Goal: Information Seeking & Learning: Check status

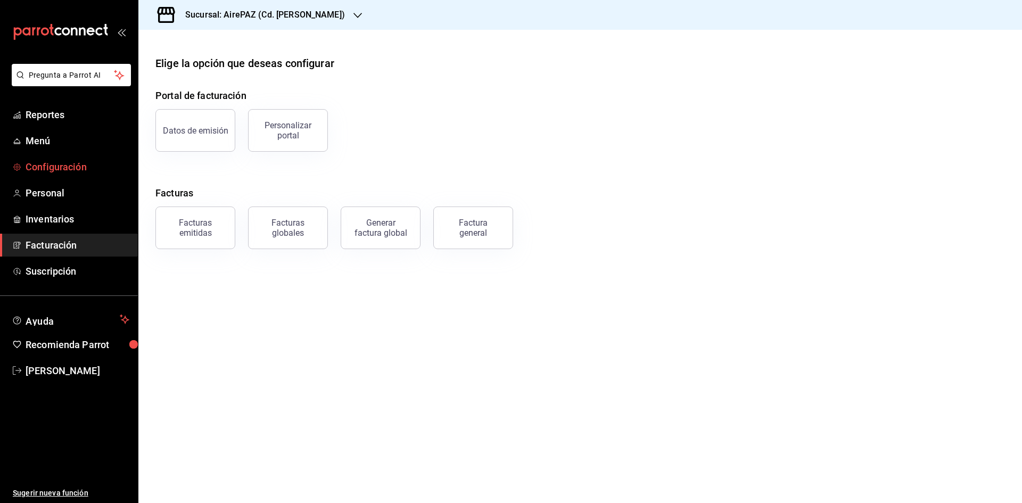
click at [70, 163] on span "Configuración" at bounding box center [78, 167] width 104 height 14
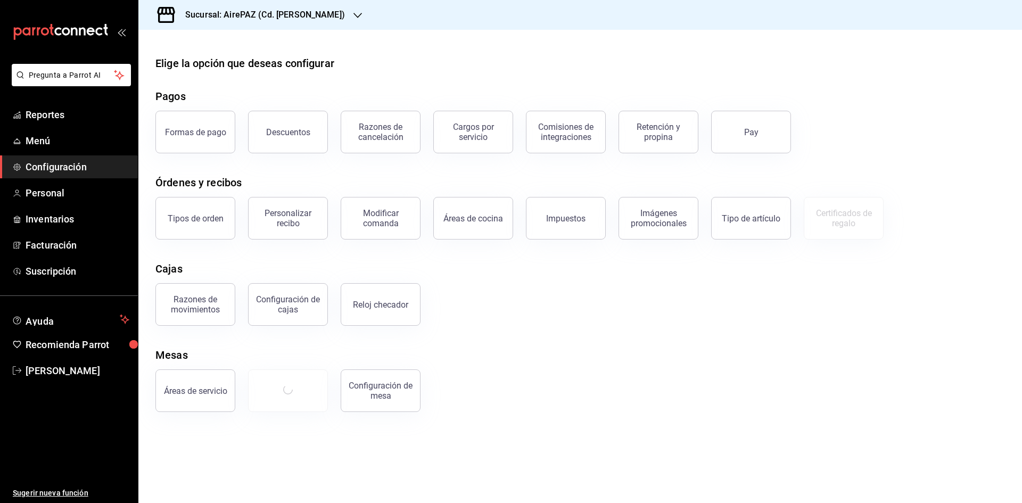
click at [560, 333] on div "Elige la opción que deseas configurar Pagos Formas de pago Descuentos Razones d…" at bounding box center [580, 233] width 884 height 357
click at [43, 108] on span "Reportes" at bounding box center [78, 115] width 104 height 14
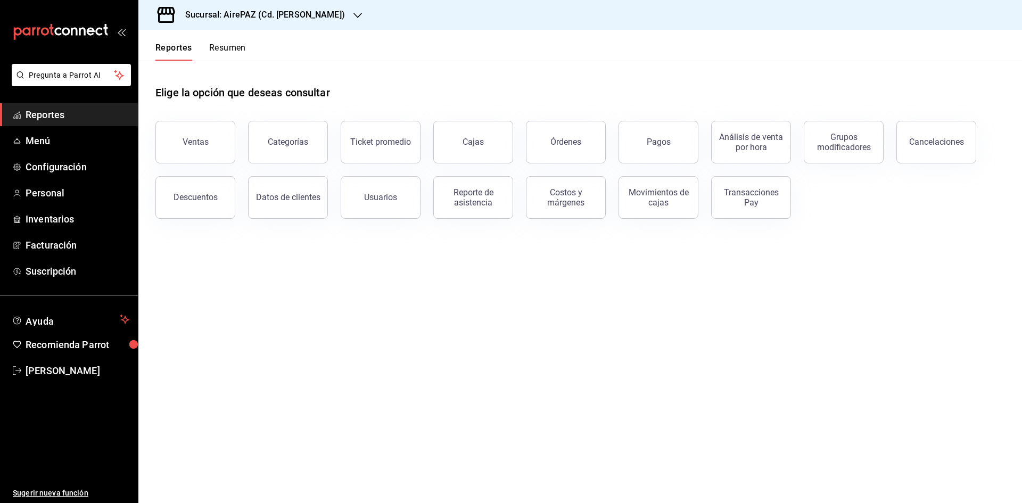
click at [314, 9] on div "Sucursal: AirePAZ (Cd. [PERSON_NAME])" at bounding box center [256, 15] width 219 height 30
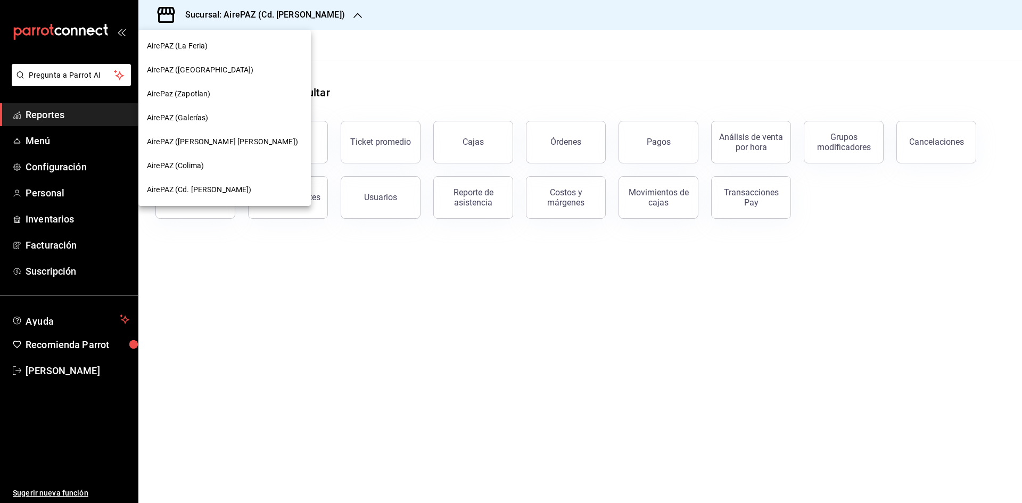
click at [215, 94] on div "AirePaz (Zapotlan)" at bounding box center [224, 93] width 155 height 11
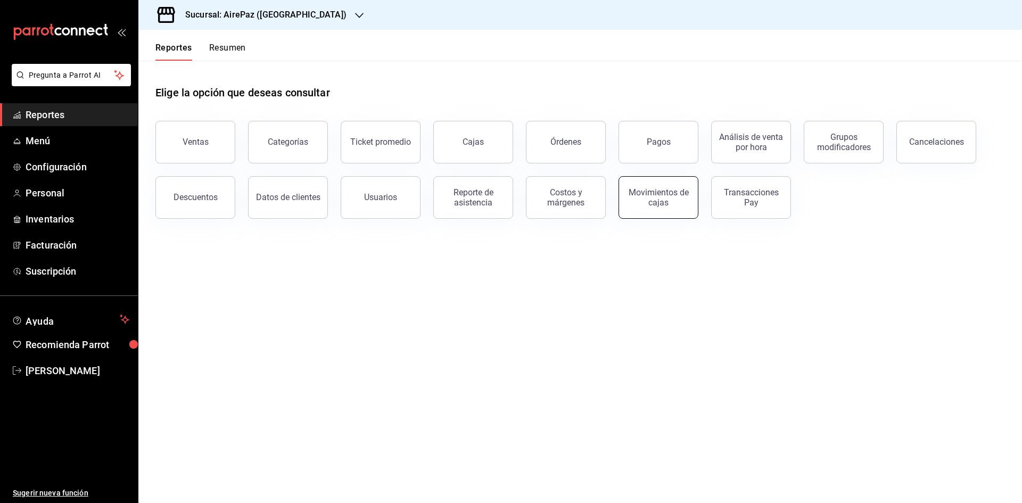
click at [655, 207] on div "Movimientos de cajas" at bounding box center [659, 197] width 66 height 20
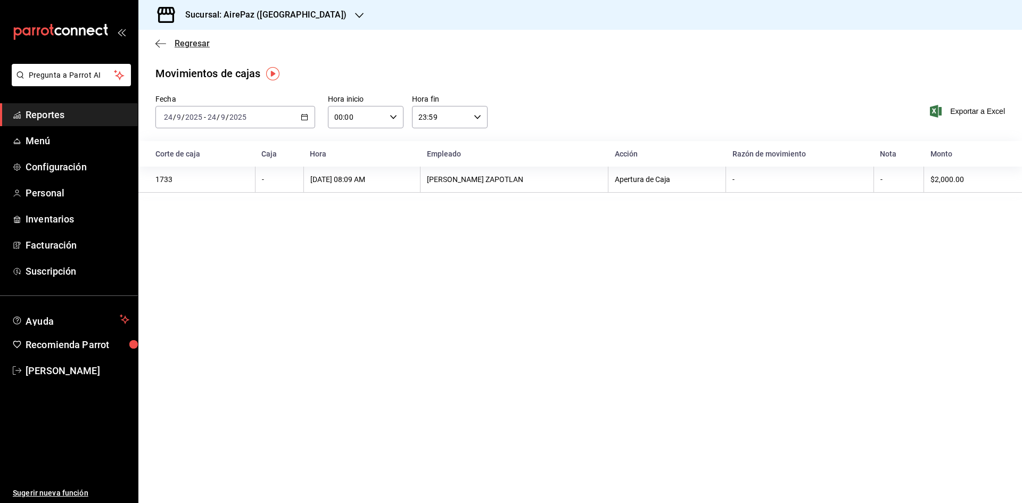
click at [172, 45] on span "Regresar" at bounding box center [182, 43] width 54 height 10
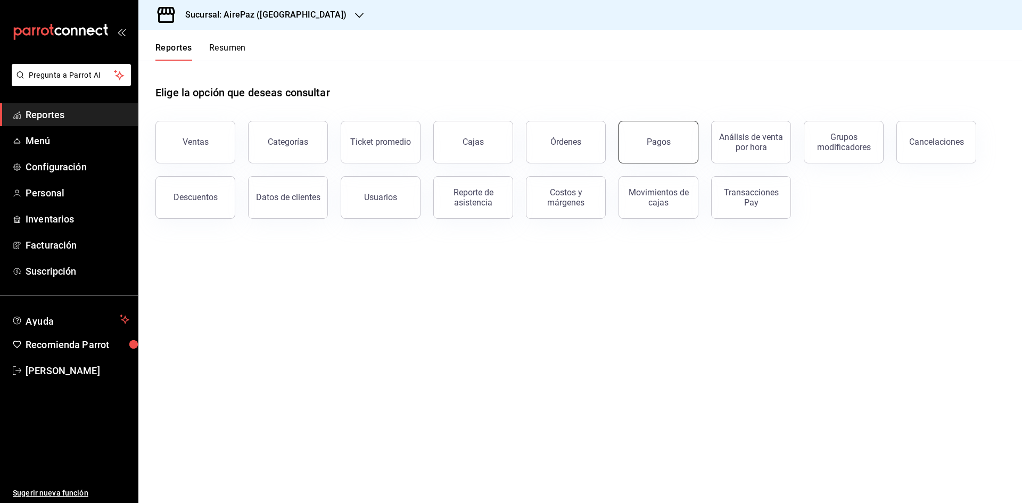
click at [670, 150] on button "Pagos" at bounding box center [659, 142] width 80 height 43
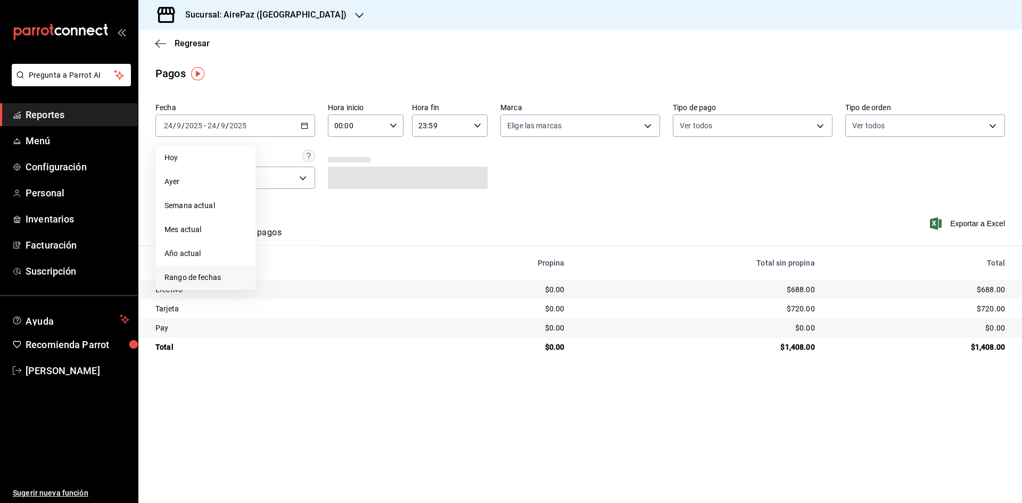
click at [199, 274] on span "Rango de fechas" at bounding box center [206, 277] width 83 height 11
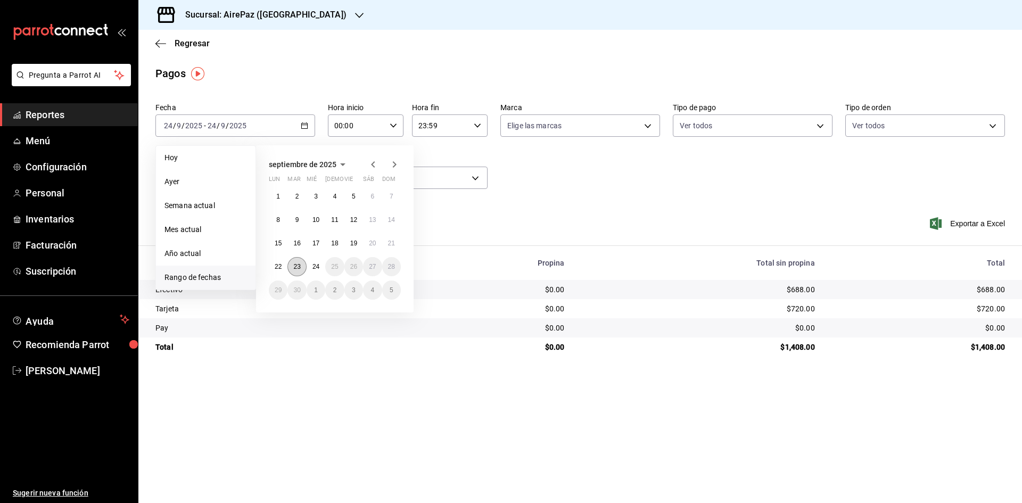
click at [297, 272] on button "23" at bounding box center [296, 266] width 19 height 19
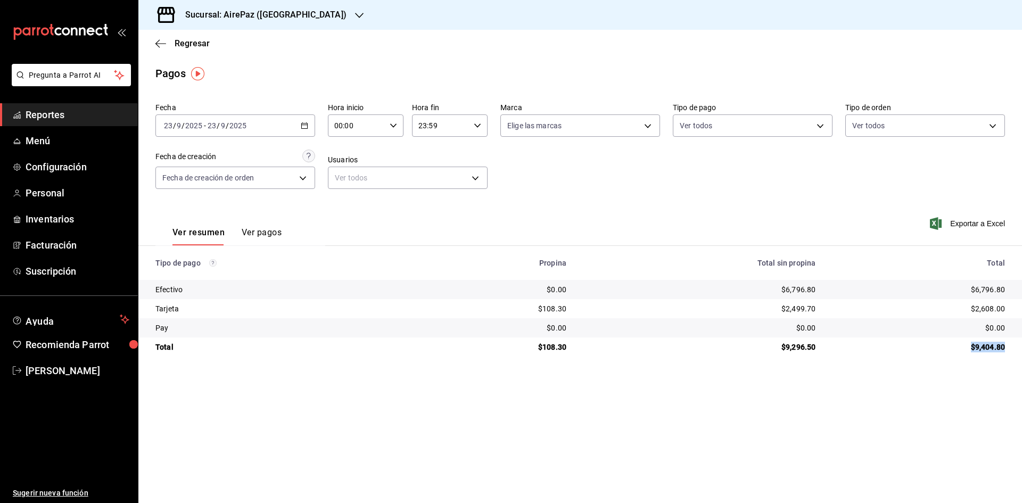
drag, startPoint x: 971, startPoint y: 346, endPoint x: 1009, endPoint y: 347, distance: 38.3
click at [1009, 347] on td "$9,404.80" at bounding box center [923, 347] width 198 height 19
copy div "$9,404.80"
drag, startPoint x: 965, startPoint y: 288, endPoint x: 1020, endPoint y: 286, distance: 55.4
click at [1020, 286] on td "$6,796.80" at bounding box center [923, 289] width 198 height 19
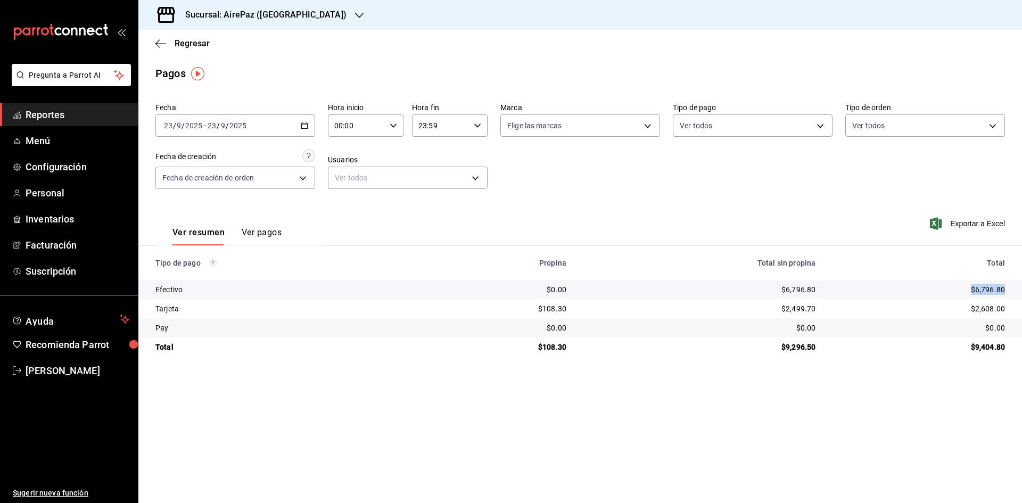
copy div "$6,796.80"
drag, startPoint x: 972, startPoint y: 307, endPoint x: 1017, endPoint y: 300, distance: 45.9
click at [1018, 317] on td "$2,608.00" at bounding box center [923, 308] width 198 height 19
copy div "$2,608.00"
click at [355, 18] on icon "button" at bounding box center [359, 15] width 9 height 9
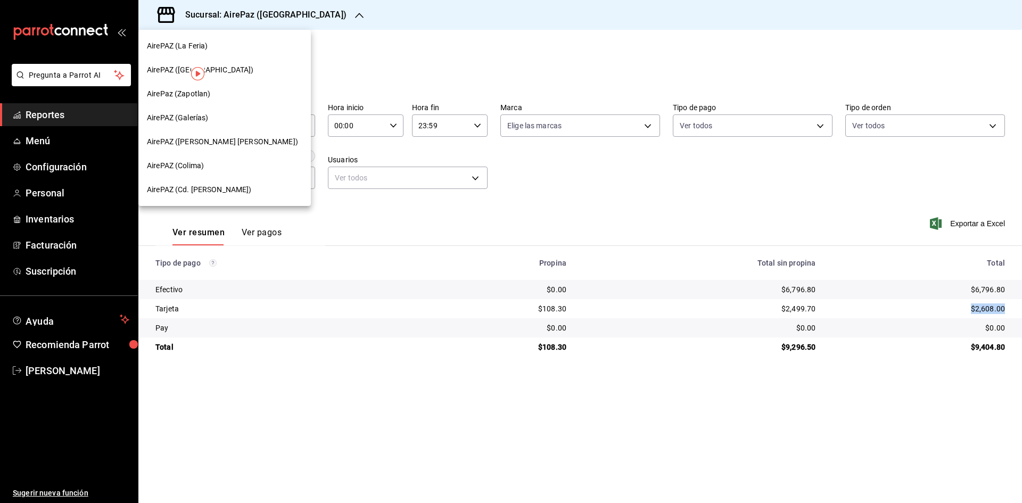
click at [200, 199] on div "AirePAZ (Cd. [PERSON_NAME])" at bounding box center [224, 190] width 172 height 24
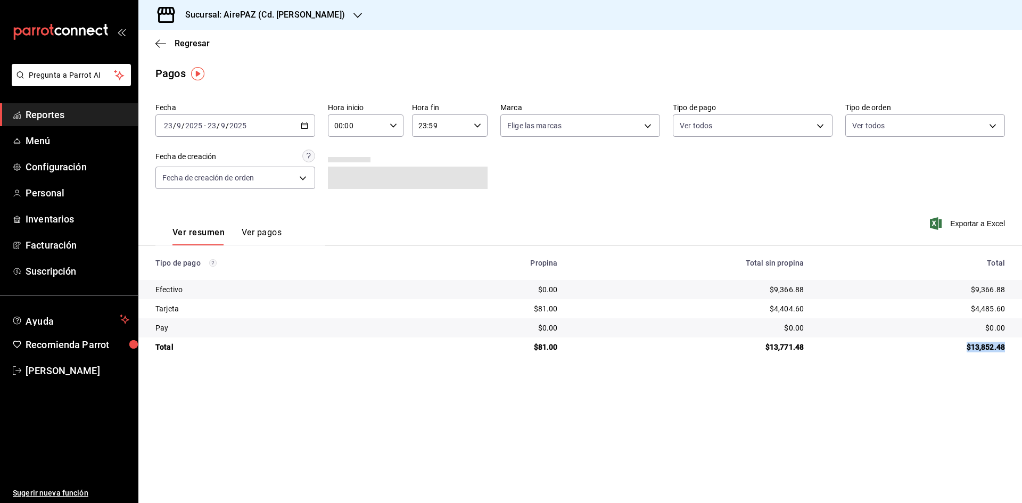
drag, startPoint x: 961, startPoint y: 345, endPoint x: 1006, endPoint y: 346, distance: 44.2
click at [1006, 346] on td "$13,852.48" at bounding box center [917, 347] width 210 height 19
copy div "$13,852.48"
drag, startPoint x: 972, startPoint y: 288, endPoint x: 1014, endPoint y: 284, distance: 42.8
click at [1014, 284] on td "$9,366.88" at bounding box center [917, 289] width 210 height 19
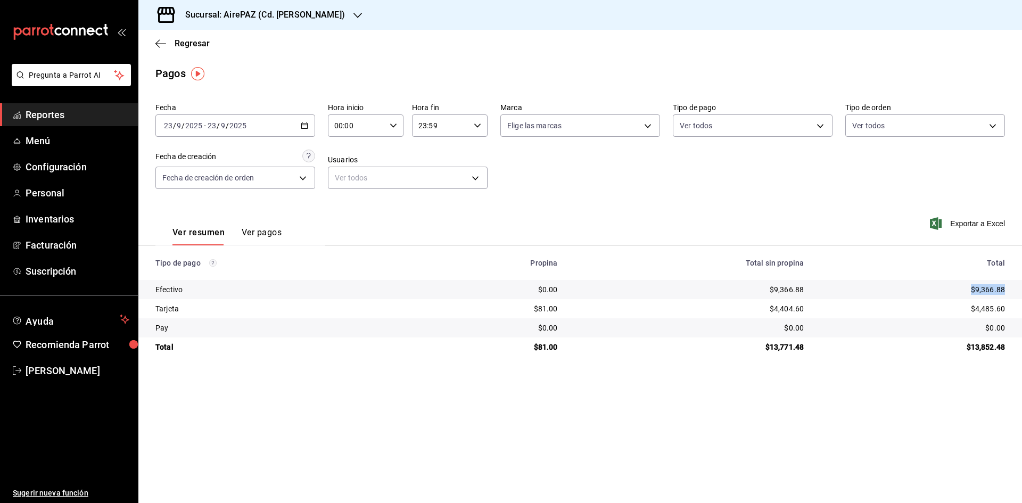
copy div "$9,366.88"
drag, startPoint x: 965, startPoint y: 309, endPoint x: 1017, endPoint y: 311, distance: 52.7
click at [1017, 311] on td "$4,485.60" at bounding box center [917, 308] width 210 height 19
copy div "$4,485.60"
click at [353, 13] on icon "button" at bounding box center [357, 15] width 9 height 9
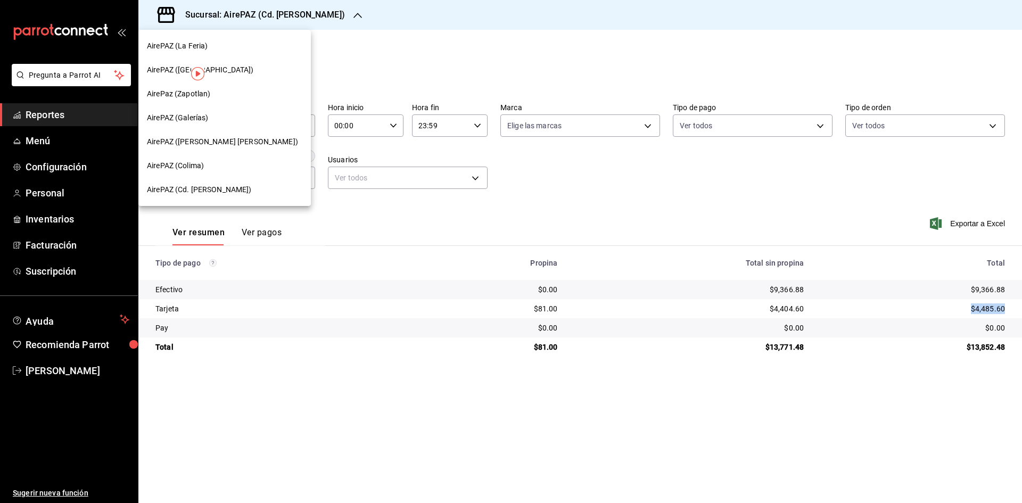
click at [182, 51] on span "AirePAZ (La Feria)" at bounding box center [177, 45] width 61 height 11
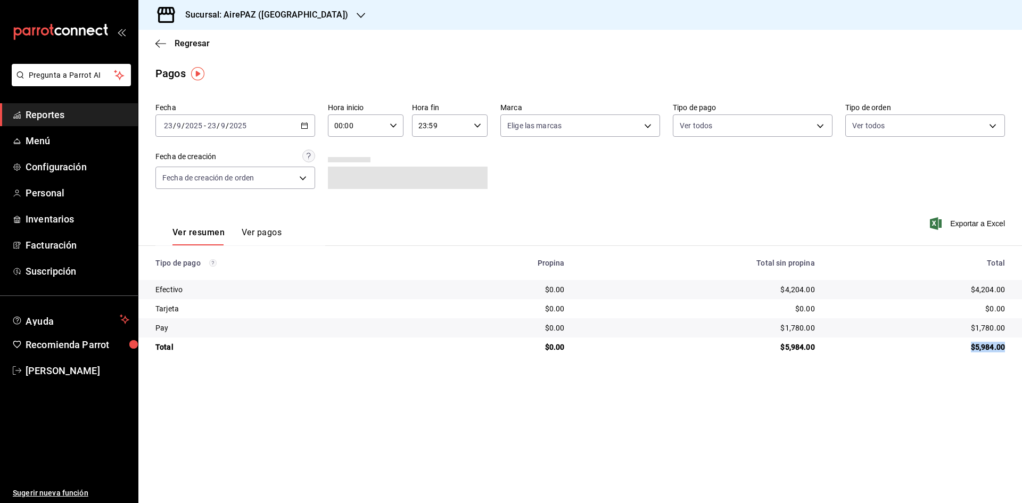
drag, startPoint x: 969, startPoint y: 345, endPoint x: 1010, endPoint y: 346, distance: 41.0
click at [1010, 346] on td "$5,984.00" at bounding box center [923, 347] width 199 height 19
copy div "$5,984.00"
drag, startPoint x: 967, startPoint y: 293, endPoint x: 1008, endPoint y: 295, distance: 41.0
click at [1008, 295] on td "$4,204.00" at bounding box center [923, 289] width 199 height 19
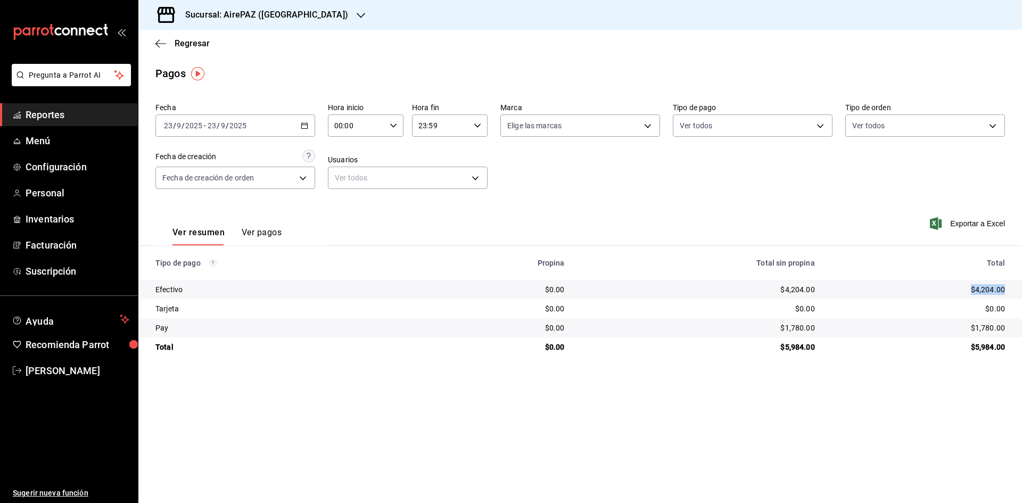
copy div "$4,204.00"
drag, startPoint x: 971, startPoint y: 325, endPoint x: 1011, endPoint y: 328, distance: 40.5
click at [1011, 328] on td "$1,780.00" at bounding box center [923, 327] width 199 height 19
copy div "$1,780.00"
click at [357, 14] on icon "button" at bounding box center [361, 15] width 9 height 9
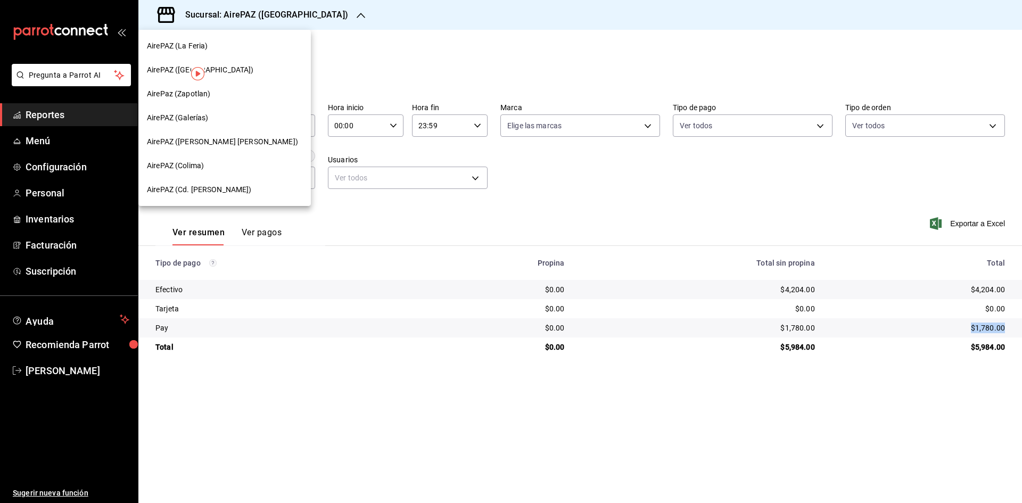
click at [194, 141] on span "AirePAZ ([PERSON_NAME] [PERSON_NAME])" at bounding box center [222, 141] width 151 height 11
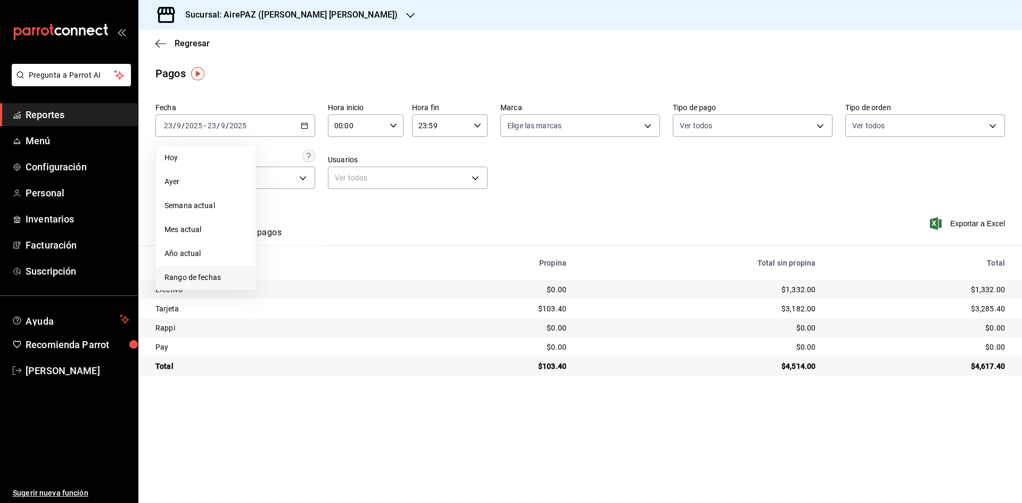
click at [205, 281] on span "Rango de fechas" at bounding box center [206, 277] width 83 height 11
click at [340, 239] on button "18" at bounding box center [334, 243] width 19 height 19
click at [650, 204] on div "Ver resumen Ver pagos Exportar a Excel" at bounding box center [580, 230] width 884 height 56
drag, startPoint x: 970, startPoint y: 362, endPoint x: 1010, endPoint y: 365, distance: 40.0
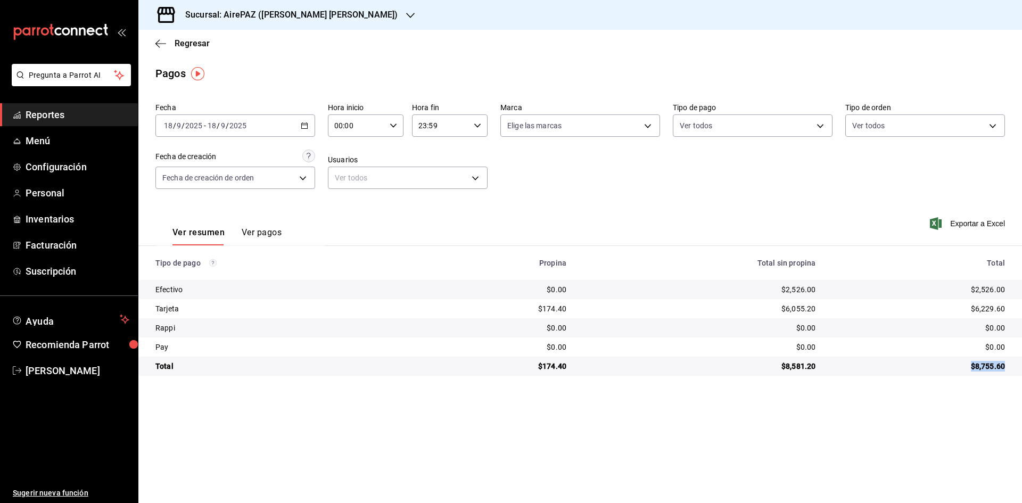
click at [1010, 365] on td "$8,755.60" at bounding box center [923, 366] width 198 height 19
copy div "$8,755.60"
drag, startPoint x: 969, startPoint y: 294, endPoint x: 1010, endPoint y: 289, distance: 41.3
click at [1010, 289] on td "$2,526.00" at bounding box center [923, 289] width 198 height 19
drag, startPoint x: 969, startPoint y: 306, endPoint x: 1009, endPoint y: 307, distance: 39.9
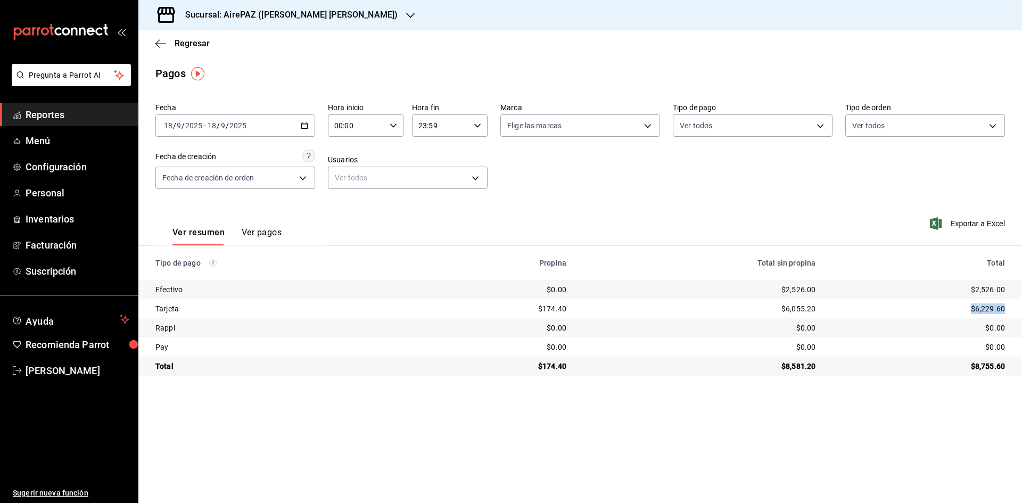
click at [1009, 307] on td "$6,229.60" at bounding box center [923, 308] width 198 height 19
click at [305, 124] on icon "button" at bounding box center [304, 125] width 7 height 7
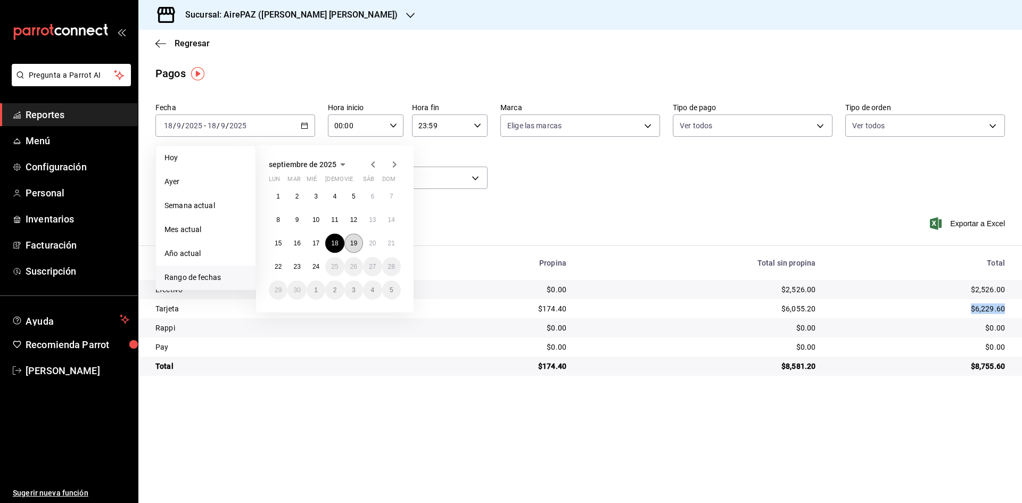
click at [356, 250] on button "19" at bounding box center [353, 243] width 19 height 19
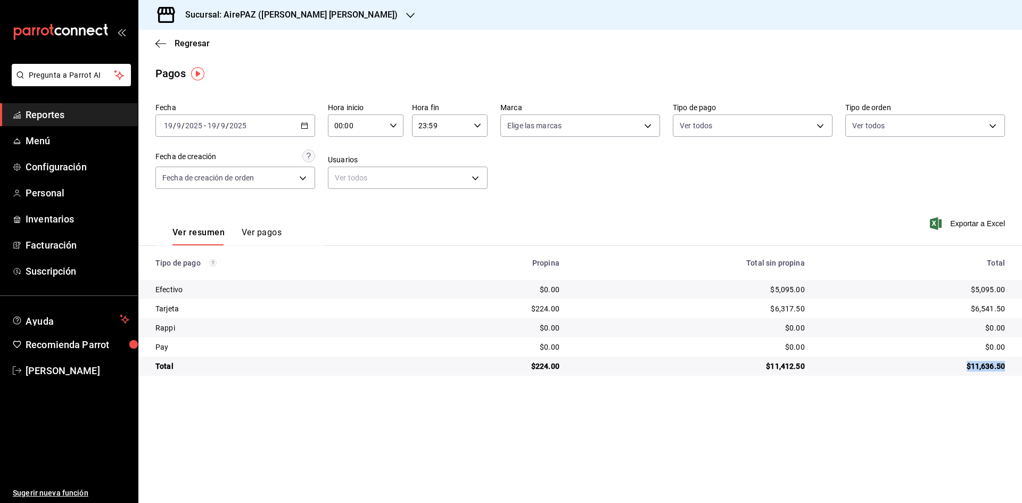
drag, startPoint x: 967, startPoint y: 364, endPoint x: 1012, endPoint y: 374, distance: 45.2
click at [1012, 374] on td "$11,636.50" at bounding box center [917, 366] width 209 height 19
drag, startPoint x: 968, startPoint y: 288, endPoint x: 1008, endPoint y: 292, distance: 40.1
click at [1008, 292] on td "$5,095.00" at bounding box center [917, 289] width 209 height 19
drag, startPoint x: 973, startPoint y: 307, endPoint x: 1007, endPoint y: 303, distance: 34.3
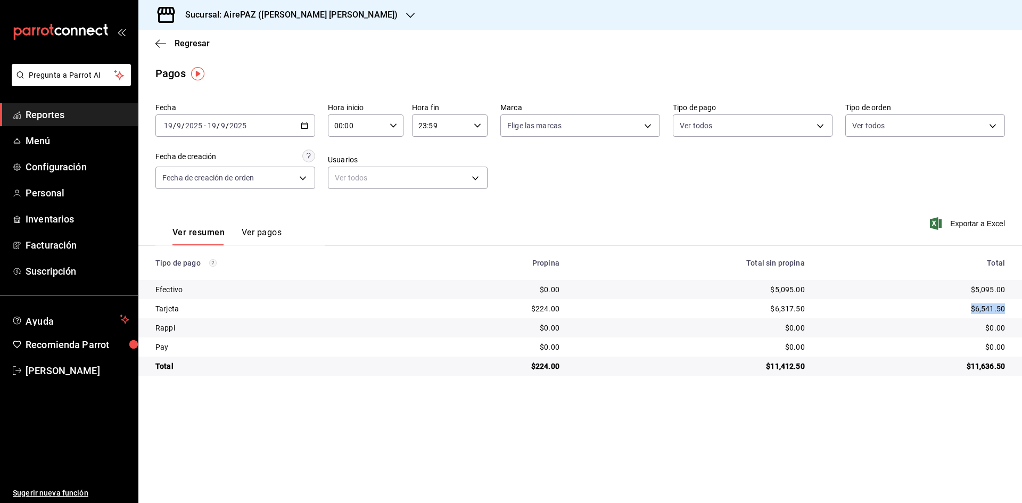
click at [1007, 303] on td "$6,541.50" at bounding box center [917, 308] width 209 height 19
click at [305, 124] on icon "button" at bounding box center [304, 125] width 7 height 7
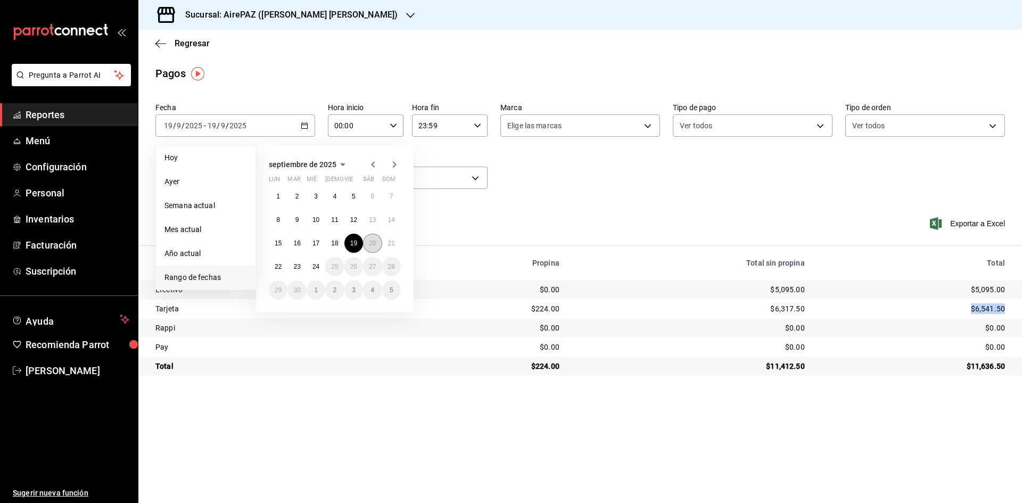
click at [369, 242] on abbr "20" at bounding box center [372, 243] width 7 height 7
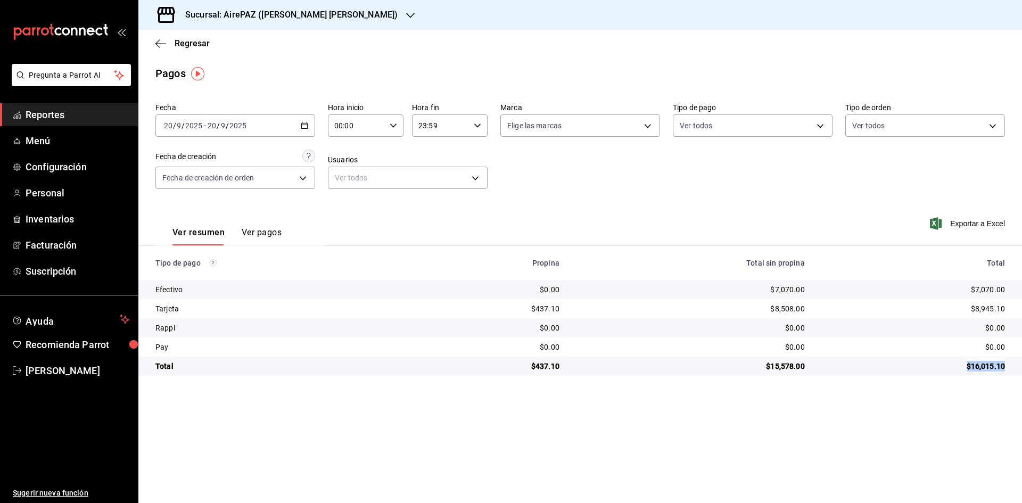
drag, startPoint x: 966, startPoint y: 363, endPoint x: 1007, endPoint y: 370, distance: 41.0
click at [1007, 370] on td "$16,015.10" at bounding box center [917, 366] width 209 height 19
drag, startPoint x: 968, startPoint y: 287, endPoint x: 1012, endPoint y: 292, distance: 43.4
click at [1012, 292] on td "$7,070.00" at bounding box center [917, 289] width 209 height 19
drag, startPoint x: 974, startPoint y: 308, endPoint x: 1009, endPoint y: 311, distance: 35.8
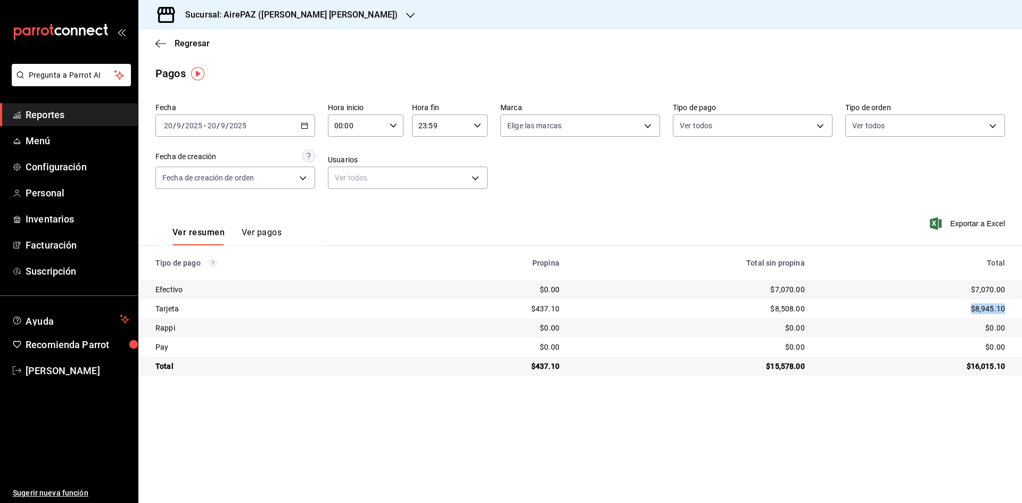
click at [1009, 311] on td "$8,945.10" at bounding box center [917, 308] width 209 height 19
click at [307, 122] on icon "button" at bounding box center [304, 125] width 7 height 7
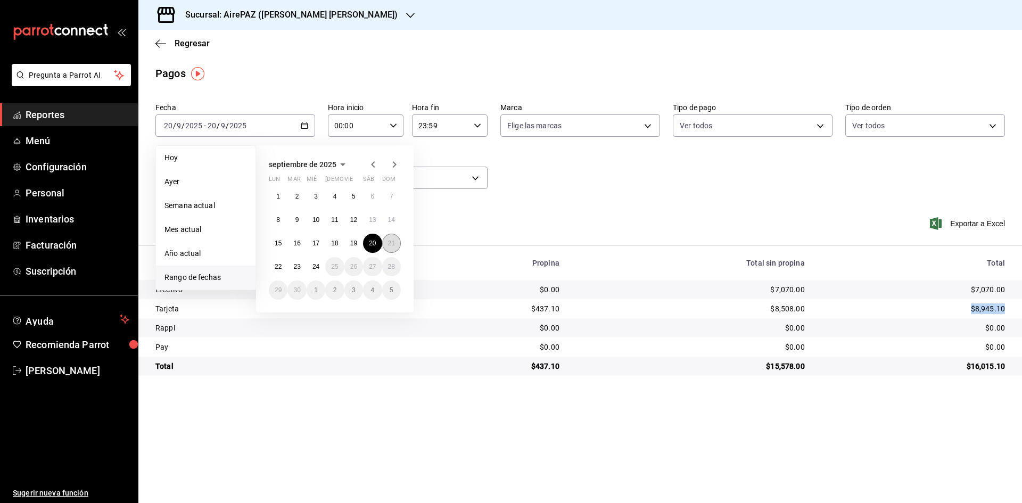
click at [393, 243] on abbr "21" at bounding box center [391, 243] width 7 height 7
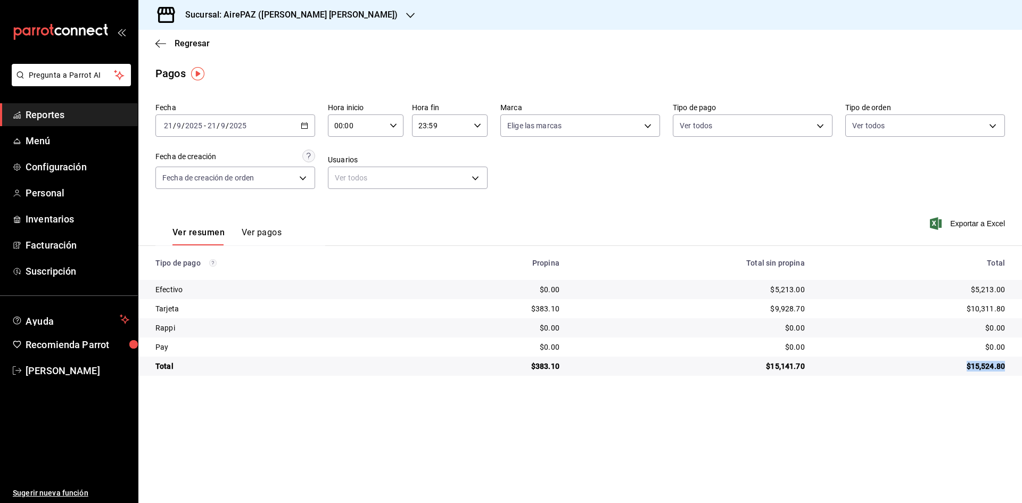
drag, startPoint x: 968, startPoint y: 363, endPoint x: 1009, endPoint y: 369, distance: 40.9
click at [1009, 369] on td "$15,524.80" at bounding box center [917, 366] width 209 height 19
drag, startPoint x: 967, startPoint y: 284, endPoint x: 1012, endPoint y: 293, distance: 45.7
click at [1012, 293] on td "$5,213.00" at bounding box center [917, 289] width 209 height 19
drag, startPoint x: 964, startPoint y: 311, endPoint x: 1012, endPoint y: 316, distance: 48.2
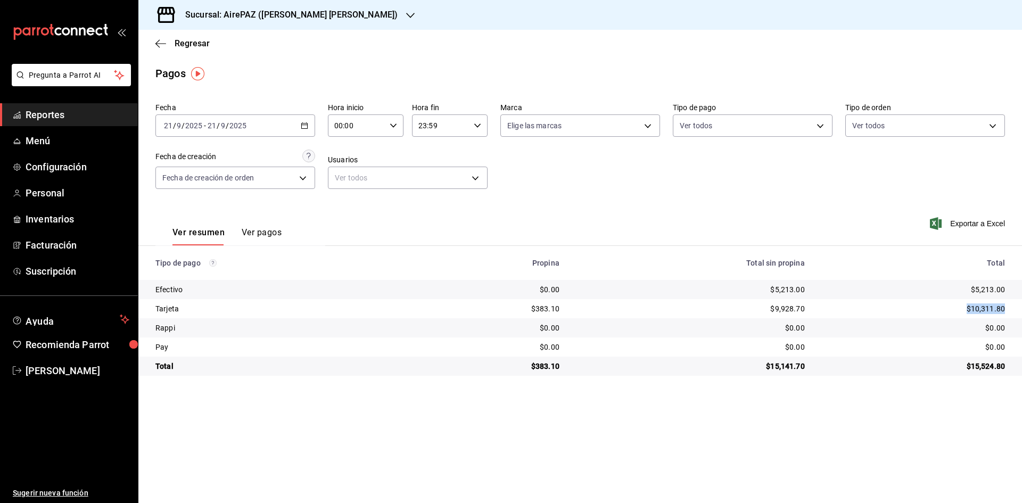
click at [1012, 316] on td "$10,311.80" at bounding box center [917, 308] width 209 height 19
click at [307, 120] on div "[DATE] [DATE] - [DATE] [DATE]" at bounding box center [235, 125] width 160 height 22
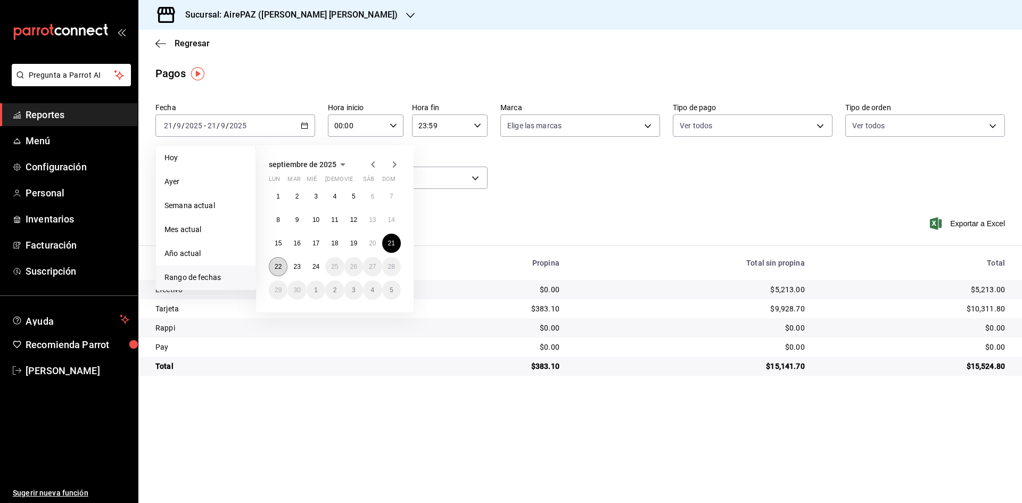
click at [281, 271] on button "22" at bounding box center [278, 266] width 19 height 19
click at [282, 271] on button "22" at bounding box center [278, 266] width 19 height 19
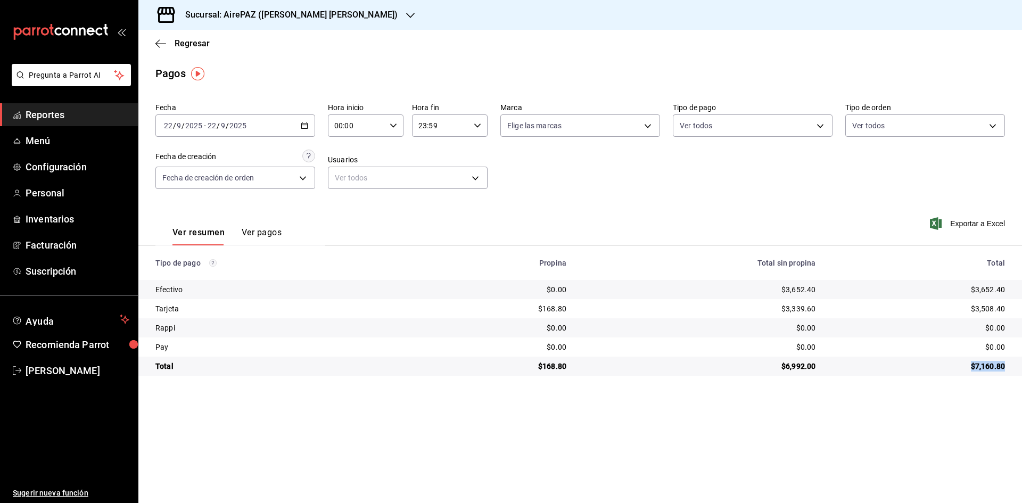
drag, startPoint x: 971, startPoint y: 364, endPoint x: 1013, endPoint y: 371, distance: 42.5
click at [1013, 371] on td "$7,160.80" at bounding box center [923, 366] width 198 height 19
click at [978, 321] on td "$0.00" at bounding box center [923, 327] width 198 height 19
drag, startPoint x: 970, startPoint y: 368, endPoint x: 1015, endPoint y: 374, distance: 45.6
click at [1015, 374] on td "$7,160.80" at bounding box center [923, 366] width 198 height 19
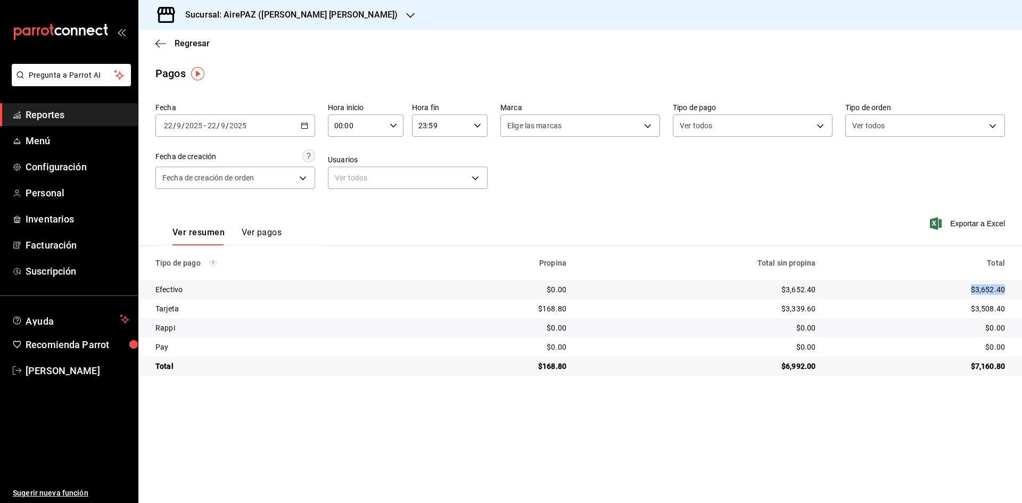
drag, startPoint x: 969, startPoint y: 285, endPoint x: 1013, endPoint y: 291, distance: 44.6
click at [1013, 291] on td "$3,652.40" at bounding box center [923, 289] width 198 height 19
drag, startPoint x: 971, startPoint y: 306, endPoint x: 1008, endPoint y: 312, distance: 38.3
click at [1008, 312] on td "$3,508.40" at bounding box center [923, 308] width 198 height 19
click at [406, 12] on icon "button" at bounding box center [410, 15] width 9 height 9
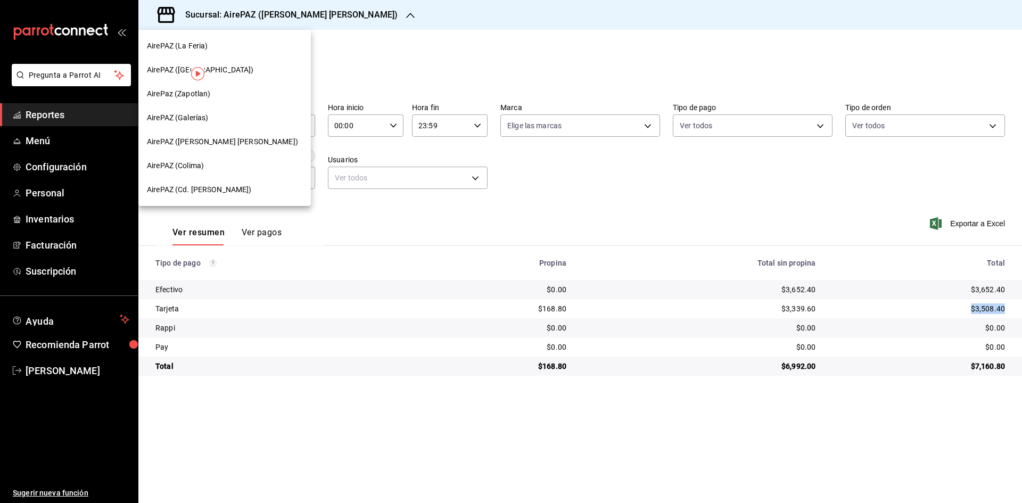
click at [196, 116] on span "AirePAZ (Galerías)" at bounding box center [177, 117] width 61 height 11
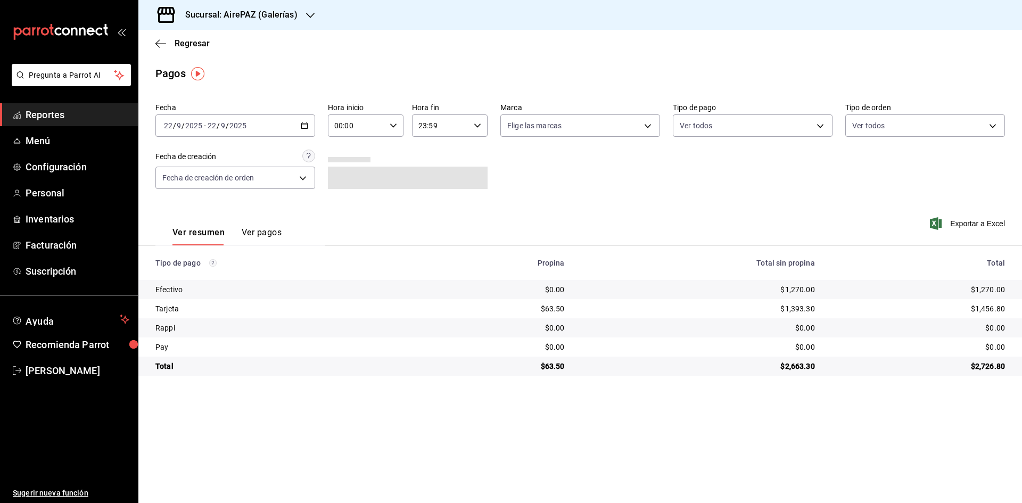
click at [309, 125] on div "[DATE] [DATE] - [DATE] [DATE]" at bounding box center [235, 125] width 160 height 22
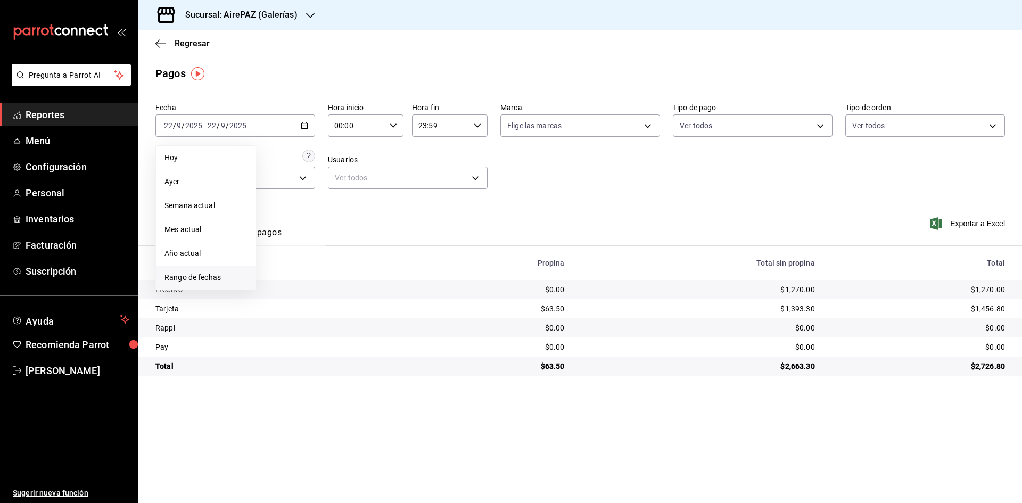
click at [212, 275] on span "Rango de fechas" at bounding box center [206, 277] width 83 height 11
click at [375, 242] on abbr "20" at bounding box center [372, 243] width 7 height 7
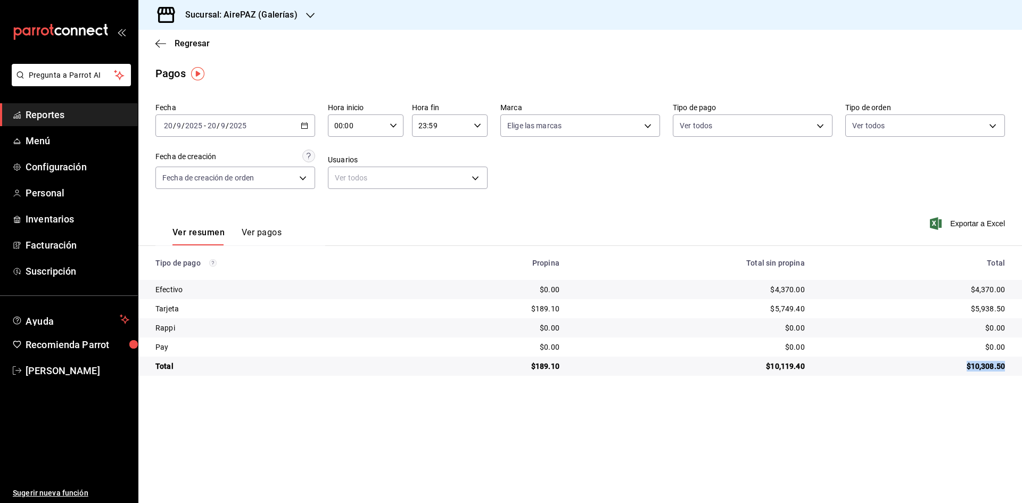
drag, startPoint x: 960, startPoint y: 364, endPoint x: 1022, endPoint y: 371, distance: 62.6
click at [1022, 371] on html "Pregunta a Parrot AI Reportes Menú Configuración Personal Inventarios Facturaci…" at bounding box center [511, 251] width 1022 height 503
drag, startPoint x: 972, startPoint y: 285, endPoint x: 1017, endPoint y: 290, distance: 45.6
click at [1017, 290] on td "$4,370.00" at bounding box center [917, 289] width 209 height 19
drag, startPoint x: 974, startPoint y: 307, endPoint x: 1008, endPoint y: 308, distance: 34.1
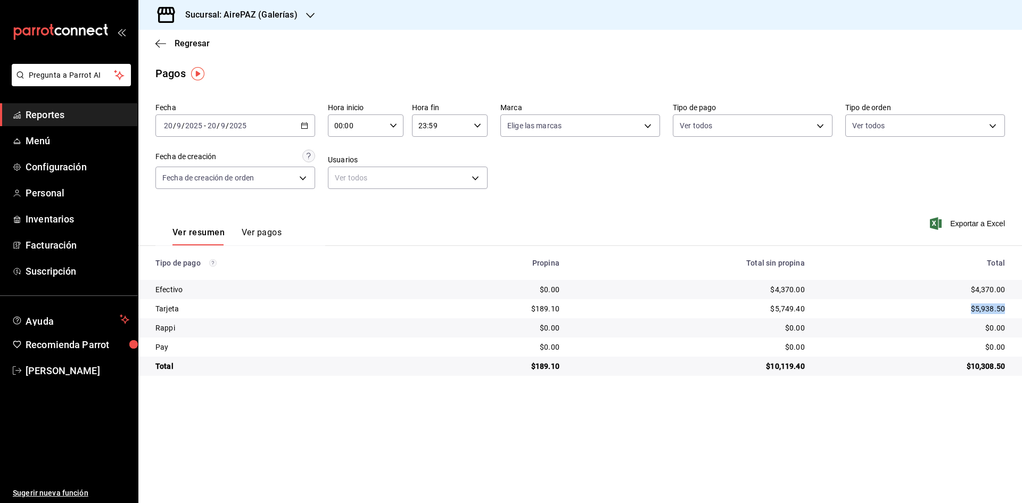
click at [1008, 308] on td "$5,938.50" at bounding box center [917, 308] width 209 height 19
click at [309, 129] on div "[DATE] [DATE] - [DATE] [DATE]" at bounding box center [235, 125] width 160 height 22
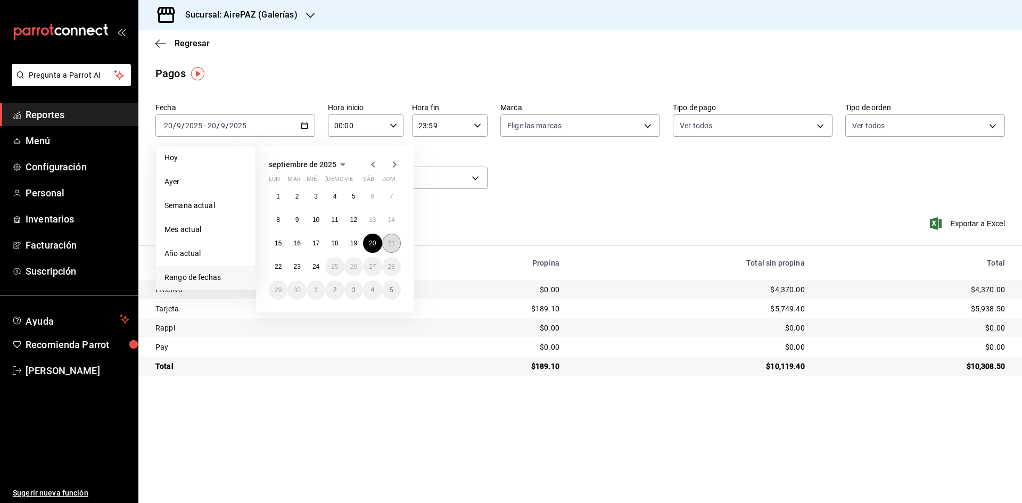
click at [389, 249] on button "21" at bounding box center [391, 243] width 19 height 19
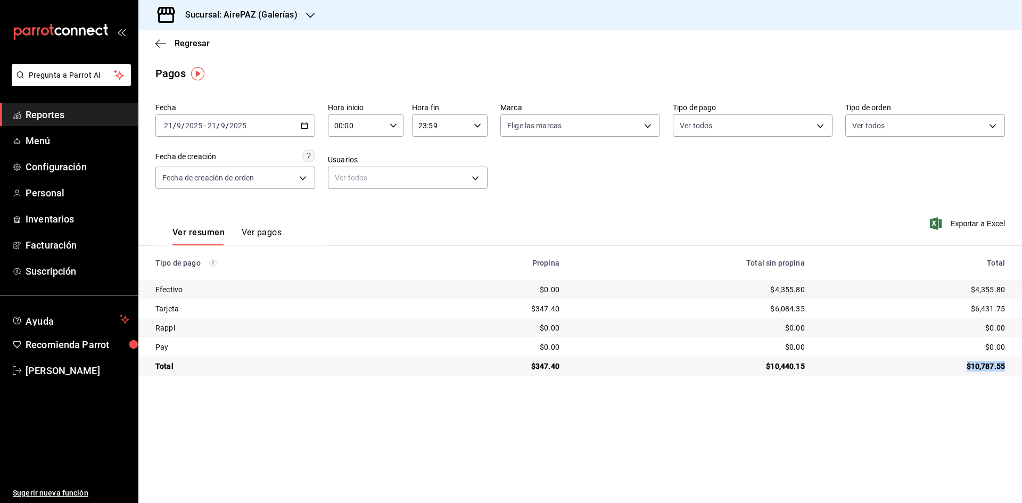
drag, startPoint x: 967, startPoint y: 364, endPoint x: 1019, endPoint y: 367, distance: 51.7
click at [1021, 367] on td "$10,787.55" at bounding box center [917, 366] width 209 height 19
drag, startPoint x: 974, startPoint y: 287, endPoint x: 1024, endPoint y: 283, distance: 49.7
click at [1022, 283] on html "Pregunta a Parrot AI Reportes Menú Configuración Personal Inventarios Facturaci…" at bounding box center [511, 251] width 1022 height 503
click at [991, 292] on div "$4,355.80" at bounding box center [913, 289] width 183 height 11
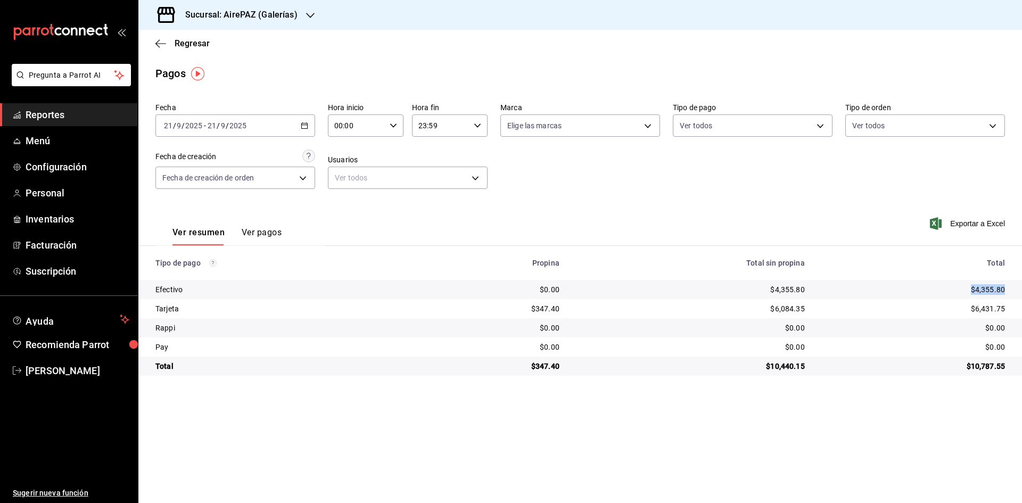
drag, startPoint x: 969, startPoint y: 291, endPoint x: 1008, endPoint y: 287, distance: 39.0
click at [1008, 287] on td "$4,355.80" at bounding box center [917, 289] width 209 height 19
drag, startPoint x: 973, startPoint y: 308, endPoint x: 1012, endPoint y: 307, distance: 38.9
click at [1012, 307] on td "$6,431.75" at bounding box center [917, 308] width 209 height 19
click at [306, 126] on icon "button" at bounding box center [304, 125] width 7 height 7
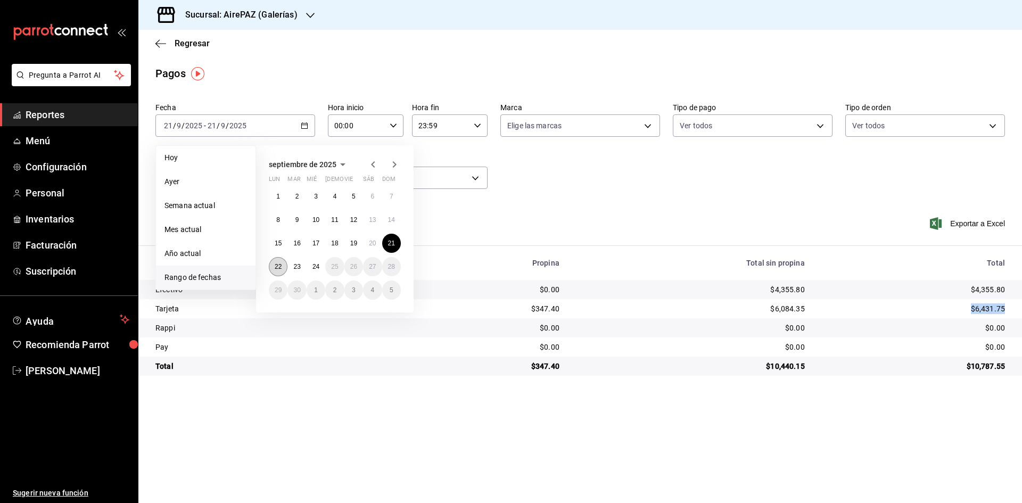
click at [278, 268] on abbr "22" at bounding box center [278, 266] width 7 height 7
click at [950, 370] on div "$10,787.55" at bounding box center [913, 366] width 183 height 11
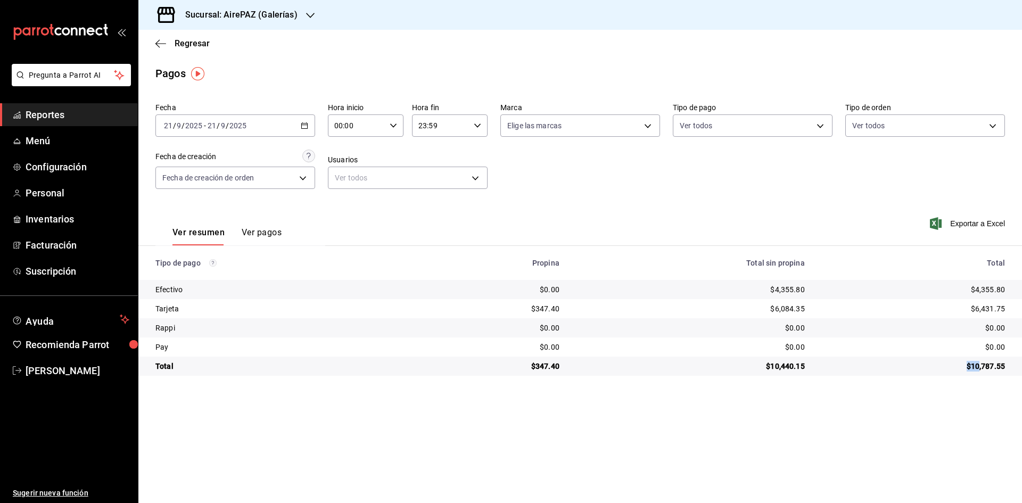
drag, startPoint x: 964, startPoint y: 365, endPoint x: 979, endPoint y: 364, distance: 14.4
click at [979, 364] on div "$10,787.55" at bounding box center [913, 366] width 183 height 11
click at [307, 125] on icon "button" at bounding box center [304, 125] width 7 height 7
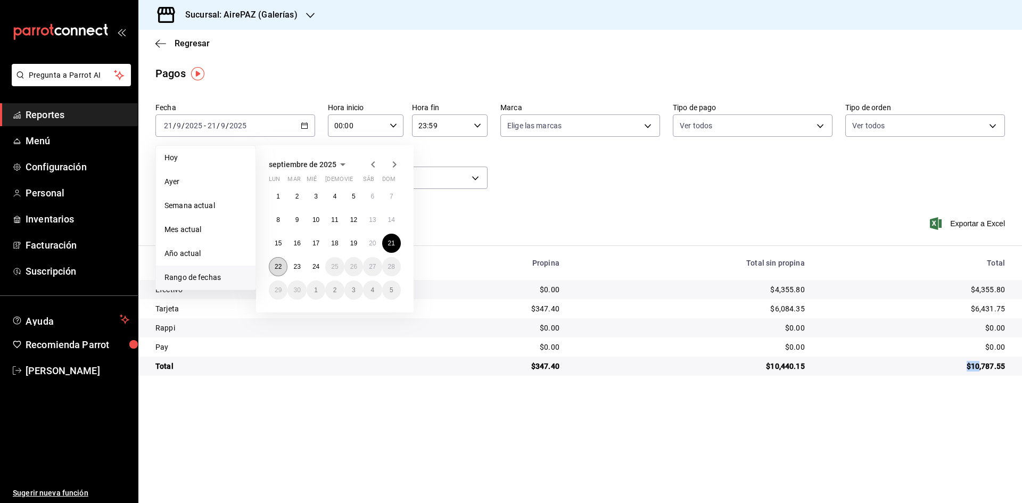
click at [280, 268] on abbr "22" at bounding box center [278, 266] width 7 height 7
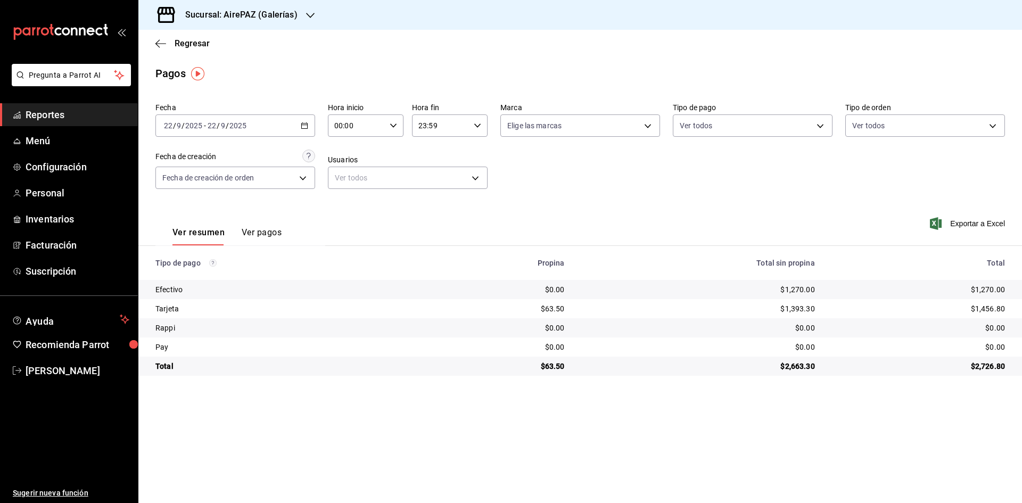
click at [934, 398] on main "Regresar Pagos Fecha [DATE] [DATE] - [DATE] [DATE] Hora inicio 00:00 Hora inici…" at bounding box center [580, 266] width 884 height 473
drag, startPoint x: 972, startPoint y: 367, endPoint x: 1015, endPoint y: 366, distance: 43.1
click at [1015, 366] on td "$2,726.80" at bounding box center [923, 366] width 199 height 19
drag, startPoint x: 968, startPoint y: 289, endPoint x: 1008, endPoint y: 287, distance: 40.5
click at [1008, 287] on td "$1,270.00" at bounding box center [923, 289] width 199 height 19
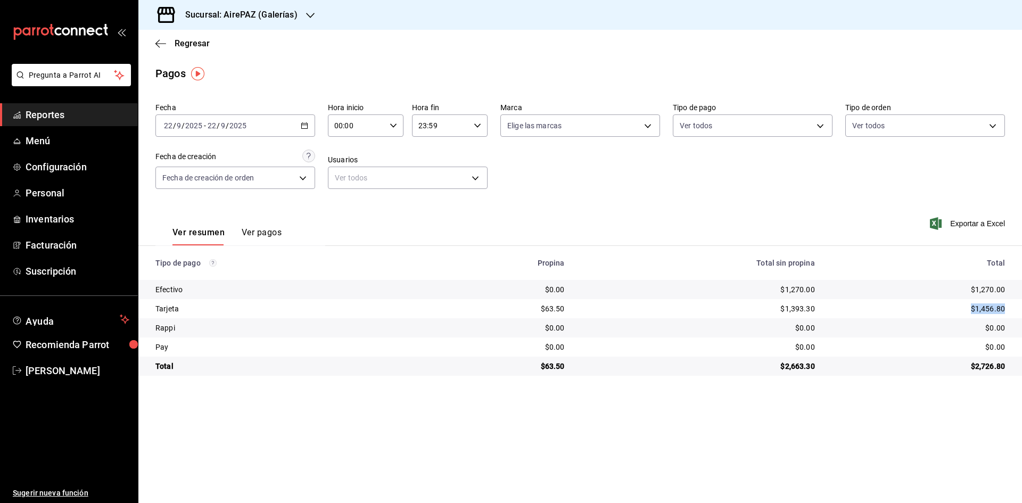
drag, startPoint x: 969, startPoint y: 308, endPoint x: 1010, endPoint y: 310, distance: 40.5
click at [1010, 310] on td "$1,456.80" at bounding box center [923, 308] width 199 height 19
click at [308, 126] on \(Stroke\) "button" at bounding box center [304, 126] width 6 height 6
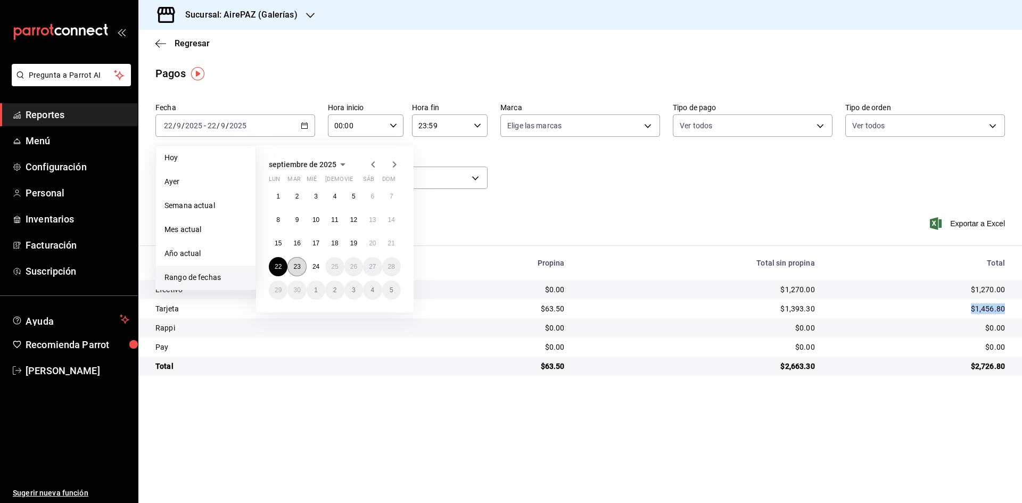
click at [301, 262] on button "23" at bounding box center [296, 266] width 19 height 19
click at [302, 262] on button "23" at bounding box center [296, 266] width 19 height 19
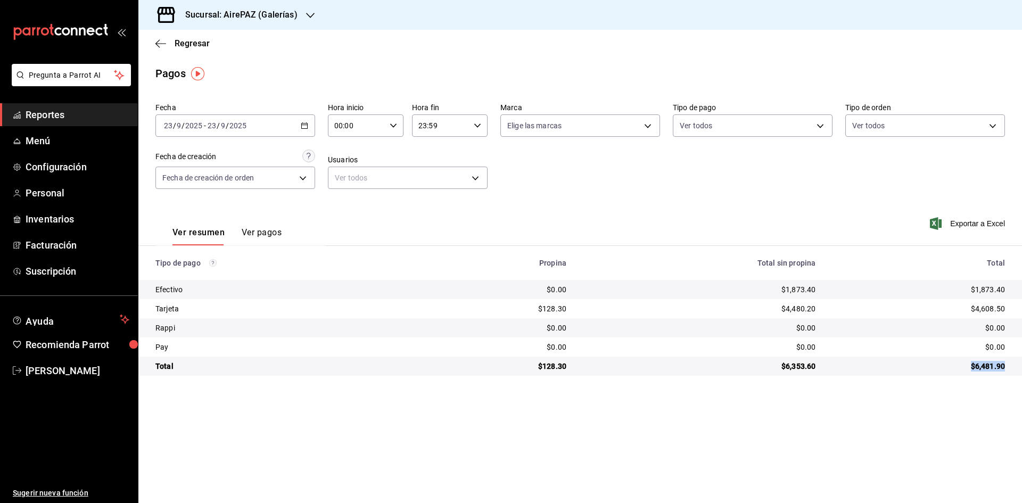
drag, startPoint x: 973, startPoint y: 366, endPoint x: 1008, endPoint y: 369, distance: 35.3
click at [1008, 369] on td "$6,481.90" at bounding box center [923, 366] width 198 height 19
drag, startPoint x: 970, startPoint y: 285, endPoint x: 1015, endPoint y: 291, distance: 45.7
click at [1015, 291] on td "$1,873.40" at bounding box center [923, 289] width 198 height 19
drag, startPoint x: 968, startPoint y: 307, endPoint x: 1009, endPoint y: 316, distance: 42.6
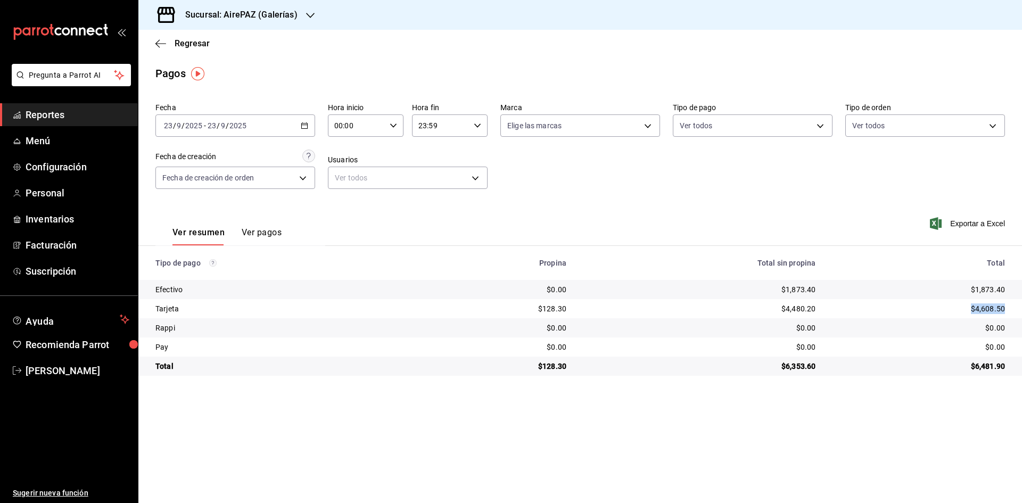
click at [1009, 316] on td "$4,608.50" at bounding box center [923, 308] width 198 height 19
click at [309, 10] on div at bounding box center [310, 15] width 9 height 11
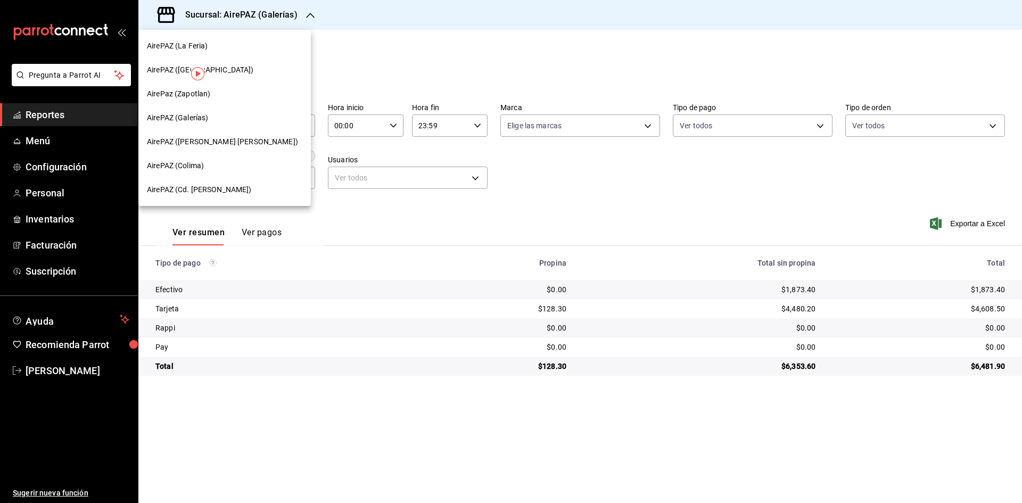
click at [170, 69] on span "AirePAZ ([GEOGRAPHIC_DATA])" at bounding box center [200, 69] width 107 height 11
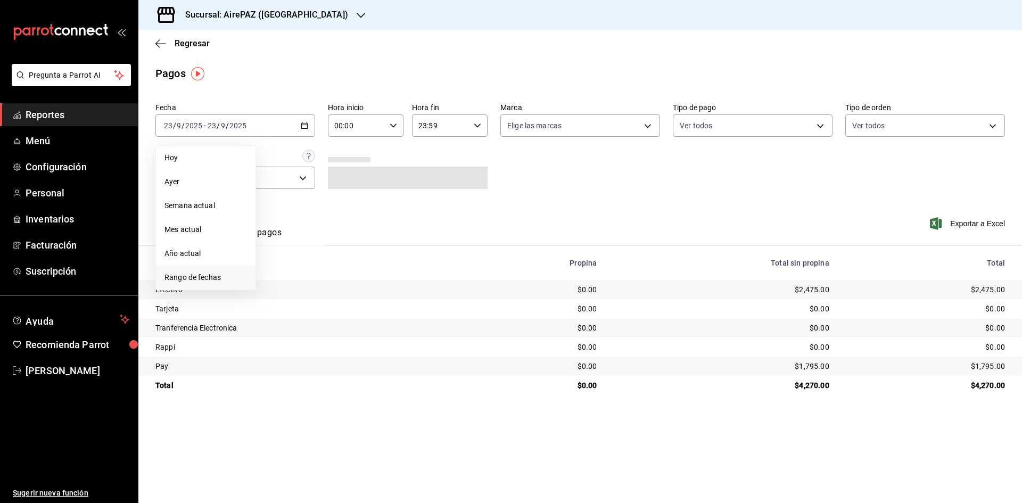
click at [223, 281] on span "Rango de fechas" at bounding box center [206, 277] width 83 height 11
click at [369, 244] on abbr "20" at bounding box center [372, 243] width 7 height 7
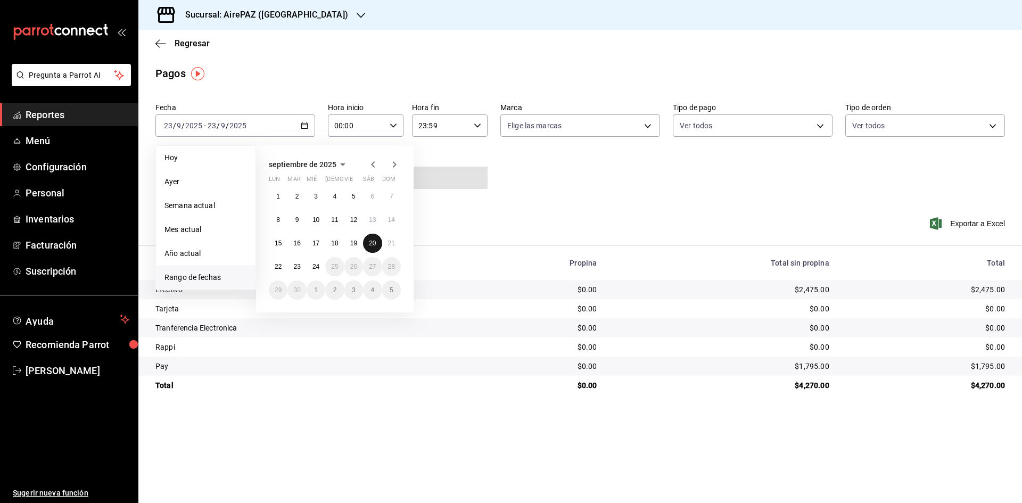
click at [369, 244] on abbr "20" at bounding box center [372, 243] width 7 height 7
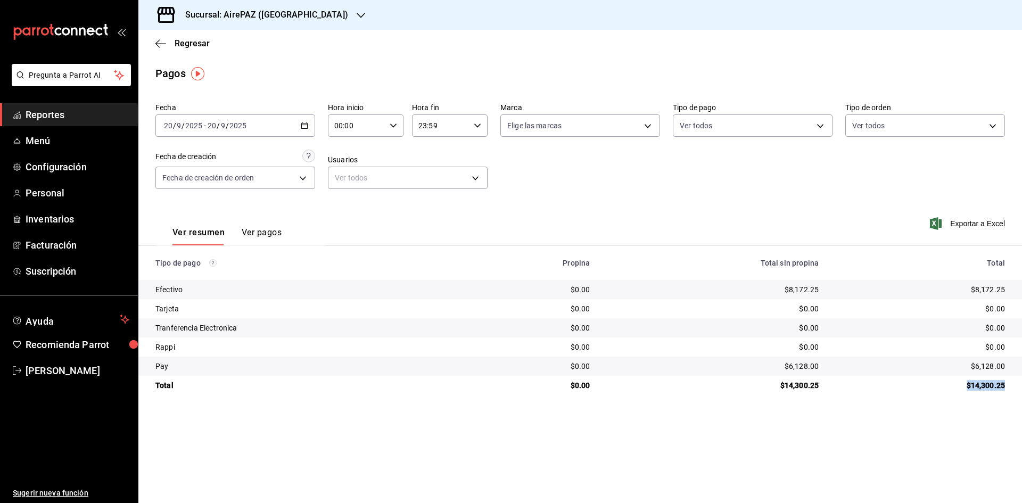
drag, startPoint x: 961, startPoint y: 382, endPoint x: 1014, endPoint y: 387, distance: 53.4
click at [1014, 387] on td "$14,300.25" at bounding box center [924, 385] width 195 height 19
drag, startPoint x: 967, startPoint y: 289, endPoint x: 1013, endPoint y: 285, distance: 46.0
click at [1013, 285] on td "$8,172.25" at bounding box center [924, 289] width 195 height 19
drag, startPoint x: 968, startPoint y: 364, endPoint x: 1004, endPoint y: 372, distance: 37.0
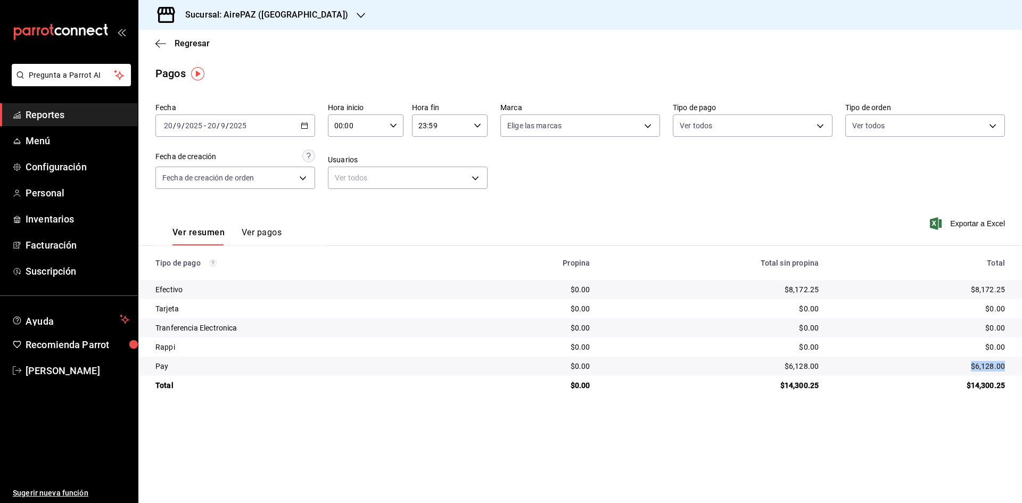
click at [1004, 372] on div "$6,128.00" at bounding box center [920, 366] width 169 height 11
click at [308, 126] on \(Stroke\) "button" at bounding box center [304, 126] width 6 height 6
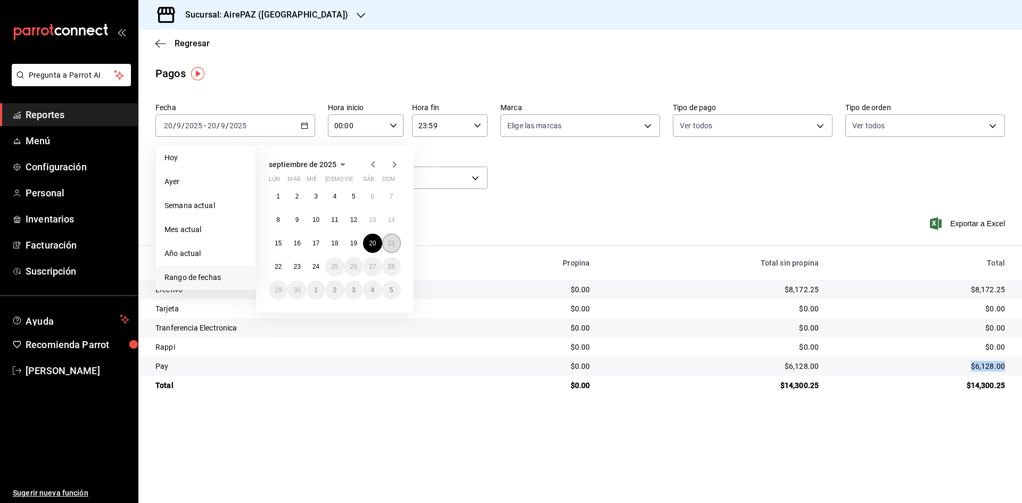
click at [390, 241] on abbr "21" at bounding box center [391, 243] width 7 height 7
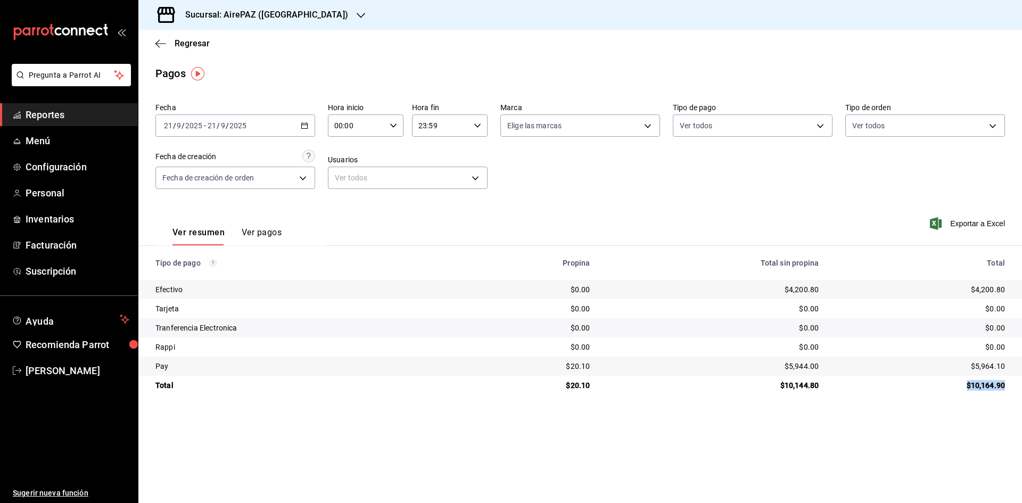
drag, startPoint x: 964, startPoint y: 386, endPoint x: 1010, endPoint y: 389, distance: 47.0
click at [1010, 389] on td "$10,164.90" at bounding box center [924, 385] width 195 height 19
drag, startPoint x: 973, startPoint y: 290, endPoint x: 1011, endPoint y: 291, distance: 38.4
click at [1011, 291] on td "$4,200.80" at bounding box center [924, 289] width 195 height 19
drag, startPoint x: 971, startPoint y: 367, endPoint x: 1008, endPoint y: 367, distance: 37.8
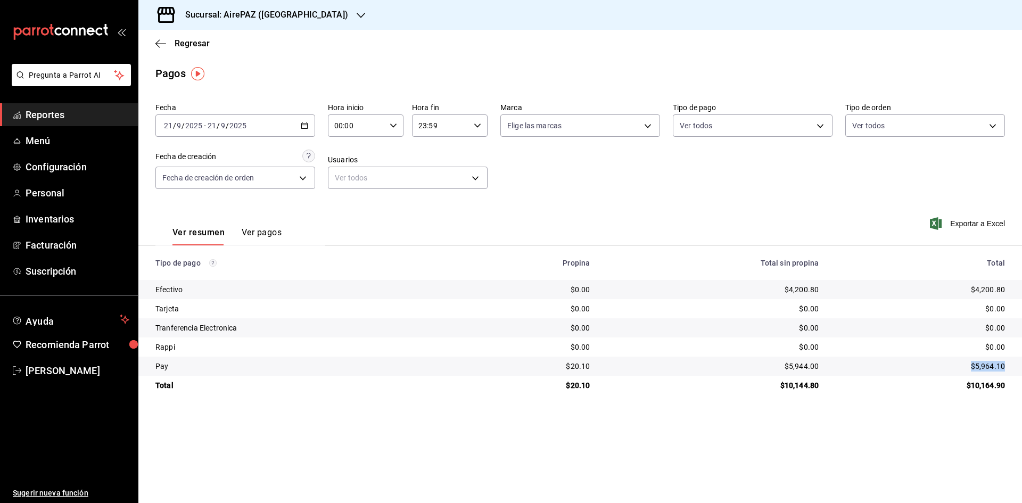
click at [1008, 367] on td "$5,964.10" at bounding box center [924, 366] width 195 height 19
click at [303, 133] on div "[DATE] [DATE] - [DATE] [DATE]" at bounding box center [235, 125] width 160 height 22
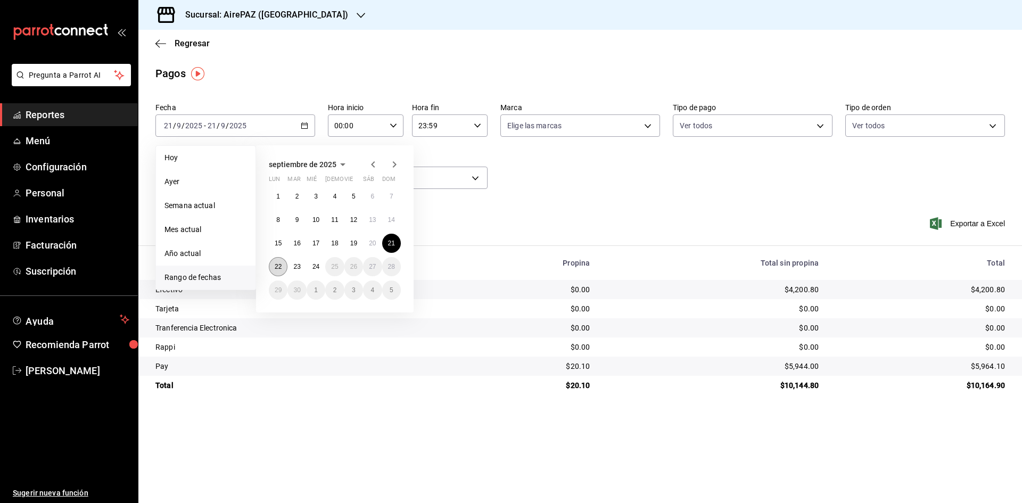
click at [276, 267] on abbr "22" at bounding box center [278, 266] width 7 height 7
click at [277, 267] on abbr "22" at bounding box center [278, 266] width 7 height 7
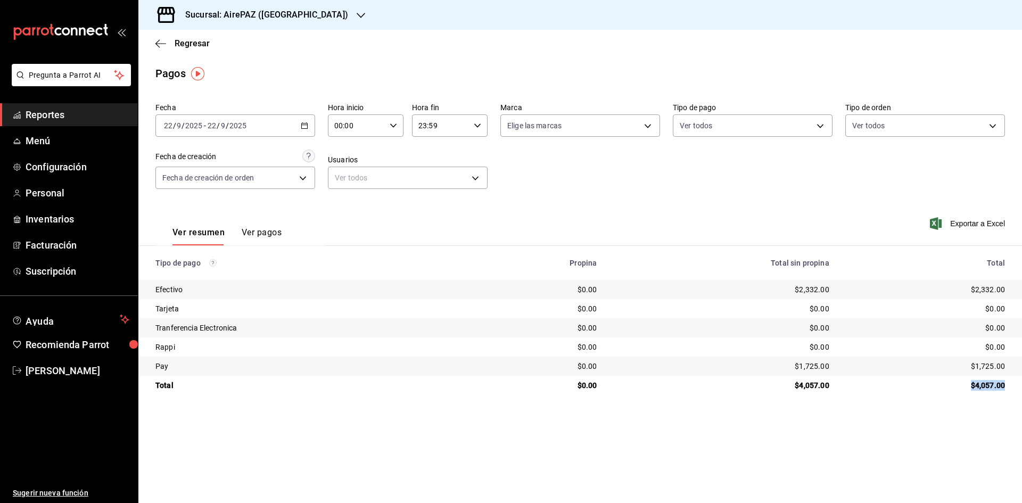
drag, startPoint x: 967, startPoint y: 387, endPoint x: 1014, endPoint y: 392, distance: 47.2
click at [1014, 392] on td "$4,057.00" at bounding box center [930, 385] width 184 height 19
drag, startPoint x: 969, startPoint y: 287, endPoint x: 1010, endPoint y: 291, distance: 41.2
click at [1010, 291] on td "$2,332.00" at bounding box center [930, 289] width 184 height 19
drag, startPoint x: 969, startPoint y: 363, endPoint x: 1008, endPoint y: 363, distance: 38.9
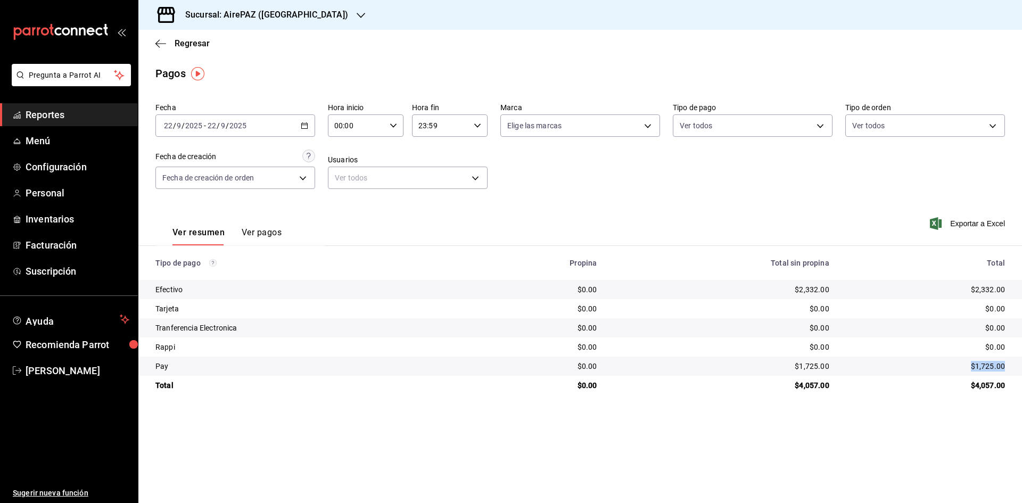
click at [1008, 363] on td "$1,725.00" at bounding box center [930, 366] width 184 height 19
click at [191, 44] on span "Regresar" at bounding box center [192, 43] width 35 height 10
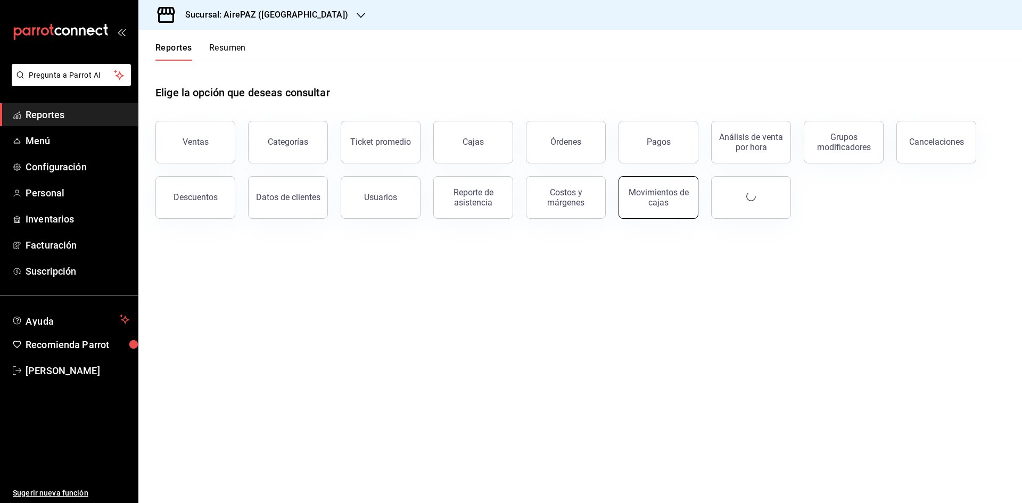
click at [682, 204] on div "Movimientos de cajas" at bounding box center [659, 197] width 66 height 20
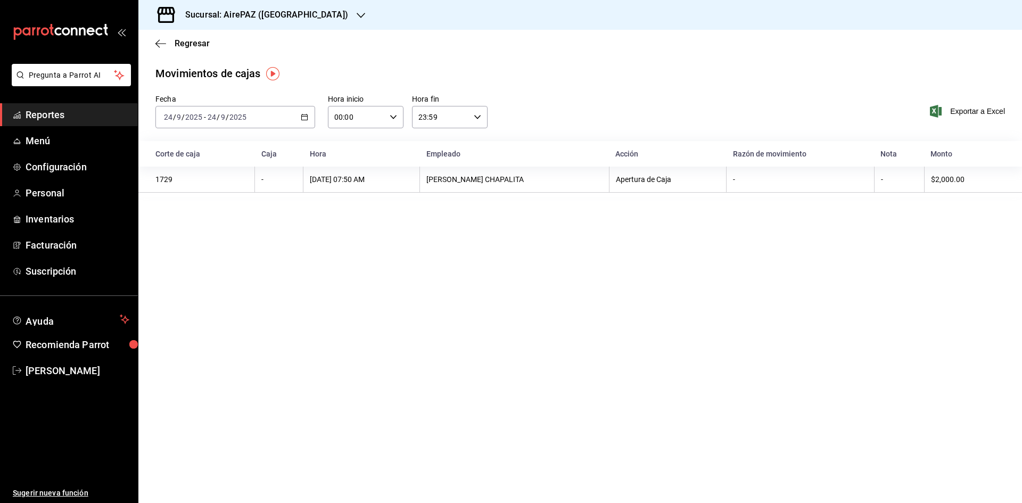
click at [303, 113] on div "[DATE] [DATE] - [DATE] [DATE]" at bounding box center [235, 117] width 160 height 22
click at [195, 270] on span "Rango de fechas" at bounding box center [206, 269] width 83 height 11
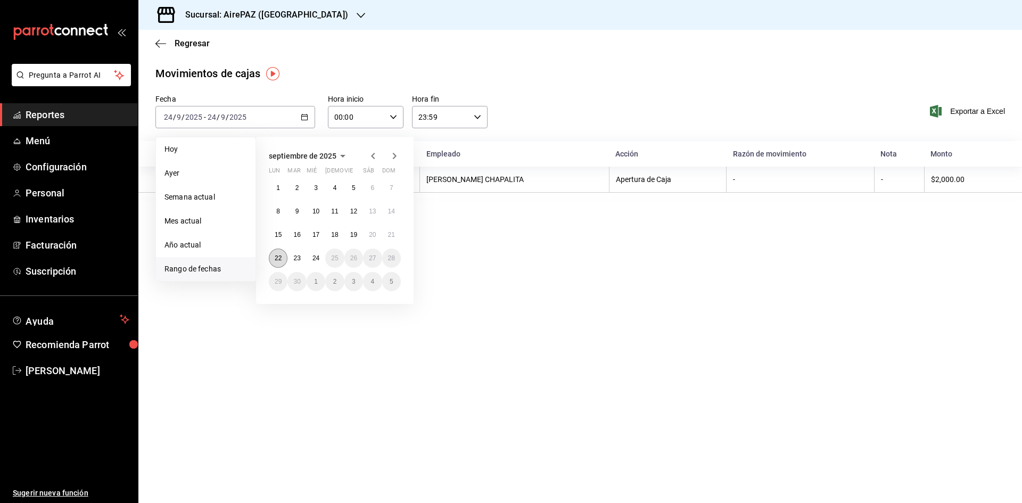
click at [280, 254] on button "22" at bounding box center [278, 258] width 19 height 19
click at [281, 254] on button "22" at bounding box center [278, 258] width 19 height 19
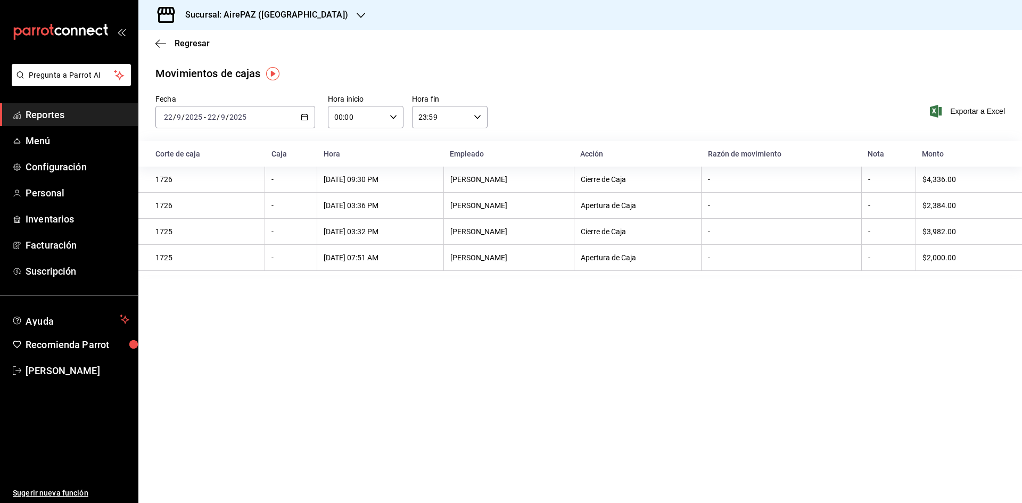
click at [303, 114] on icon "button" at bounding box center [304, 116] width 7 height 7
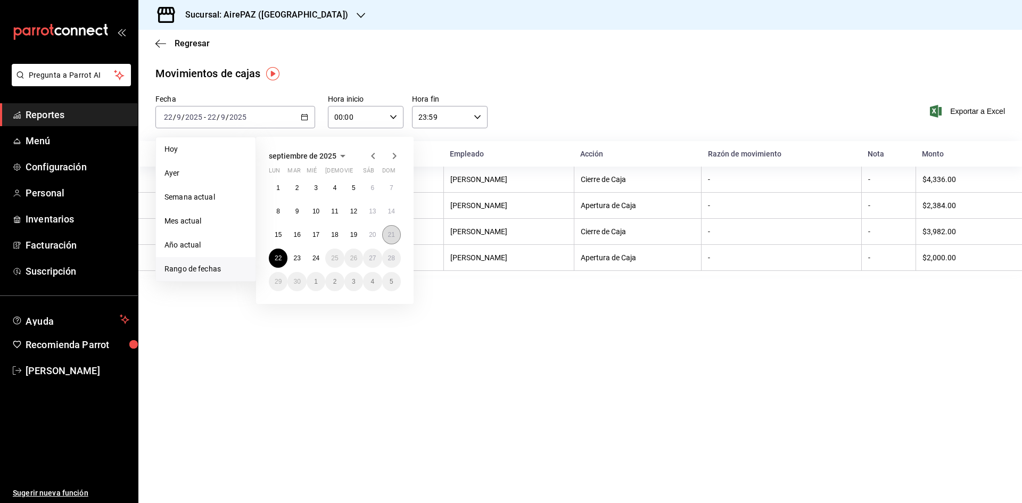
click at [396, 232] on button "21" at bounding box center [391, 234] width 19 height 19
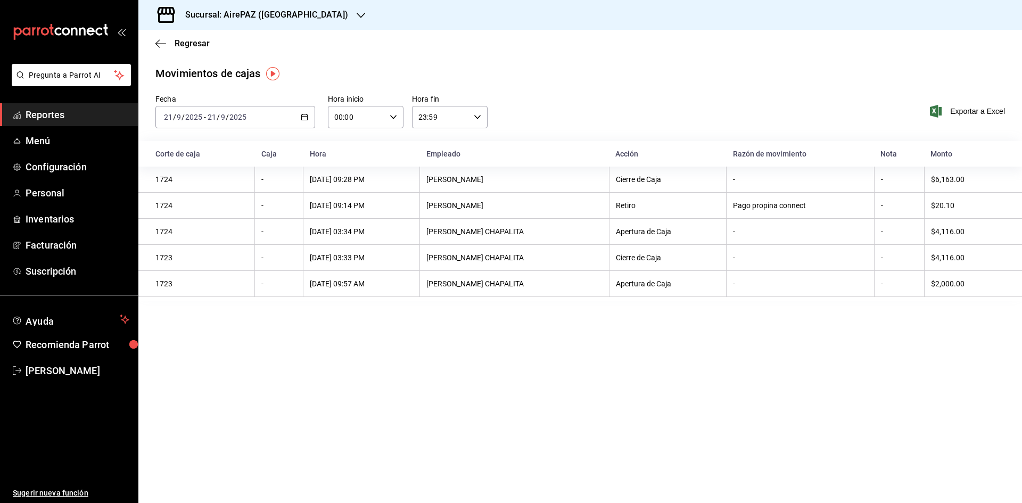
click at [302, 112] on div "[DATE] [DATE] - [DATE] [DATE]" at bounding box center [235, 117] width 160 height 22
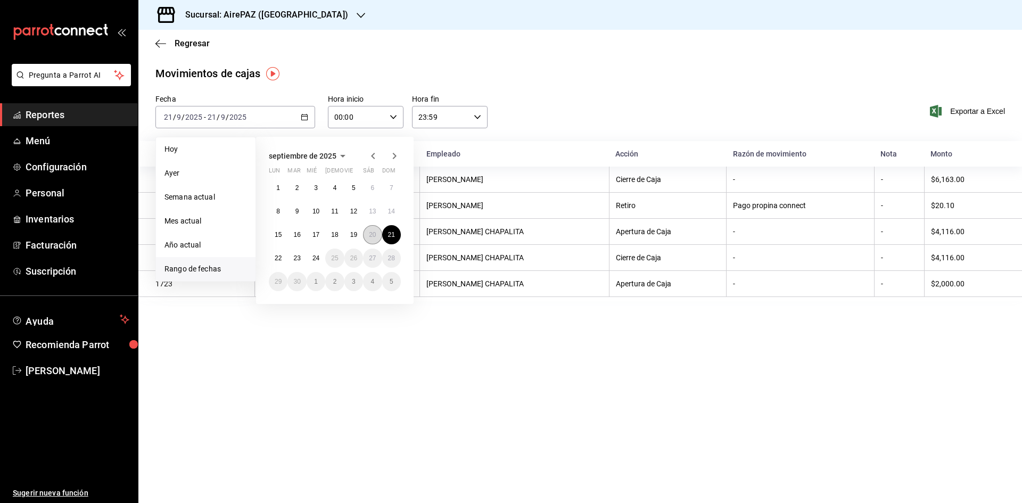
click at [376, 238] on button "20" at bounding box center [372, 234] width 19 height 19
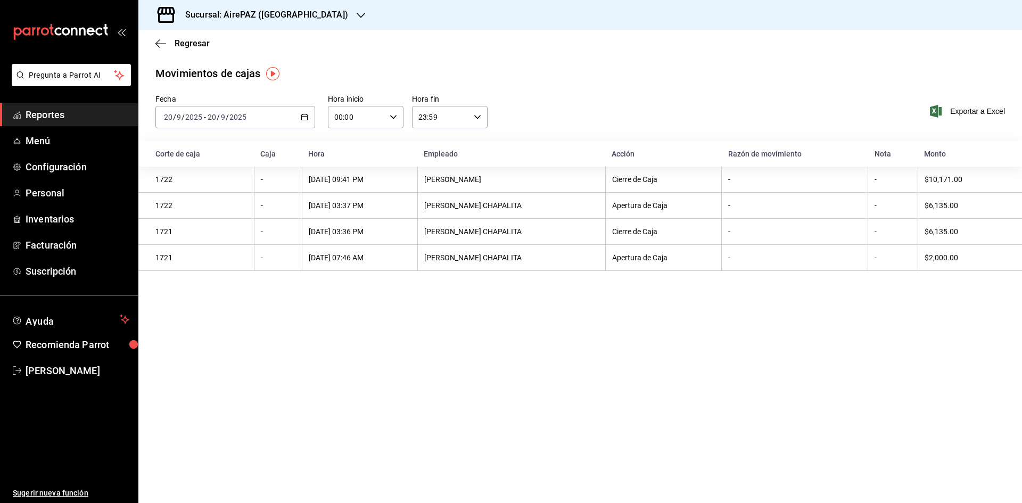
click at [307, 117] on \(Stroke\) "button" at bounding box center [305, 116] width 6 height 1
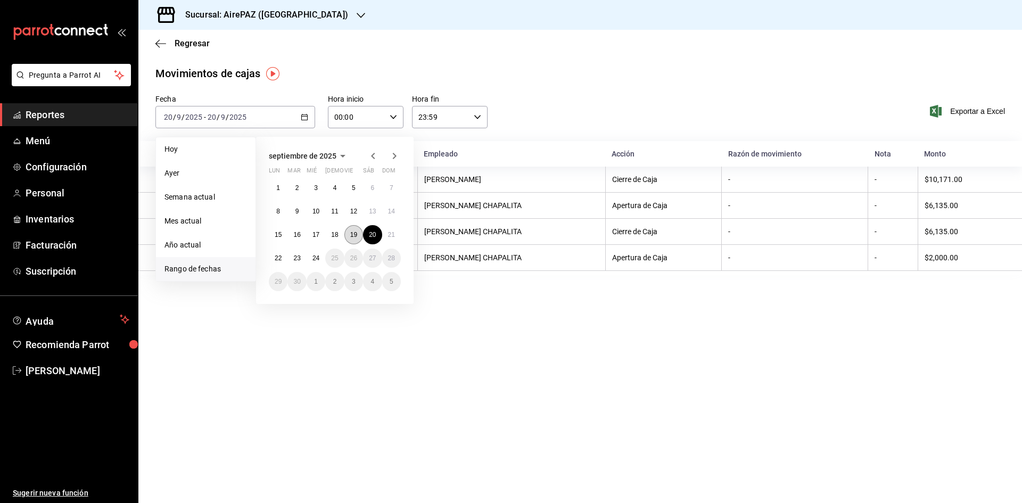
click at [352, 234] on abbr "19" at bounding box center [353, 234] width 7 height 7
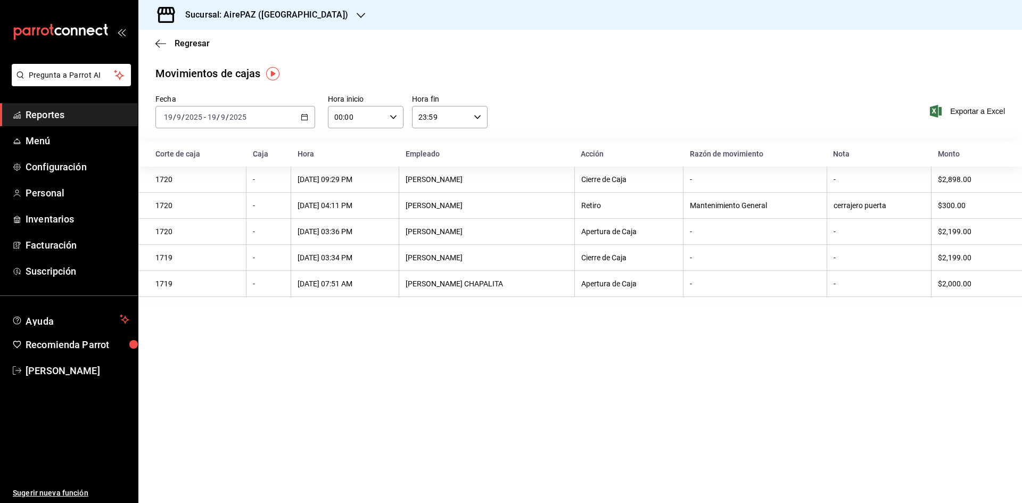
click at [305, 113] on icon "button" at bounding box center [304, 116] width 7 height 7
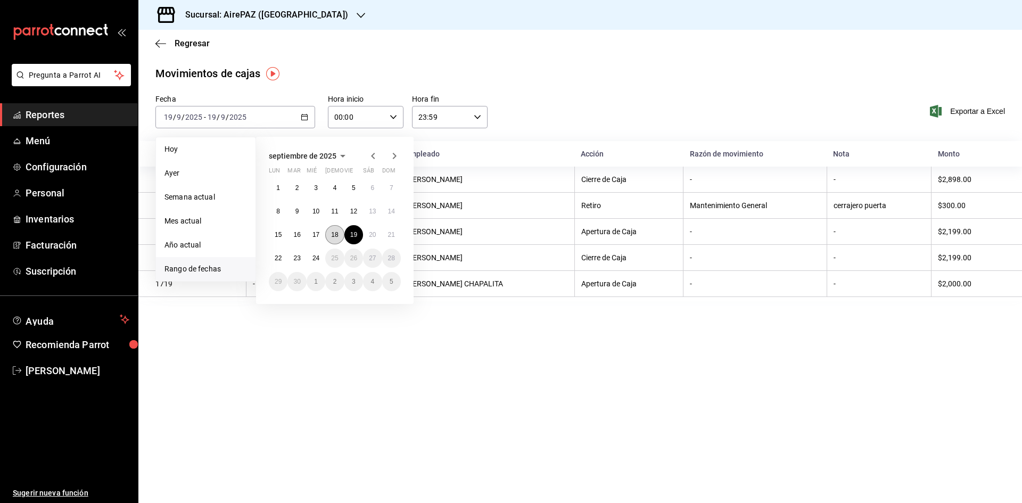
click at [337, 239] on button "18" at bounding box center [334, 234] width 19 height 19
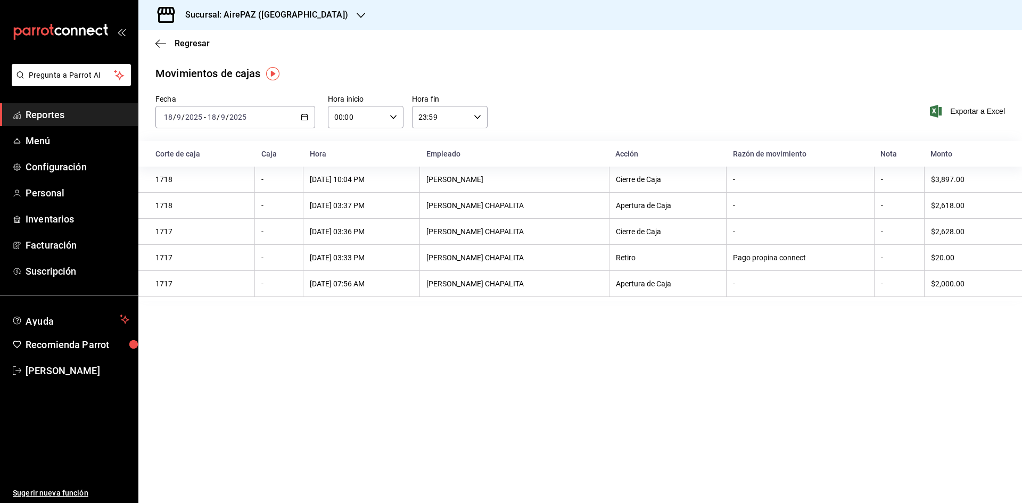
click at [304, 116] on icon "button" at bounding box center [304, 116] width 7 height 7
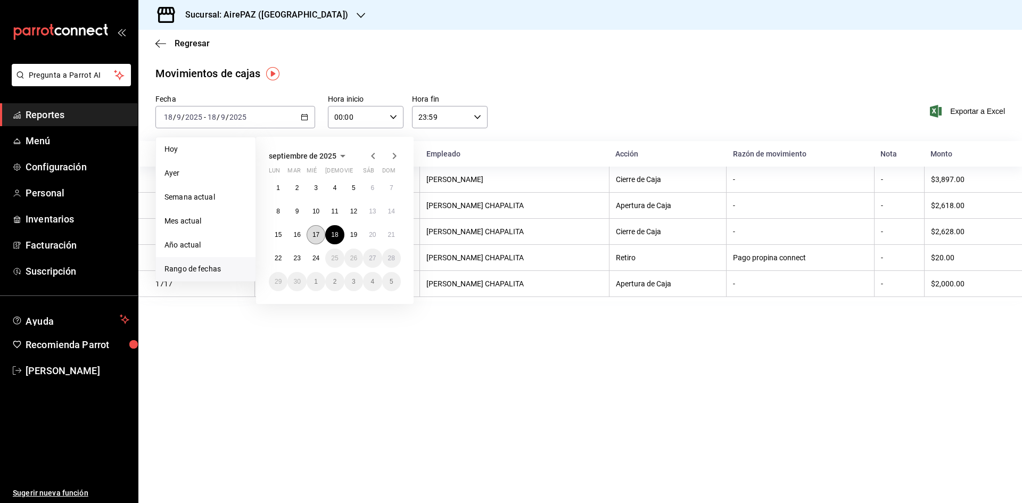
click at [318, 235] on abbr "17" at bounding box center [316, 234] width 7 height 7
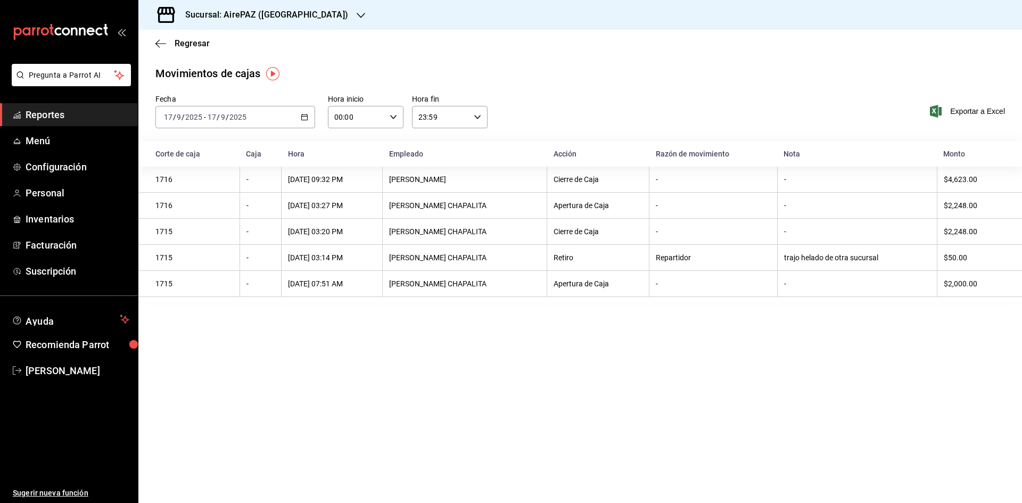
click at [307, 116] on \(Stroke\) "button" at bounding box center [304, 117] width 6 height 6
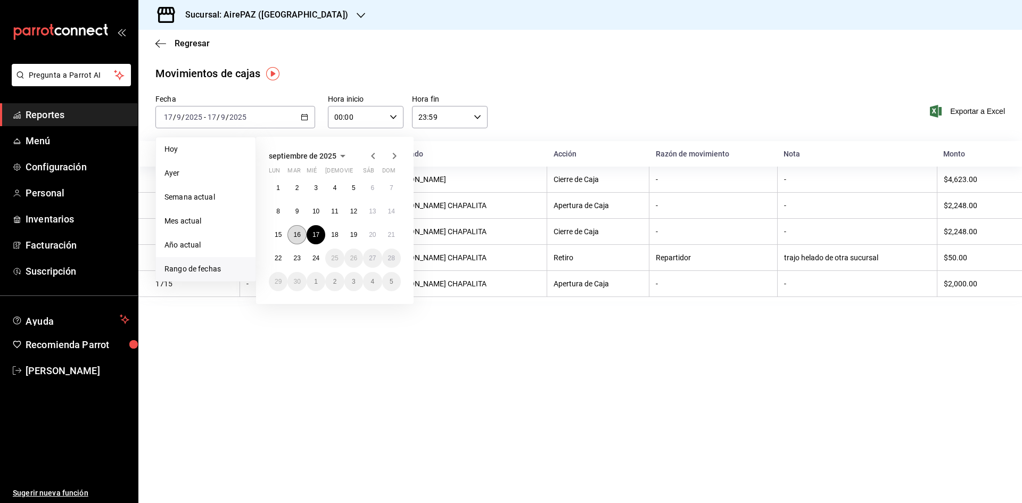
click at [297, 229] on button "16" at bounding box center [296, 234] width 19 height 19
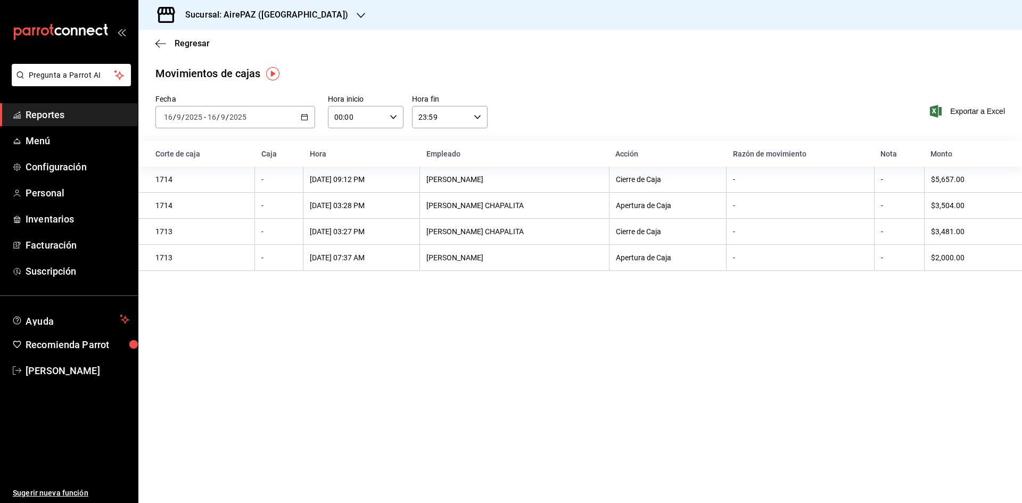
click at [305, 118] on icon "button" at bounding box center [304, 116] width 7 height 7
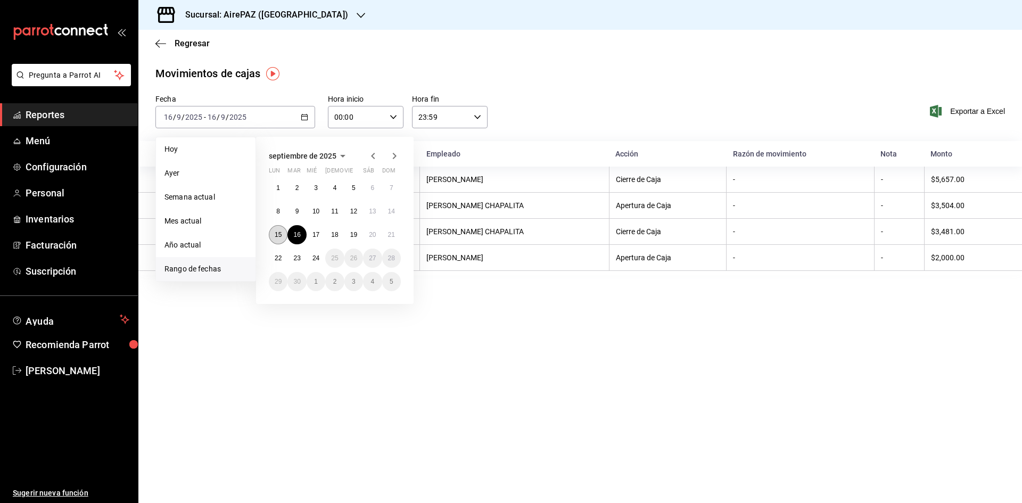
click at [281, 232] on abbr "15" at bounding box center [278, 234] width 7 height 7
click at [281, 233] on abbr "15" at bounding box center [278, 234] width 7 height 7
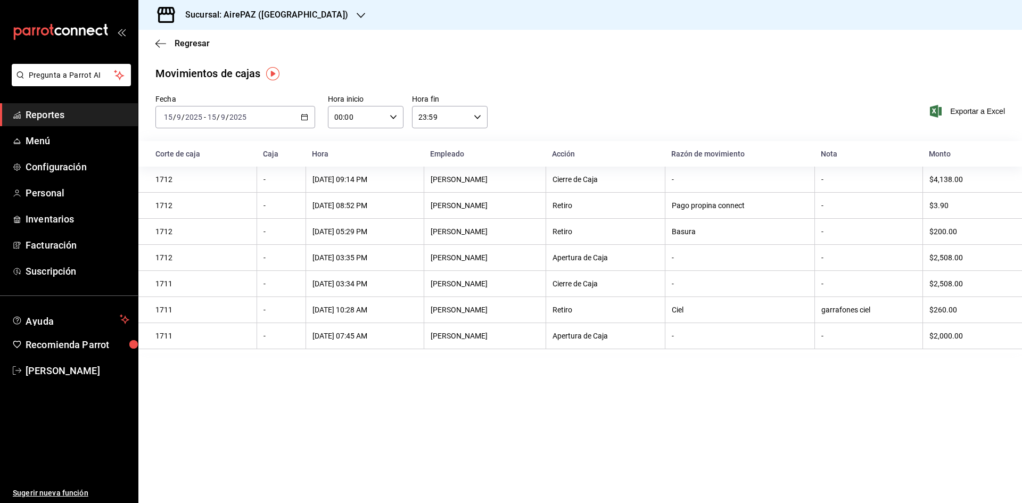
click at [307, 114] on \(Stroke\) "button" at bounding box center [306, 114] width 1 height 1
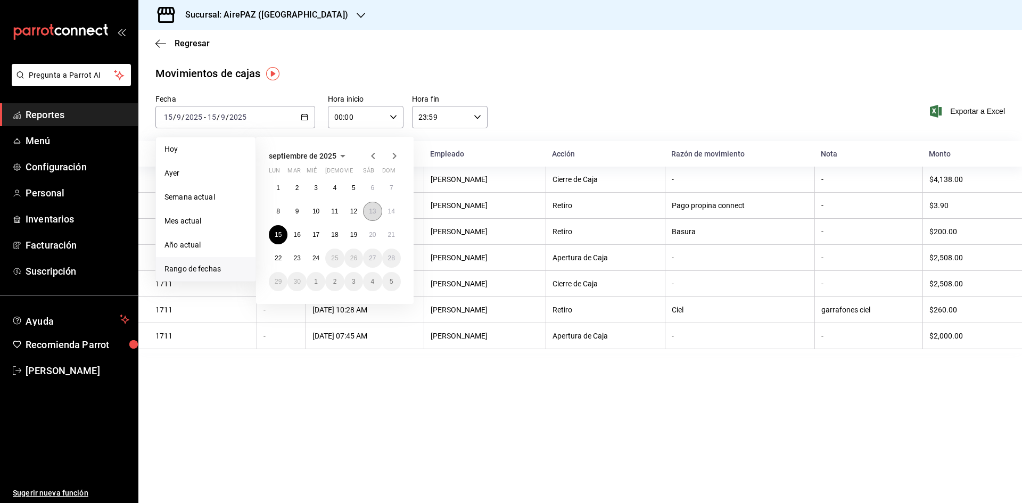
click at [369, 215] on button "13" at bounding box center [372, 211] width 19 height 19
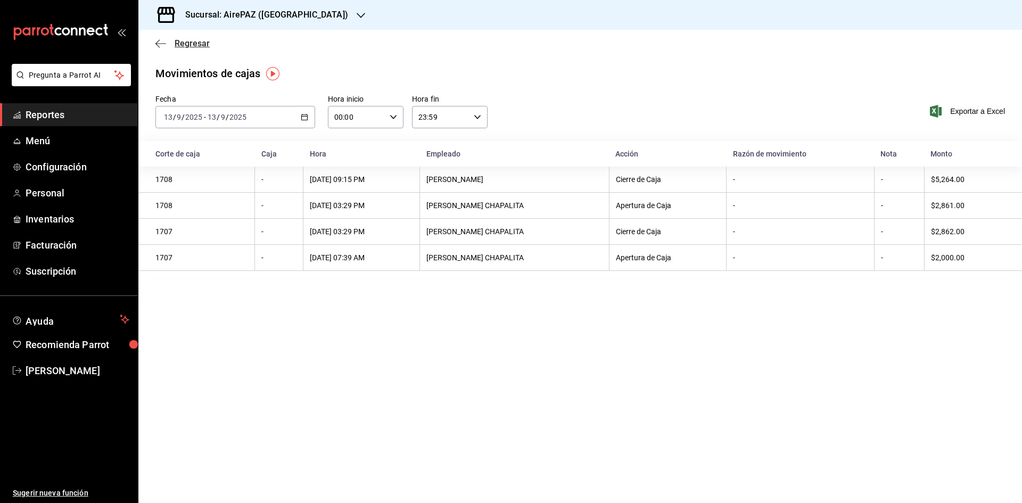
click at [174, 39] on span "Regresar" at bounding box center [182, 43] width 54 height 10
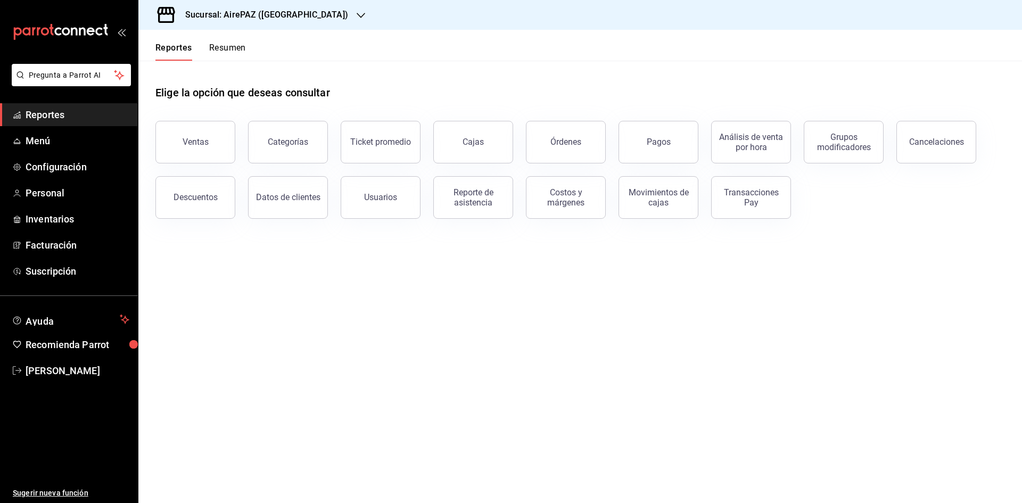
click at [357, 14] on icon "button" at bounding box center [361, 15] width 9 height 9
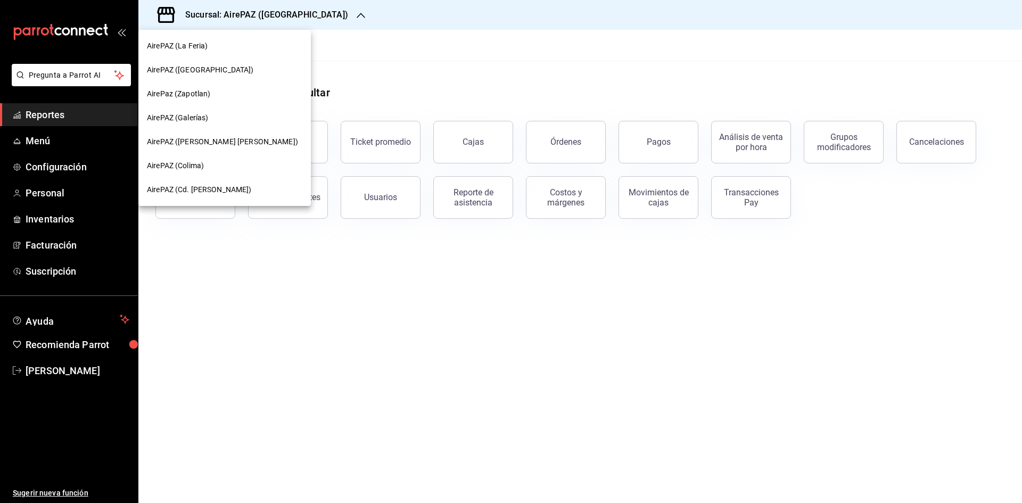
click at [207, 111] on div "AirePAZ (Galerías)" at bounding box center [224, 118] width 172 height 24
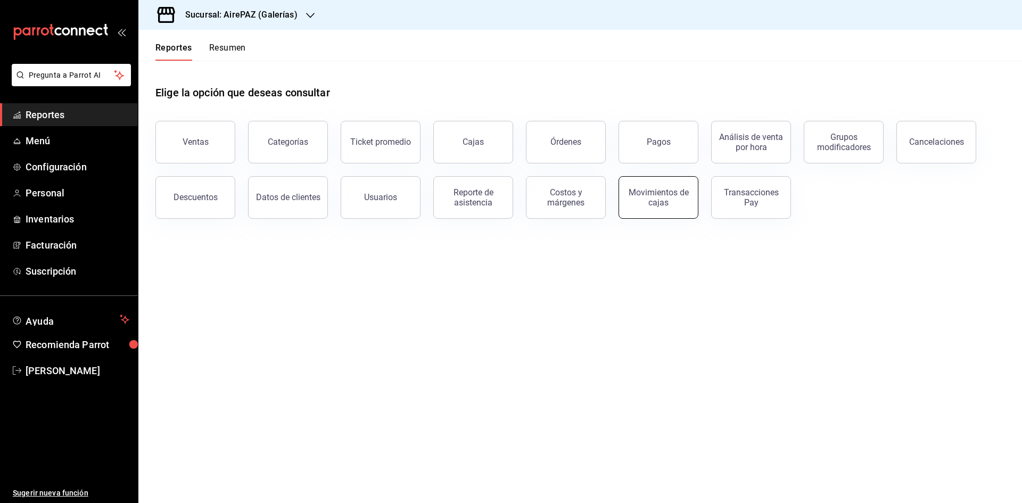
click at [661, 210] on button "Movimientos de cajas" at bounding box center [659, 197] width 80 height 43
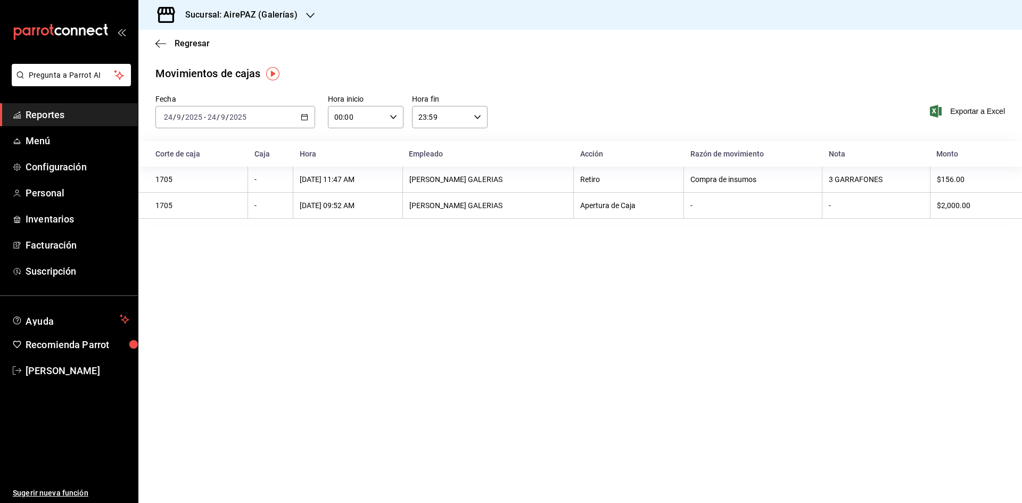
click at [295, 119] on div "[DATE] [DATE] - [DATE] [DATE]" at bounding box center [235, 117] width 160 height 22
click at [200, 267] on span "Rango de fechas" at bounding box center [206, 269] width 83 height 11
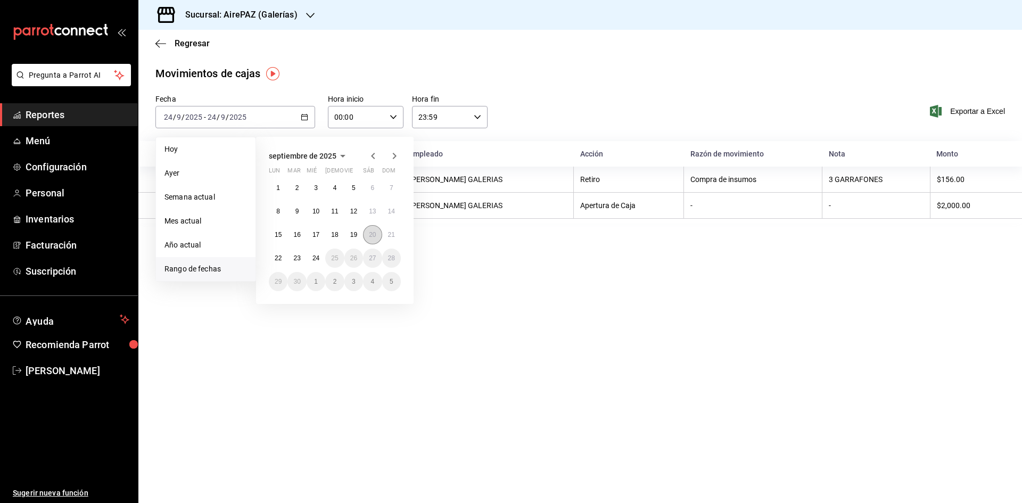
click at [375, 231] on abbr "20" at bounding box center [372, 234] width 7 height 7
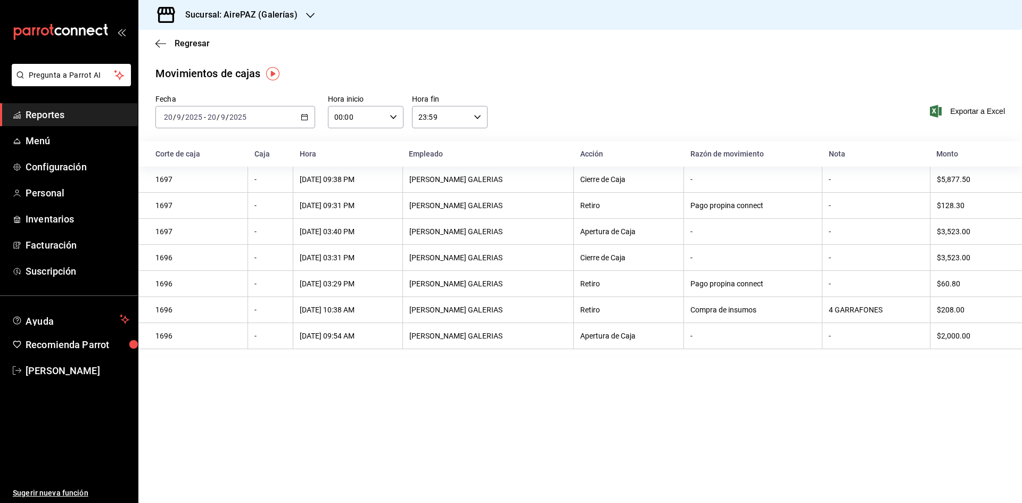
click at [305, 121] on div "[DATE] [DATE] - [DATE] [DATE]" at bounding box center [235, 117] width 160 height 22
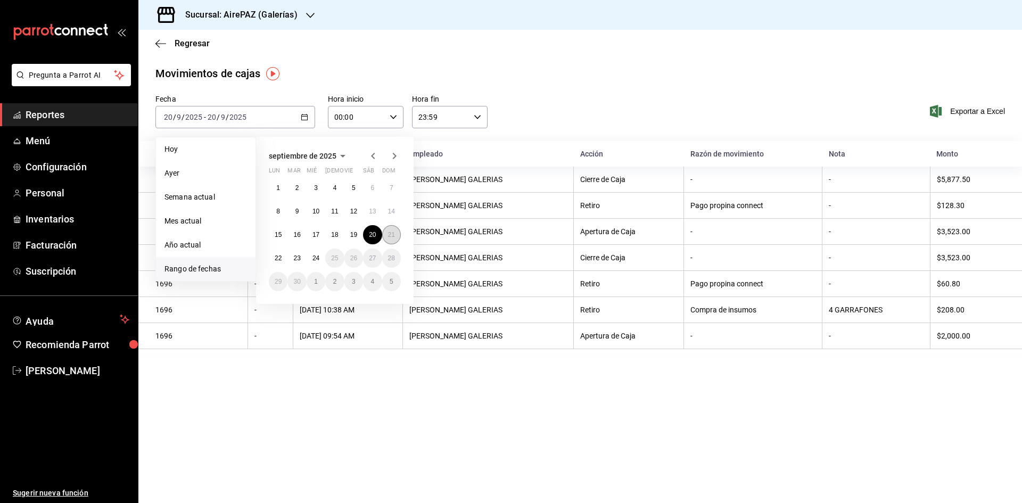
click at [392, 241] on button "21" at bounding box center [391, 234] width 19 height 19
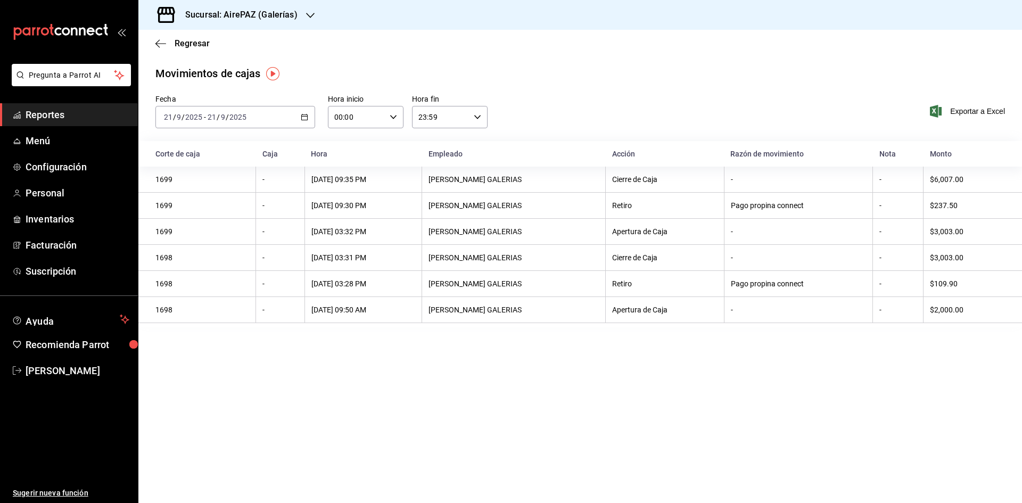
click at [302, 115] on \(Stroke\) "button" at bounding box center [304, 117] width 6 height 6
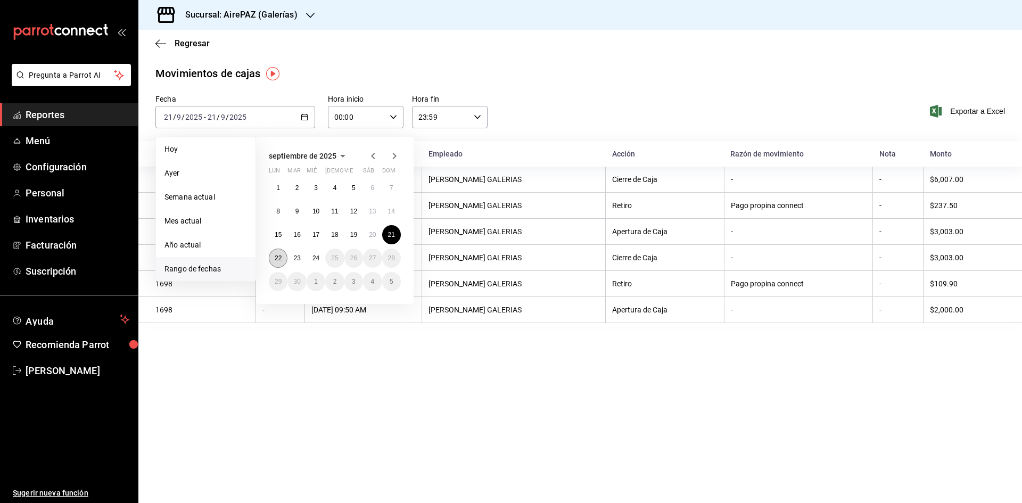
click at [278, 261] on abbr "22" at bounding box center [278, 257] width 7 height 7
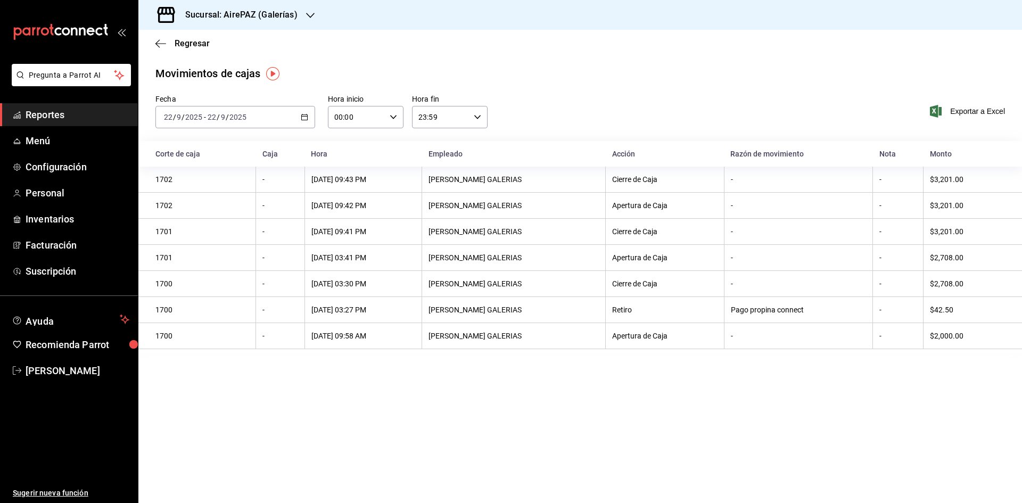
click at [305, 120] on \(Stroke\) "button" at bounding box center [304, 117] width 6 height 6
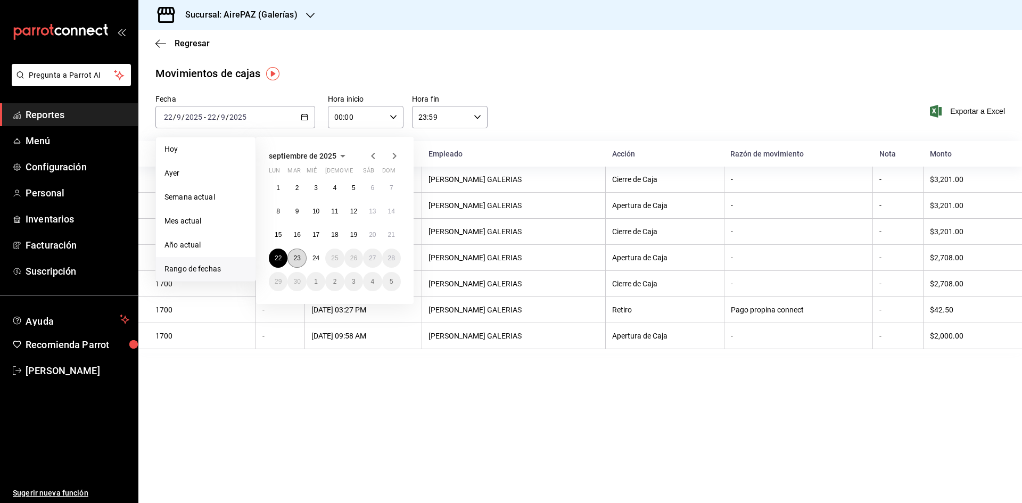
click at [295, 254] on abbr "23" at bounding box center [296, 257] width 7 height 7
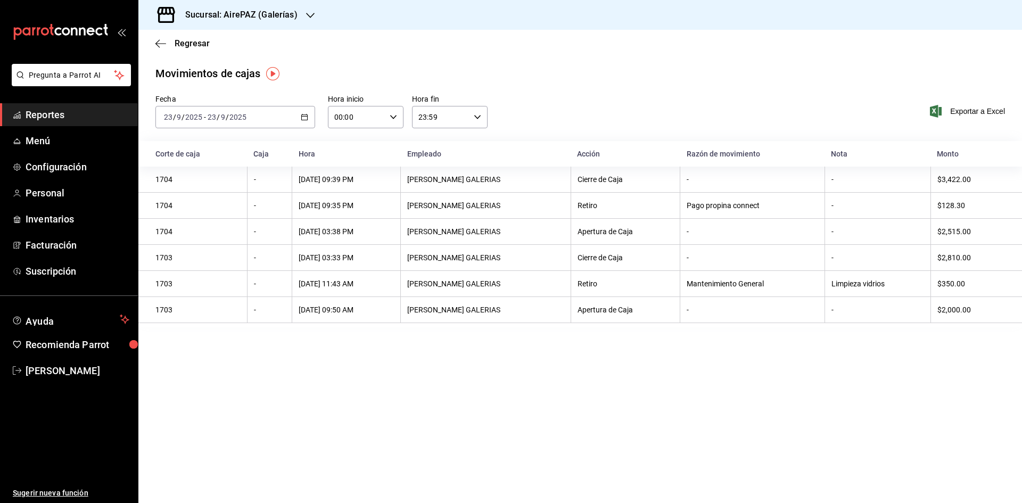
click at [309, 13] on icon "button" at bounding box center [310, 15] width 9 height 9
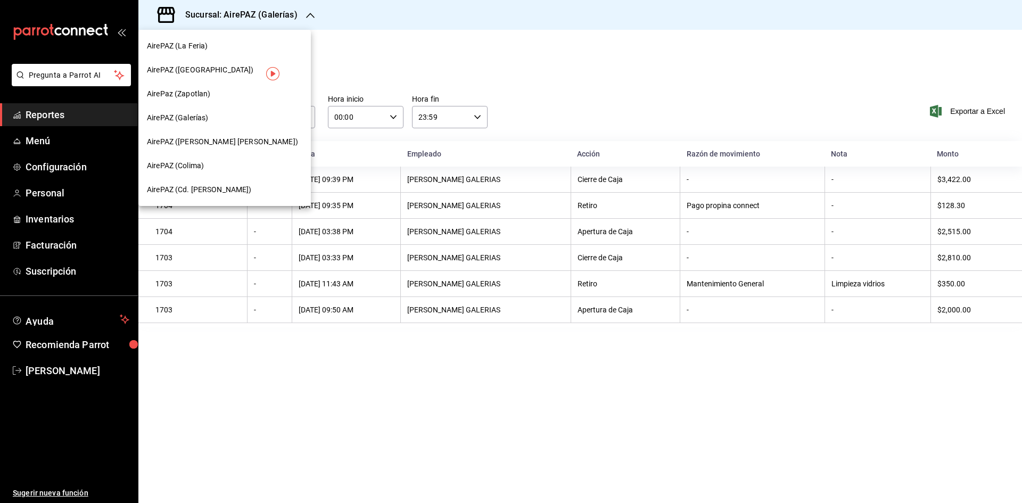
click at [226, 140] on div "AirePAZ ([PERSON_NAME] [PERSON_NAME])" at bounding box center [224, 141] width 155 height 11
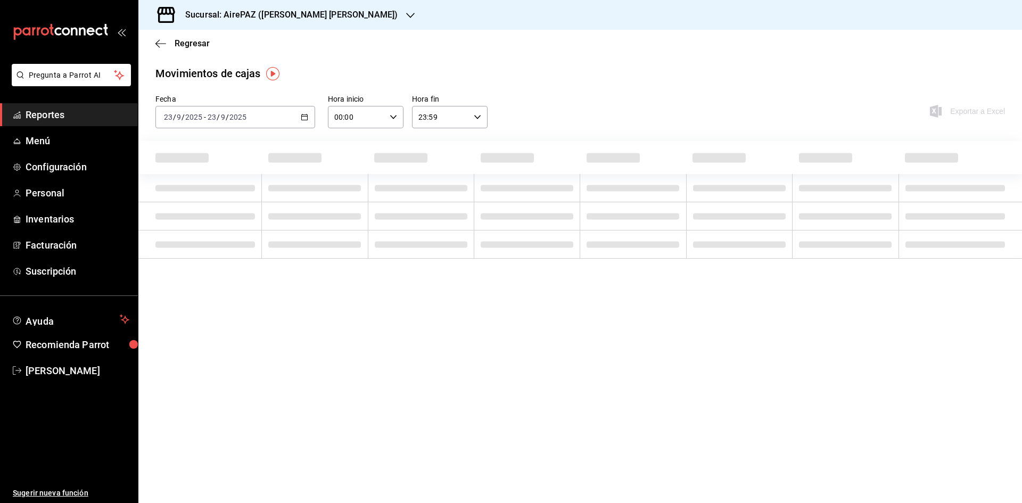
click at [305, 118] on icon "button" at bounding box center [304, 116] width 7 height 7
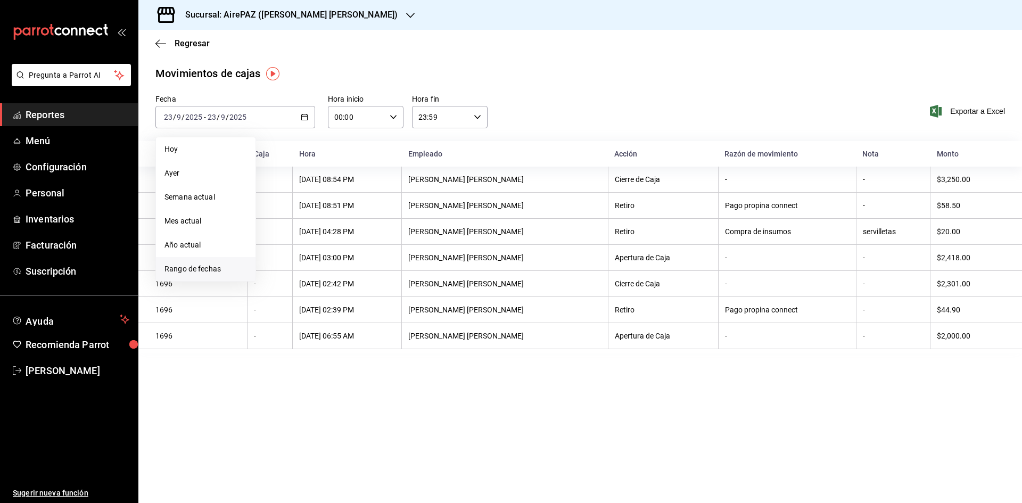
click at [198, 266] on span "Rango de fechas" at bounding box center [206, 269] width 83 height 11
click at [278, 237] on abbr "15" at bounding box center [278, 234] width 7 height 7
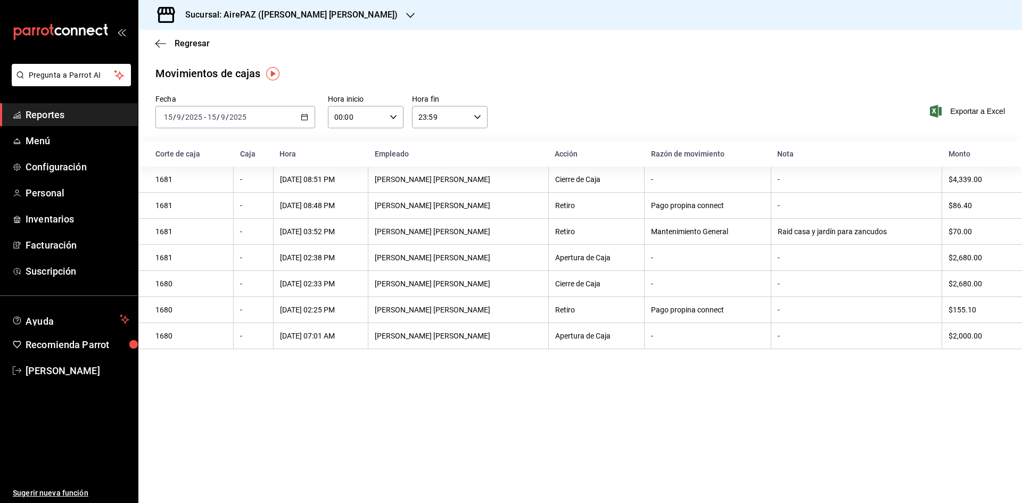
click at [302, 114] on icon "button" at bounding box center [304, 116] width 7 height 7
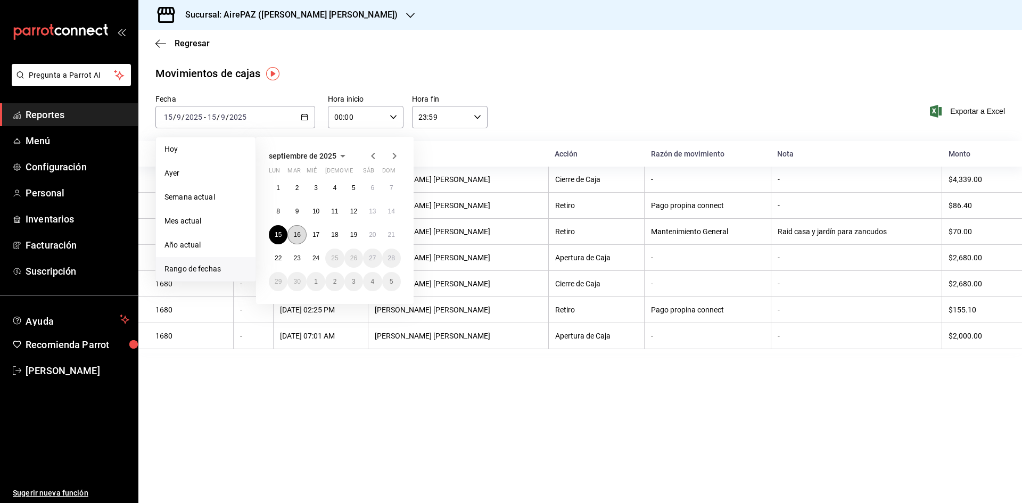
click at [302, 236] on button "16" at bounding box center [296, 234] width 19 height 19
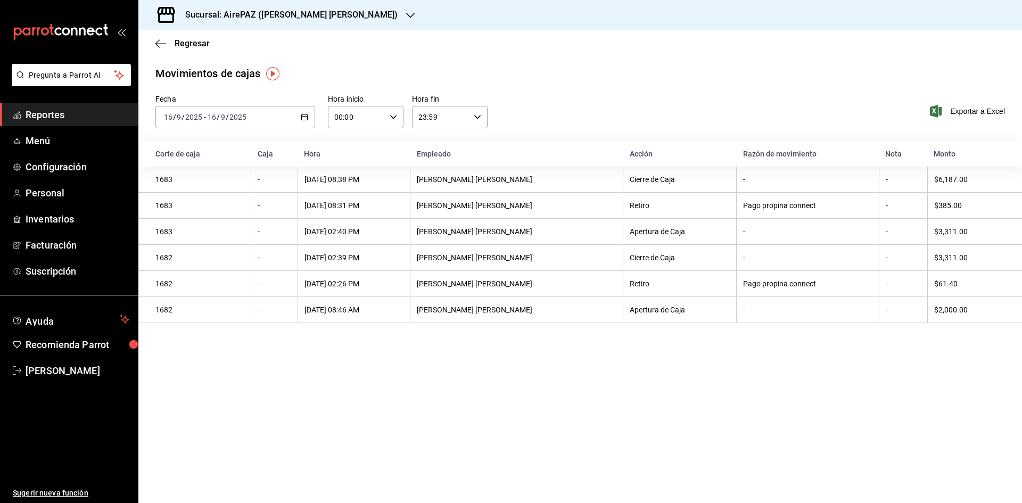
click at [303, 115] on icon "button" at bounding box center [304, 116] width 7 height 7
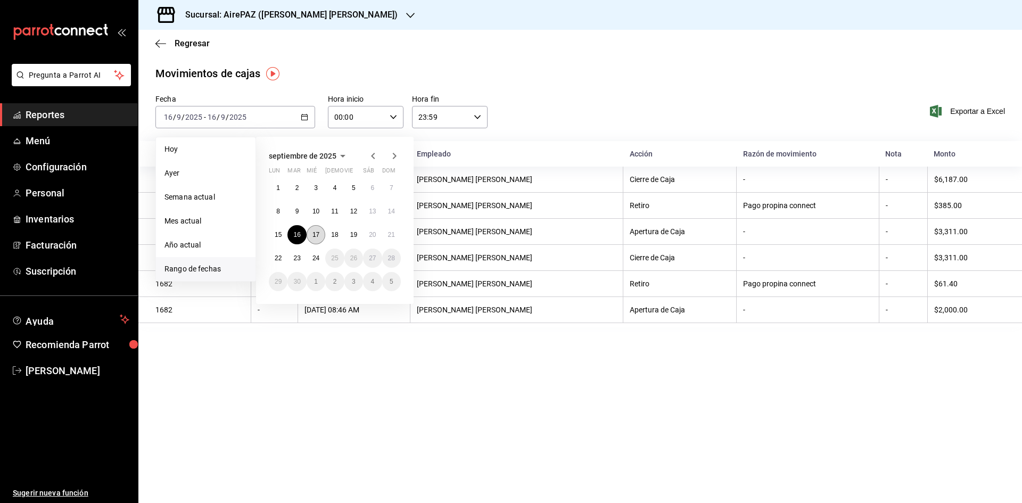
click at [314, 240] on button "17" at bounding box center [316, 234] width 19 height 19
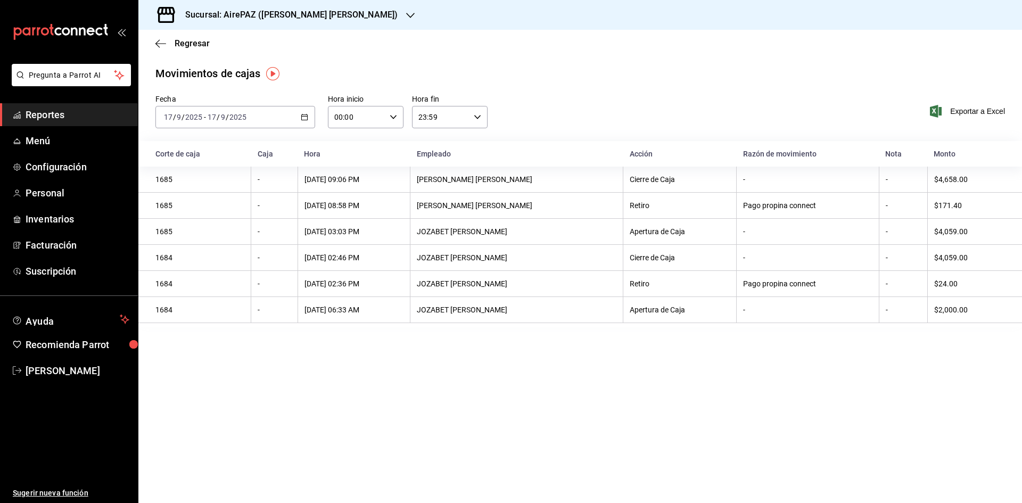
click at [305, 117] on \(Stroke\) "button" at bounding box center [305, 116] width 6 height 1
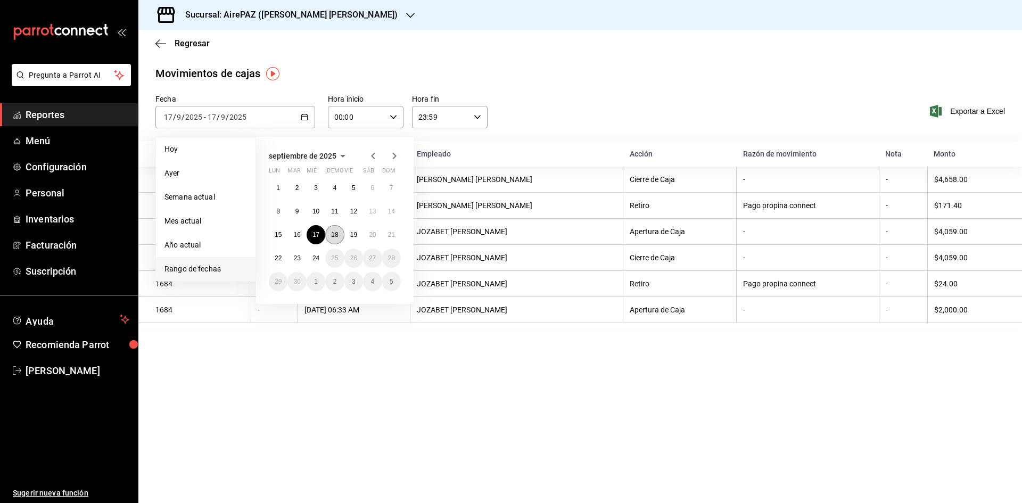
click at [340, 233] on button "18" at bounding box center [334, 234] width 19 height 19
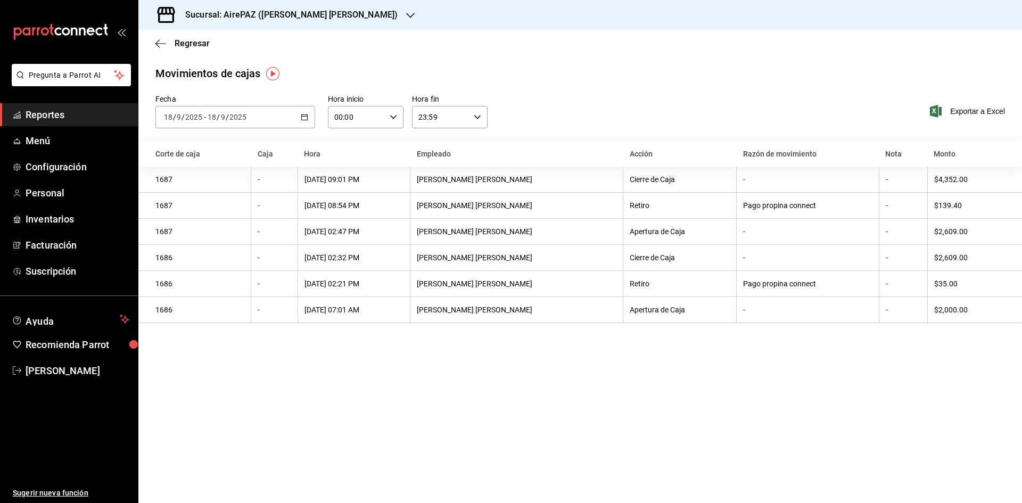
click at [306, 108] on div "[DATE] [DATE] - [DATE] [DATE]" at bounding box center [235, 117] width 160 height 22
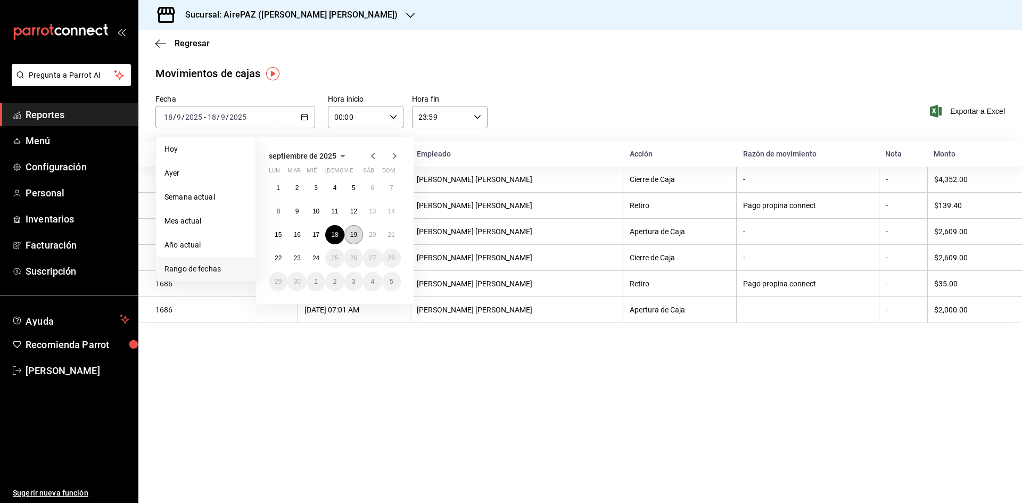
click at [352, 230] on button "19" at bounding box center [353, 234] width 19 height 19
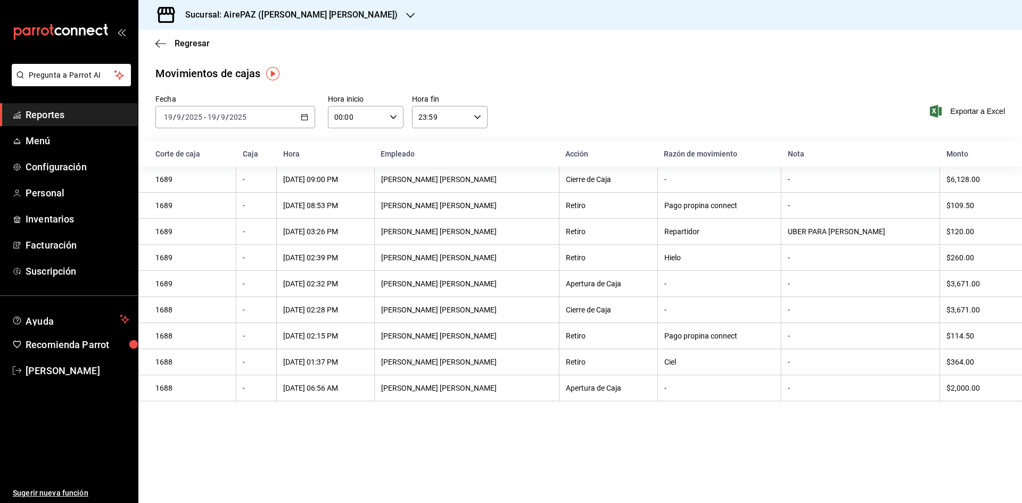
click at [306, 114] on div "[DATE] [DATE] - [DATE] [DATE]" at bounding box center [235, 117] width 160 height 22
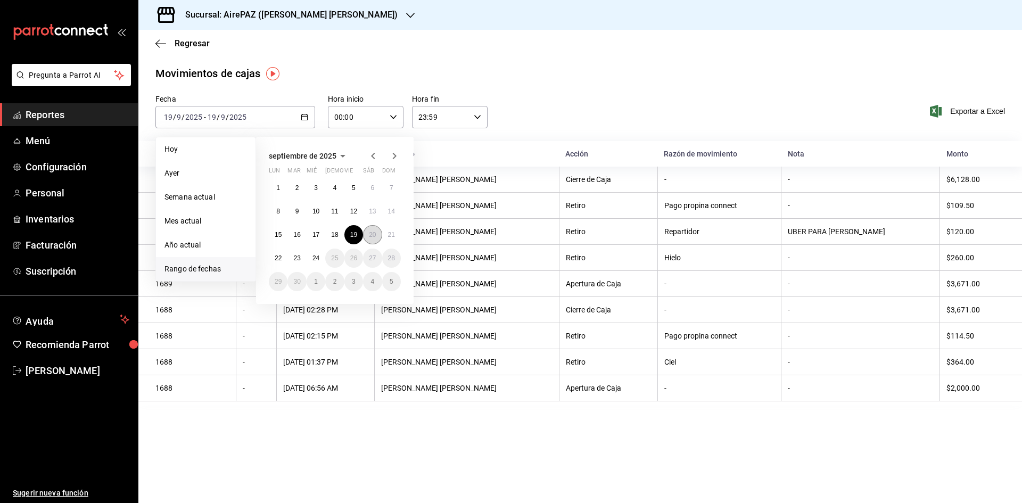
click at [376, 231] on abbr "20" at bounding box center [372, 234] width 7 height 7
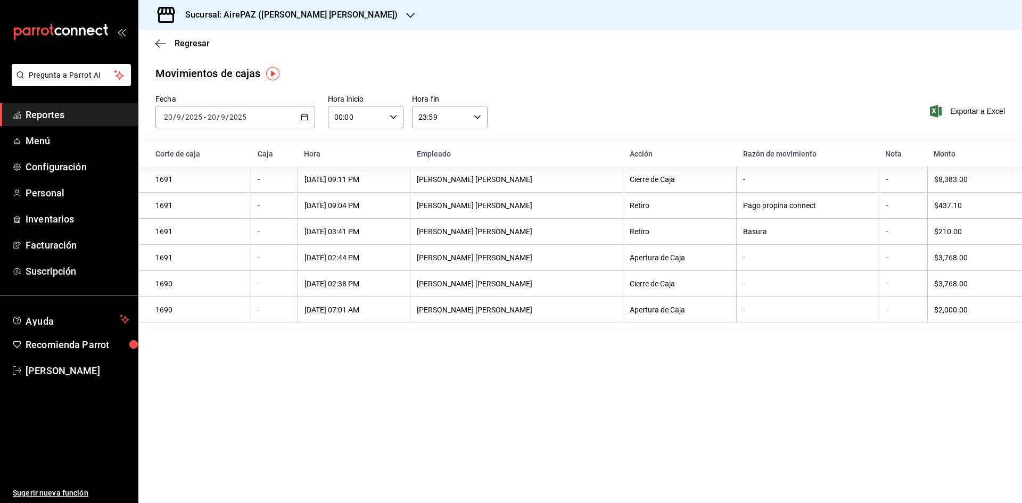
click at [307, 116] on \(Stroke\) "button" at bounding box center [304, 117] width 6 height 6
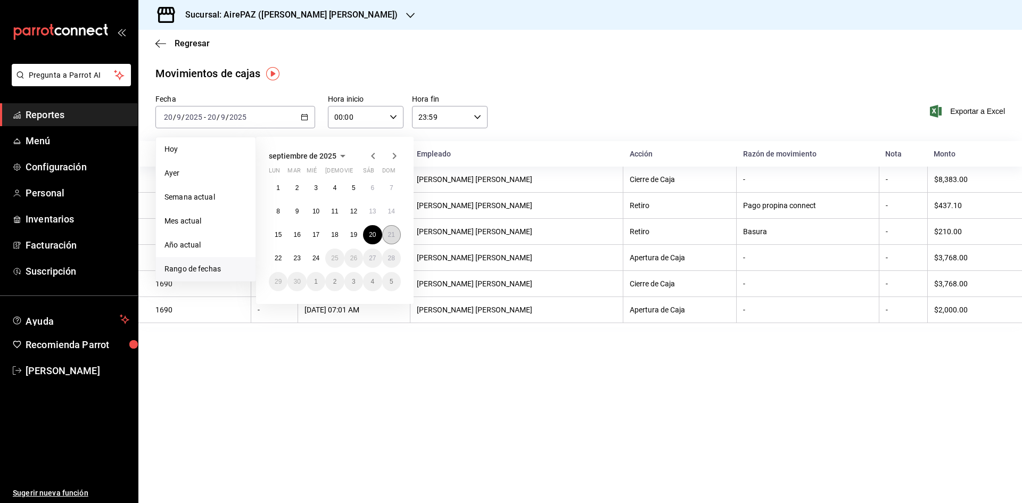
click at [394, 239] on button "21" at bounding box center [391, 234] width 19 height 19
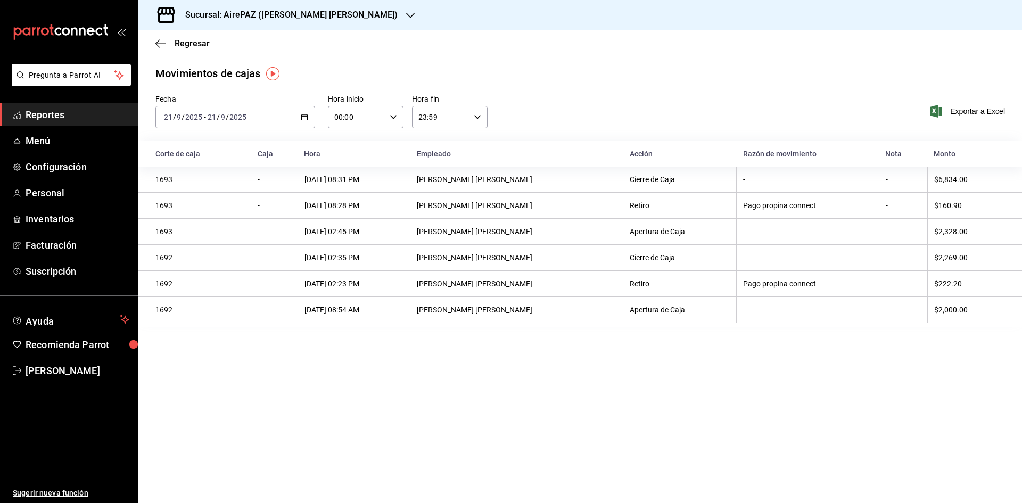
click at [307, 121] on div "[DATE] [DATE] - [DATE] [DATE]" at bounding box center [235, 117] width 160 height 22
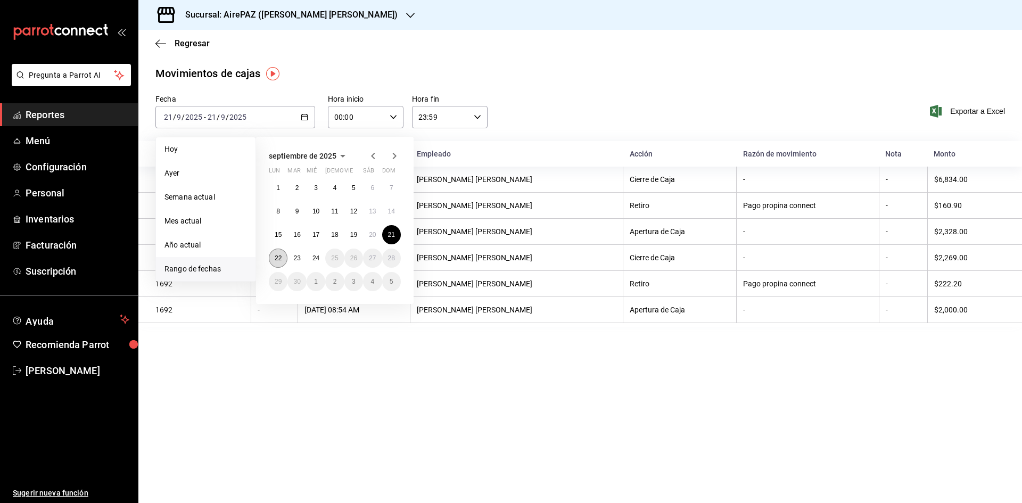
click at [277, 256] on abbr "22" at bounding box center [278, 257] width 7 height 7
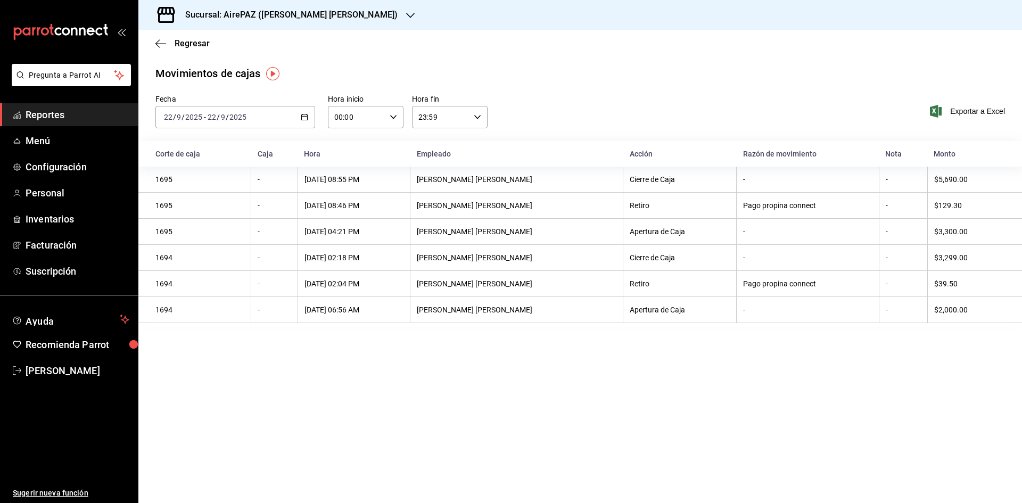
click at [305, 118] on icon "button" at bounding box center [304, 116] width 7 height 7
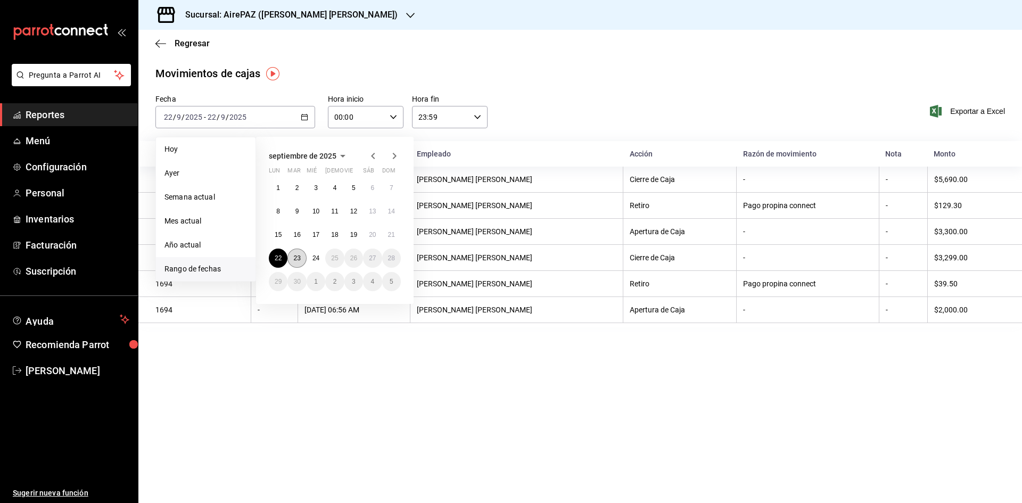
click at [299, 264] on button "23" at bounding box center [296, 258] width 19 height 19
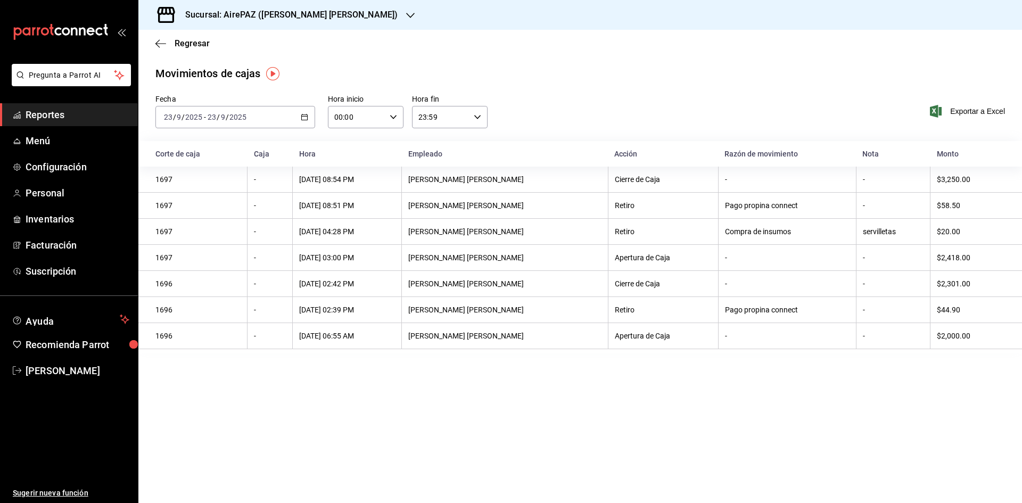
click at [406, 15] on icon "button" at bounding box center [410, 15] width 9 height 5
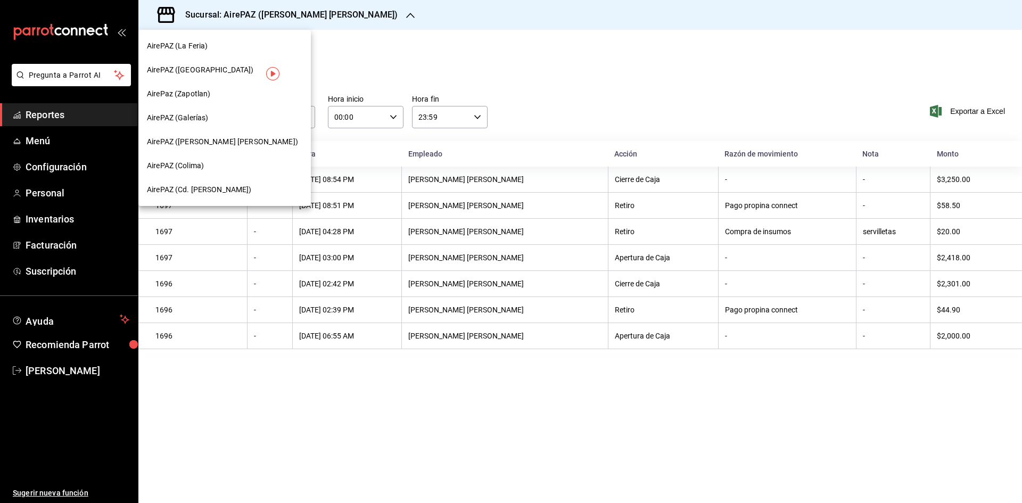
click at [205, 35] on div "AirePAZ (La Feria)" at bounding box center [224, 46] width 172 height 24
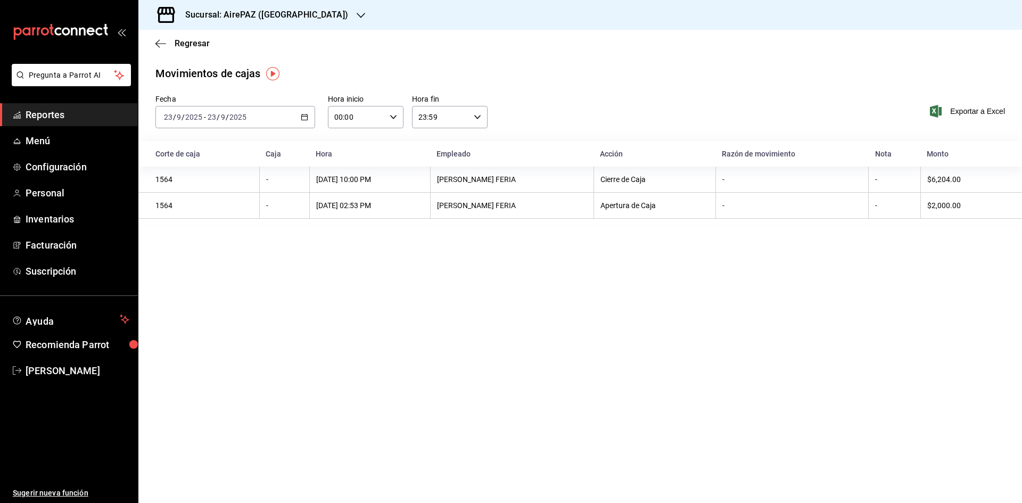
click at [357, 15] on icon "button" at bounding box center [361, 15] width 9 height 5
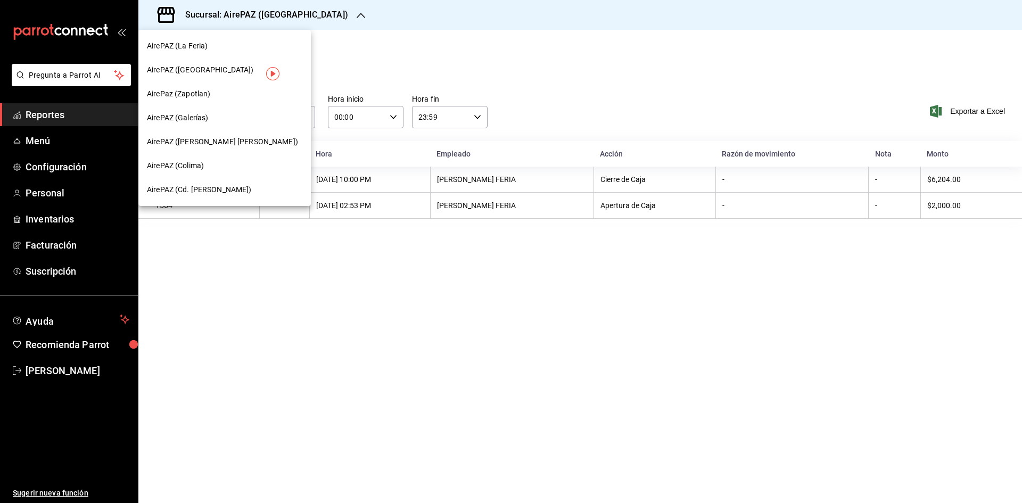
click at [212, 90] on div "AirePaz (Zapotlan)" at bounding box center [224, 93] width 155 height 11
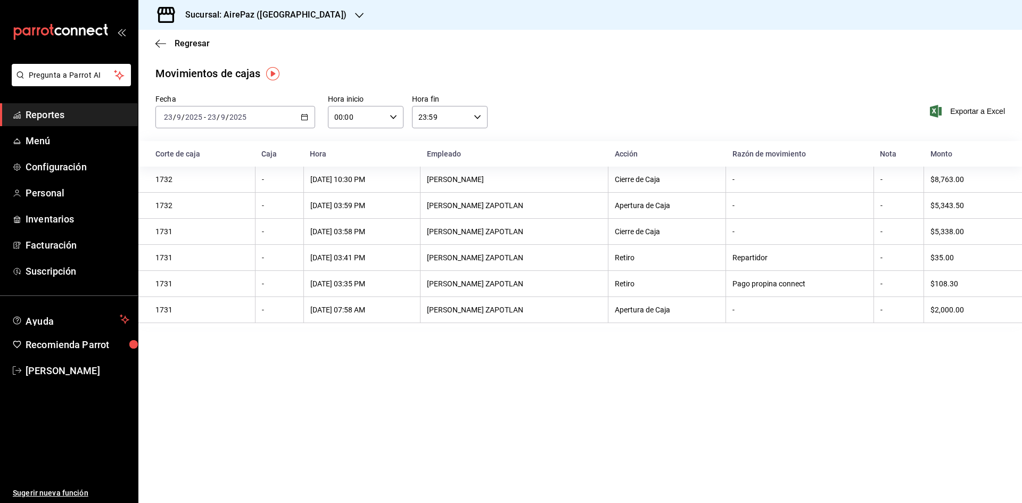
click at [355, 11] on icon "button" at bounding box center [359, 15] width 9 height 9
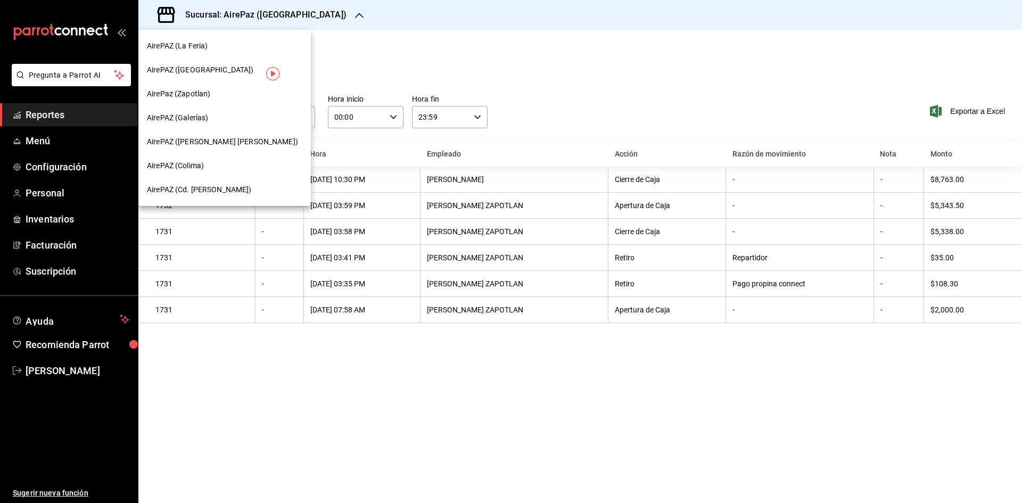
click at [205, 193] on span "AirePAZ (Cd. [PERSON_NAME])" at bounding box center [199, 189] width 105 height 11
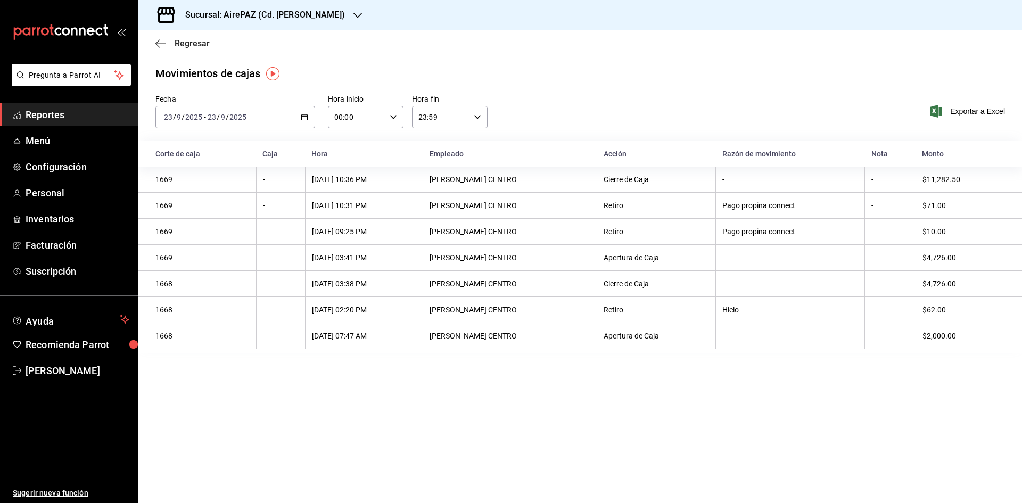
click at [189, 41] on span "Regresar" at bounding box center [192, 43] width 35 height 10
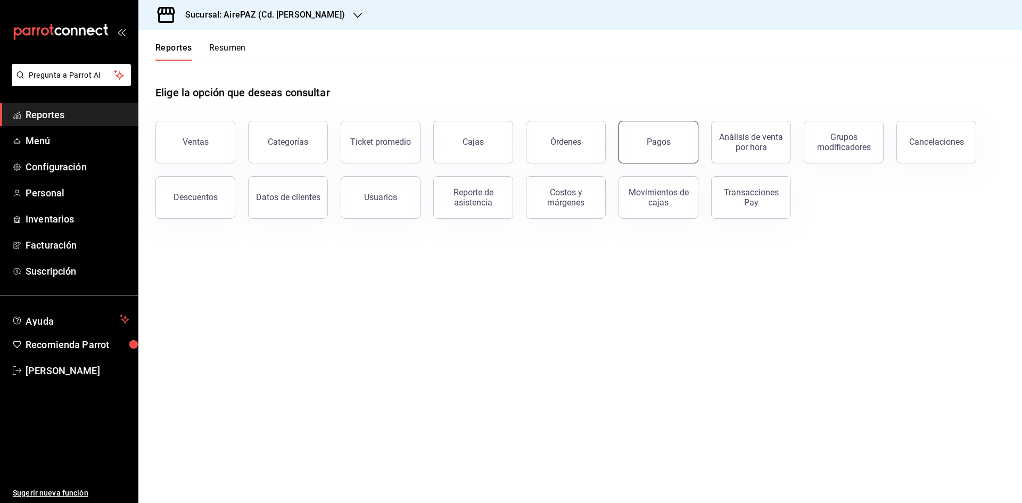
click at [671, 131] on button "Pagos" at bounding box center [659, 142] width 80 height 43
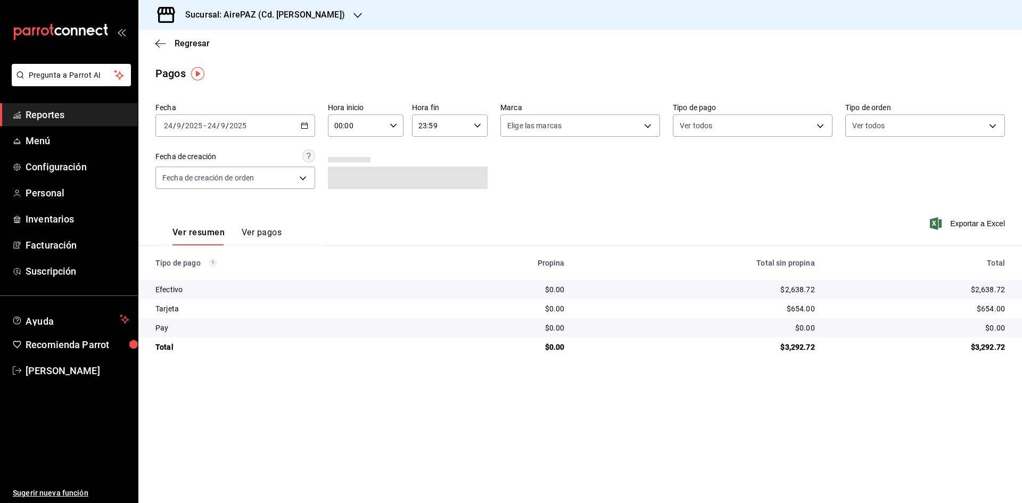
click at [303, 121] on div "[DATE] [DATE] - [DATE] [DATE]" at bounding box center [235, 125] width 160 height 22
click at [353, 14] on icon "button" at bounding box center [357, 15] width 9 height 9
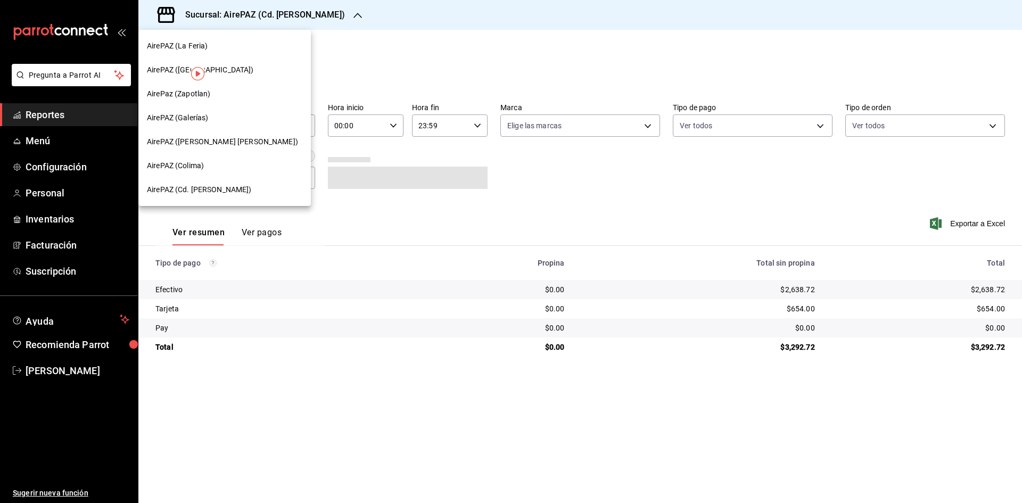
click at [211, 143] on span "AirePAZ ([PERSON_NAME] [PERSON_NAME])" at bounding box center [222, 141] width 151 height 11
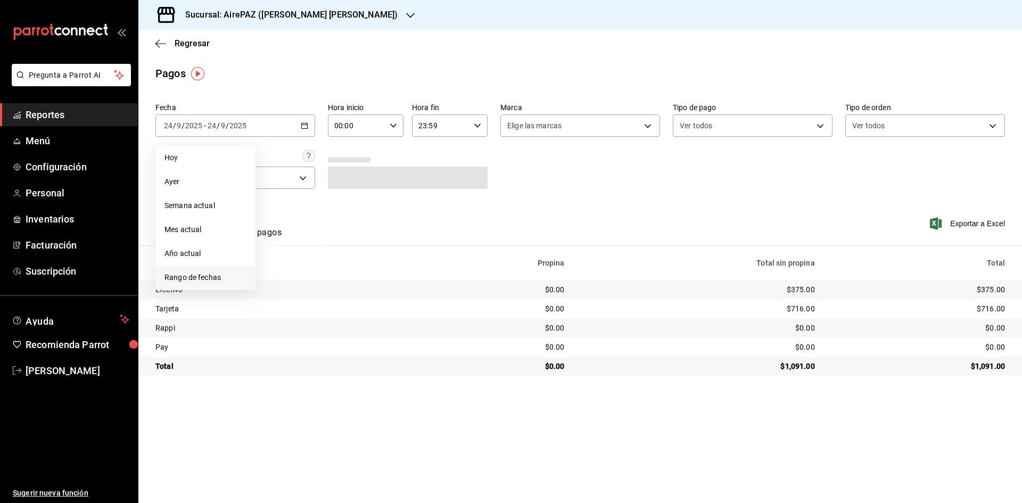
click at [187, 278] on span "Rango de fechas" at bounding box center [206, 277] width 83 height 11
click at [303, 268] on button "23" at bounding box center [296, 266] width 19 height 19
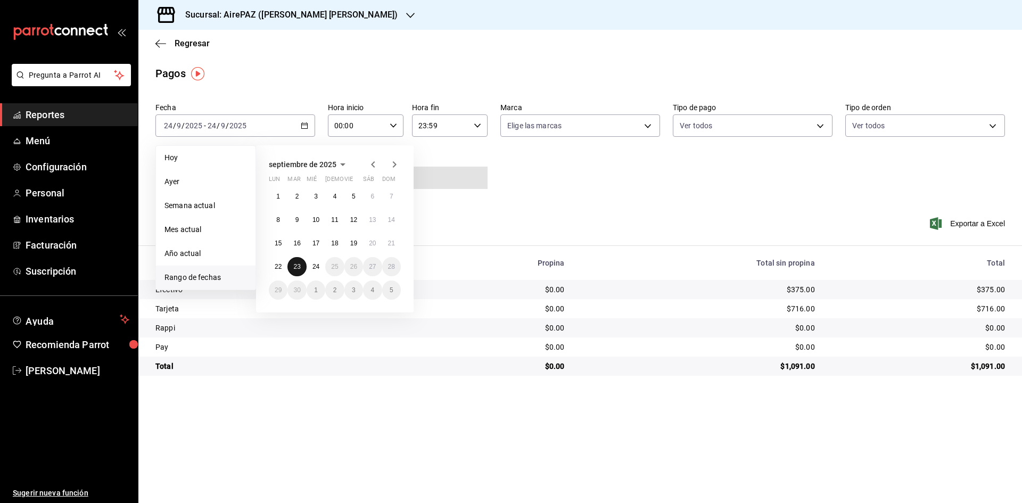
click at [301, 266] on button "23" at bounding box center [296, 266] width 19 height 19
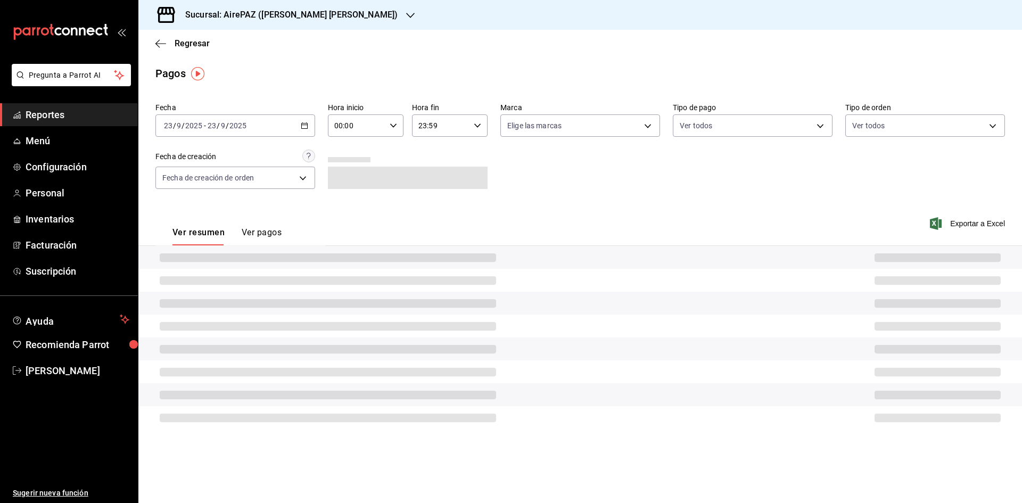
click at [301, 266] on div at bounding box center [580, 257] width 884 height 23
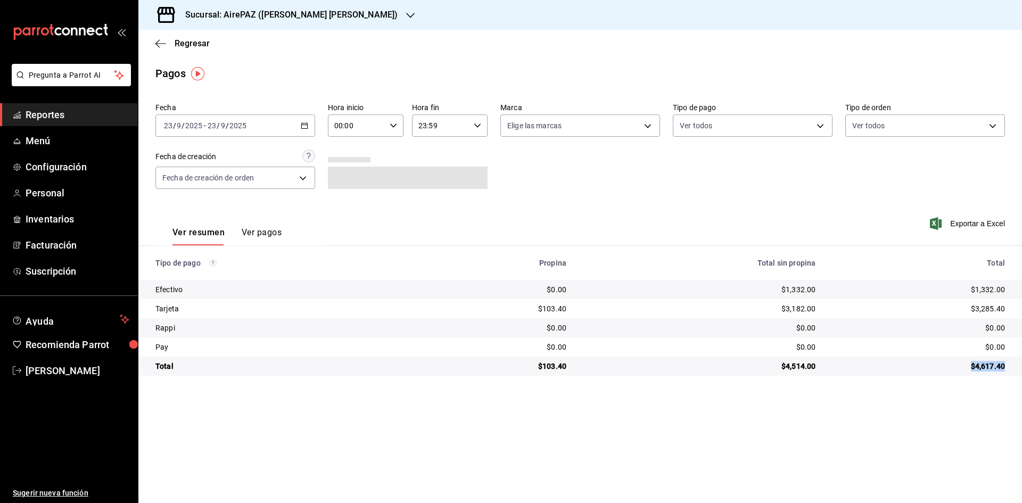
drag, startPoint x: 972, startPoint y: 364, endPoint x: 1012, endPoint y: 359, distance: 40.8
click at [1012, 359] on td "$4,617.40" at bounding box center [923, 366] width 198 height 19
drag, startPoint x: 972, startPoint y: 285, endPoint x: 1010, endPoint y: 286, distance: 38.3
click at [1012, 287] on td "$1,332.00" at bounding box center [923, 289] width 198 height 19
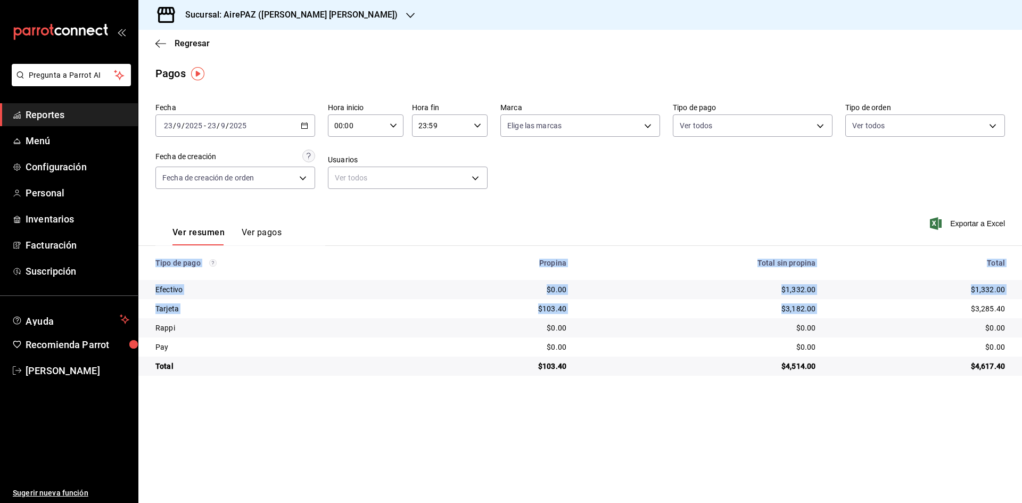
drag, startPoint x: 969, startPoint y: 307, endPoint x: 1022, endPoint y: 304, distance: 52.3
click at [1022, 304] on html "Pregunta a Parrot AI Reportes Menú Configuración Personal Inventarios Facturaci…" at bounding box center [511, 251] width 1022 height 503
click at [950, 323] on td "$0.00" at bounding box center [923, 327] width 198 height 19
click at [958, 307] on div "$3,285.40" at bounding box center [919, 308] width 172 height 11
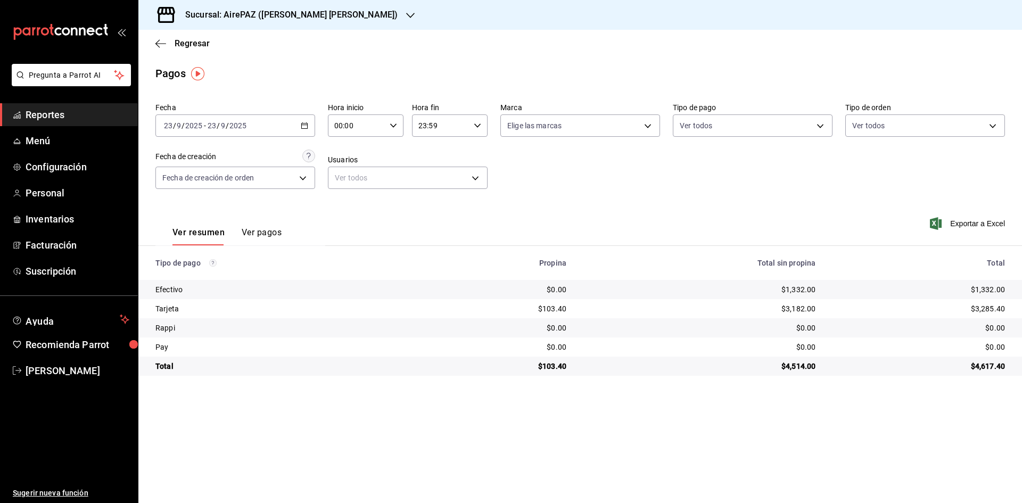
click at [963, 279] on th "Total" at bounding box center [923, 263] width 198 height 34
drag, startPoint x: 969, startPoint y: 304, endPoint x: 1009, endPoint y: 303, distance: 39.9
click at [1012, 303] on td "$3,285.40" at bounding box center [923, 308] width 198 height 19
